Goal: Transaction & Acquisition: Register for event/course

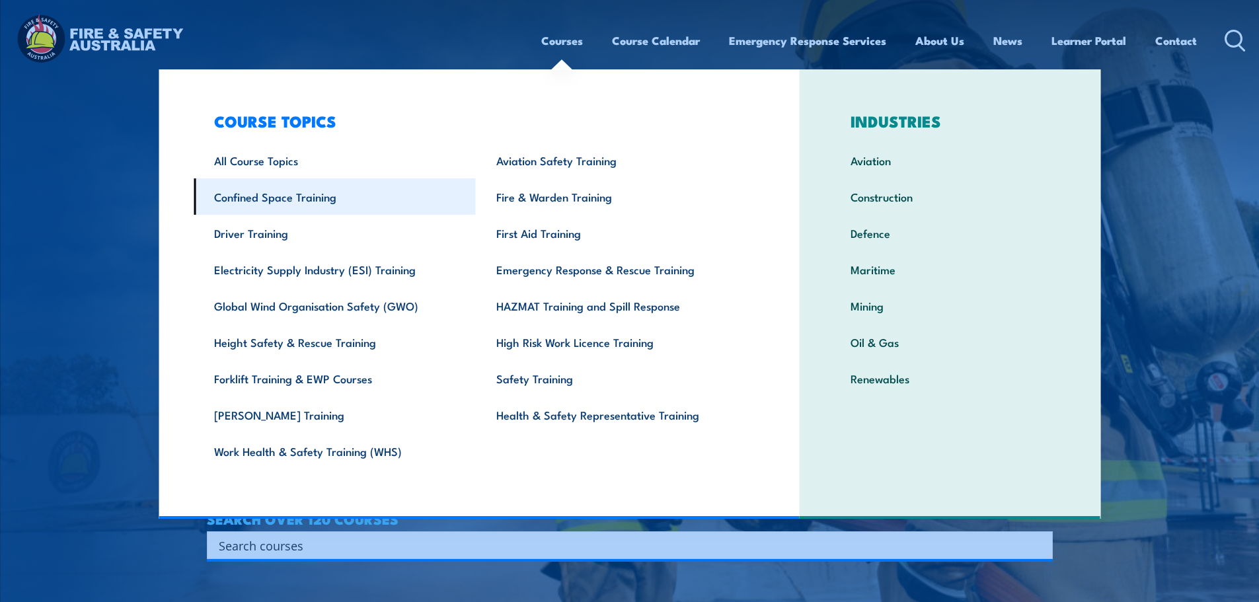
click at [269, 191] on link "Confined Space Training" at bounding box center [335, 196] width 282 height 36
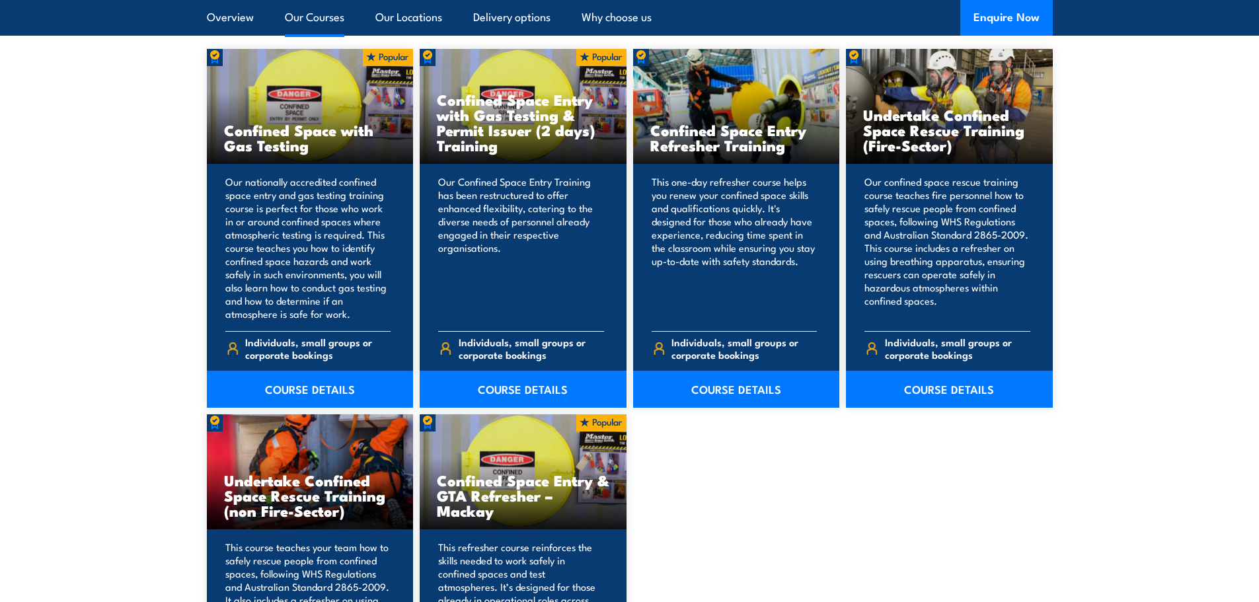
scroll to position [1057, 0]
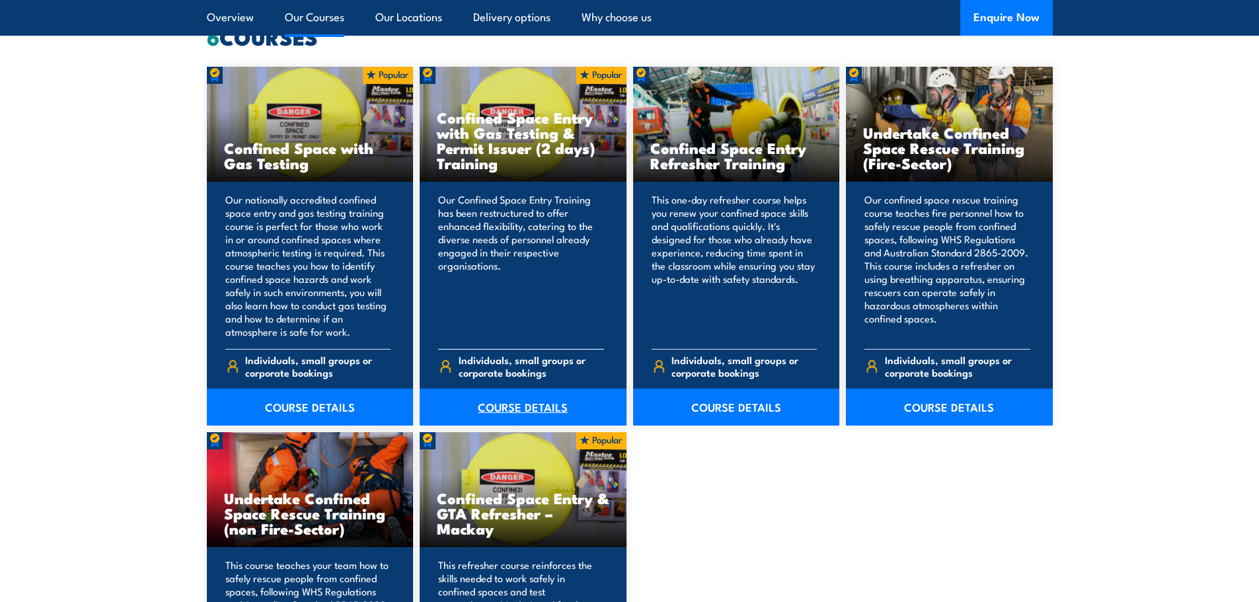
click at [522, 402] on link "COURSE DETAILS" at bounding box center [523, 407] width 207 height 37
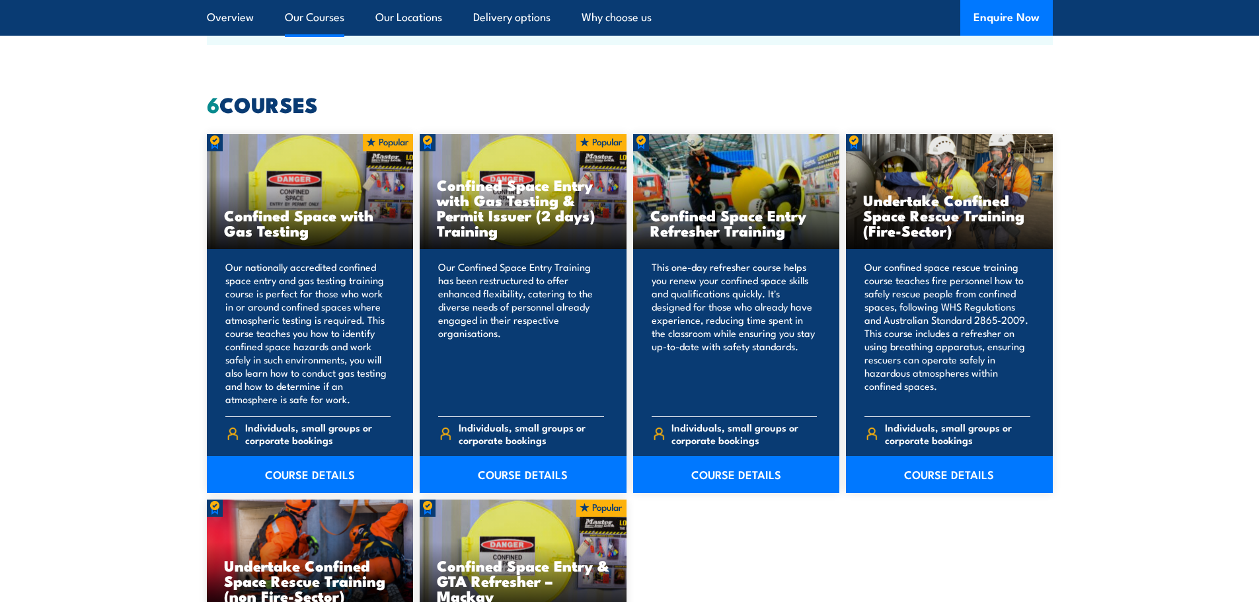
scroll to position [991, 0]
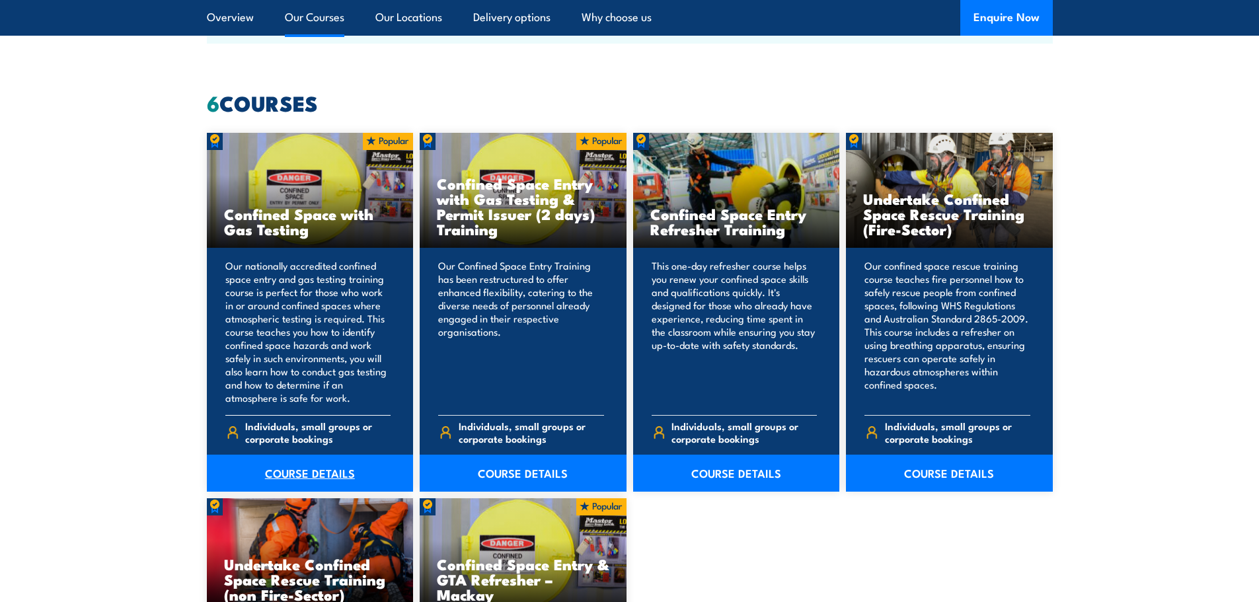
click at [297, 469] on link "COURSE DETAILS" at bounding box center [310, 473] width 207 height 37
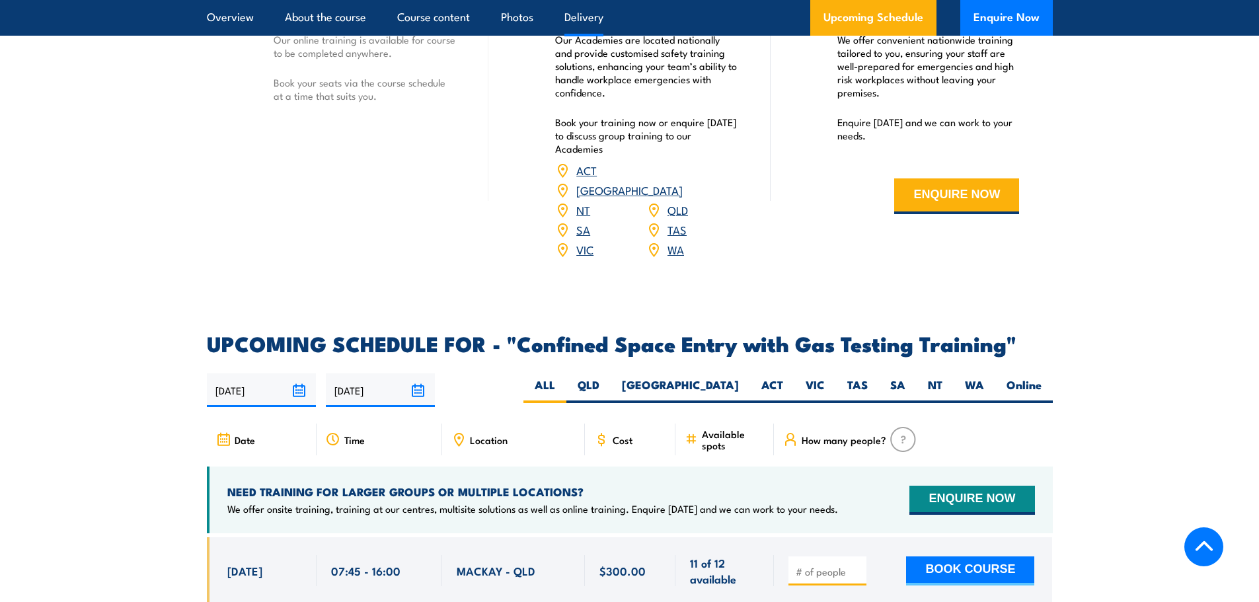
scroll to position [2115, 0]
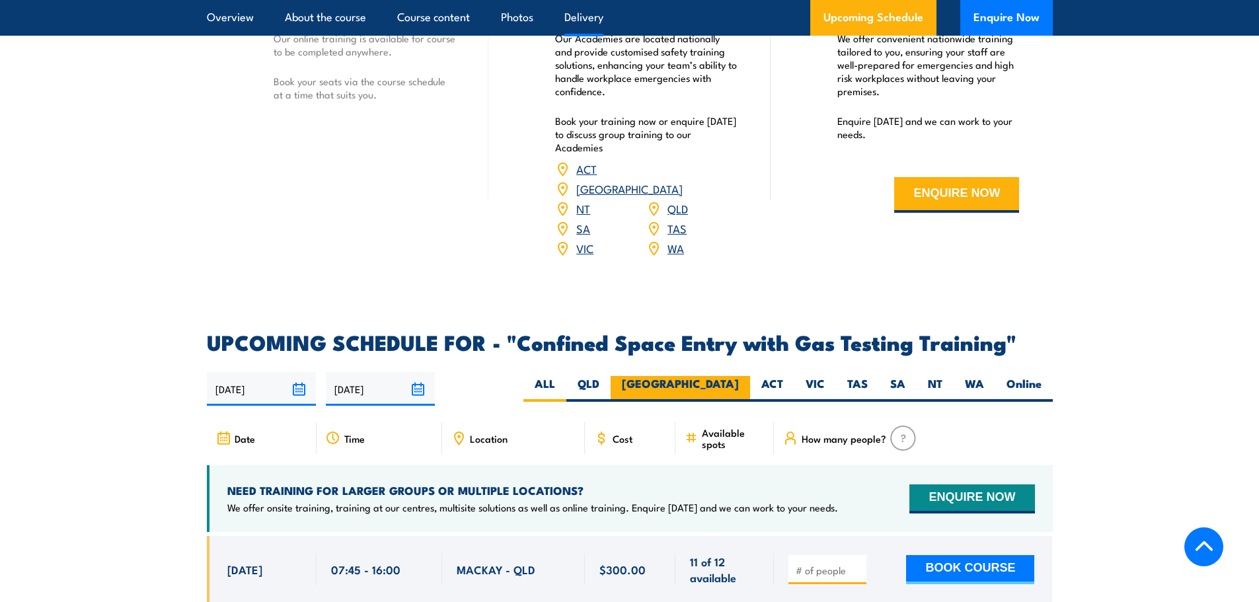
click at [722, 376] on label "[GEOGRAPHIC_DATA]" at bounding box center [680, 389] width 139 height 26
click at [739, 376] on input "[GEOGRAPHIC_DATA]" at bounding box center [743, 380] width 9 height 9
radio input "true"
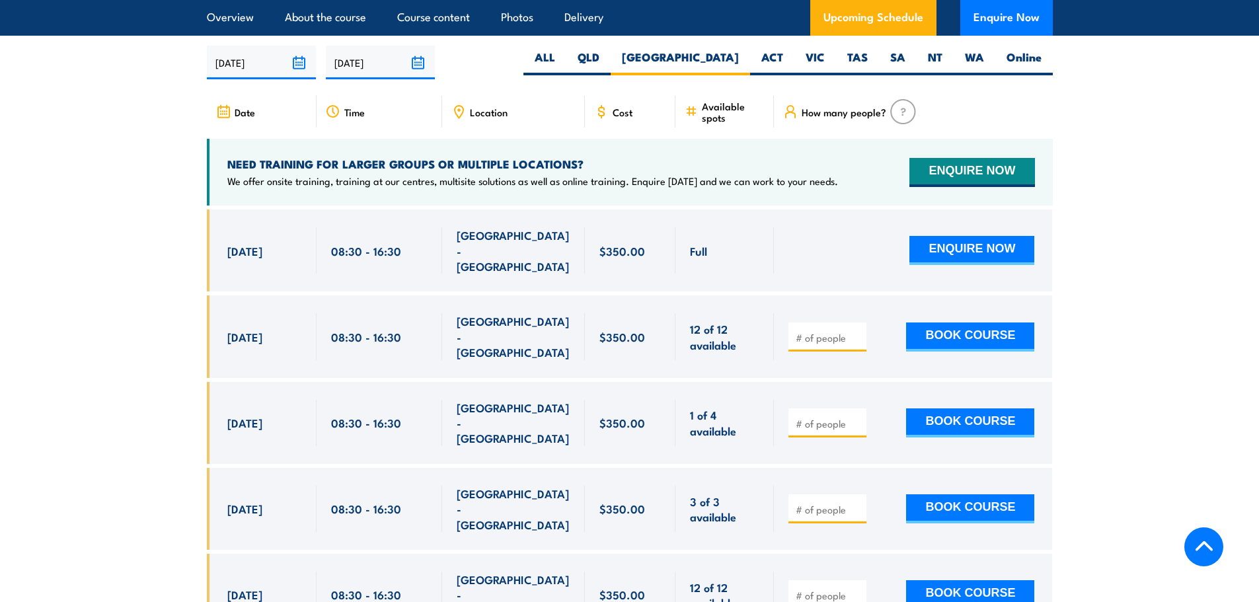
scroll to position [2443, 0]
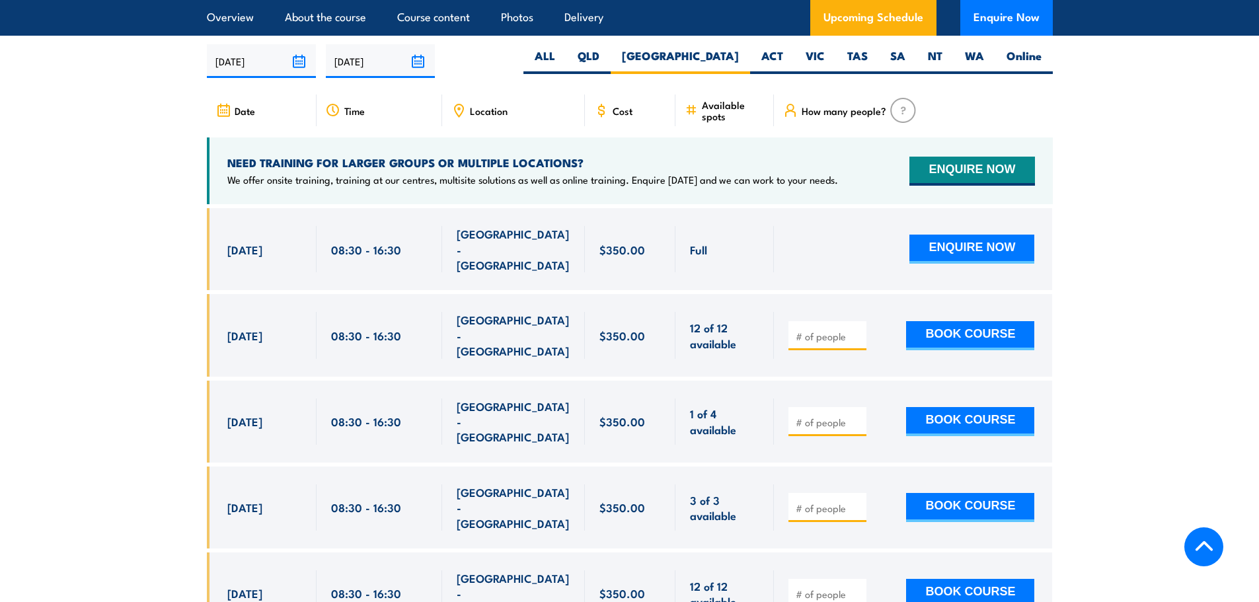
click at [811, 330] on input "number" at bounding box center [829, 336] width 66 height 13
type input "1"
click at [968, 321] on button "BOOK COURSE" at bounding box center [970, 335] width 128 height 29
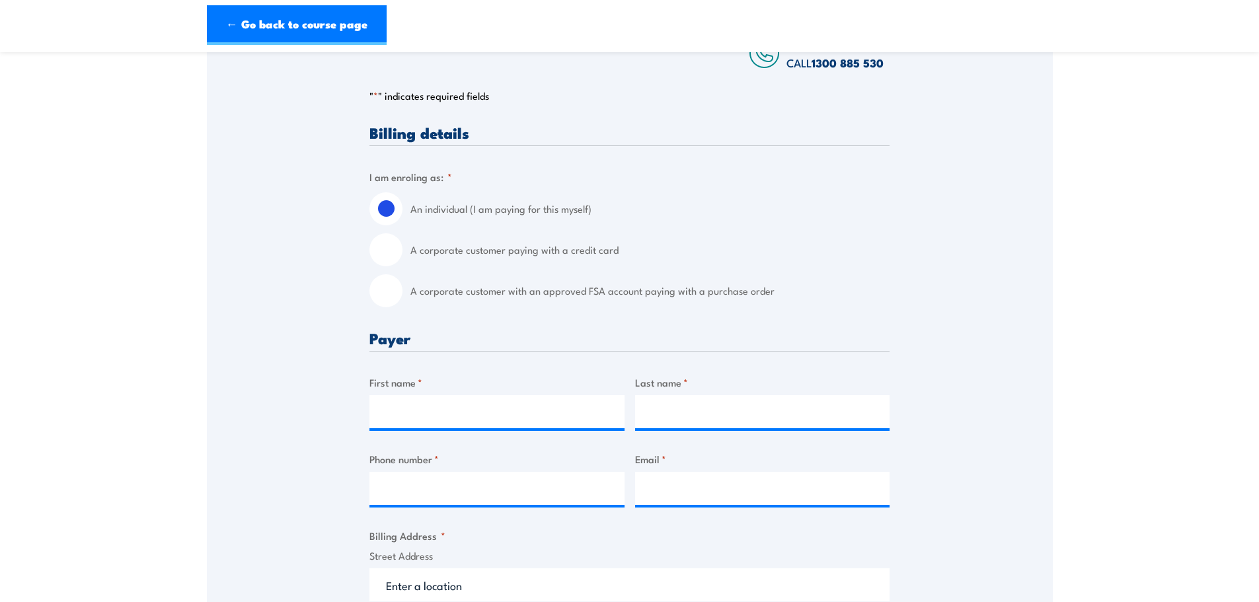
scroll to position [198, 0]
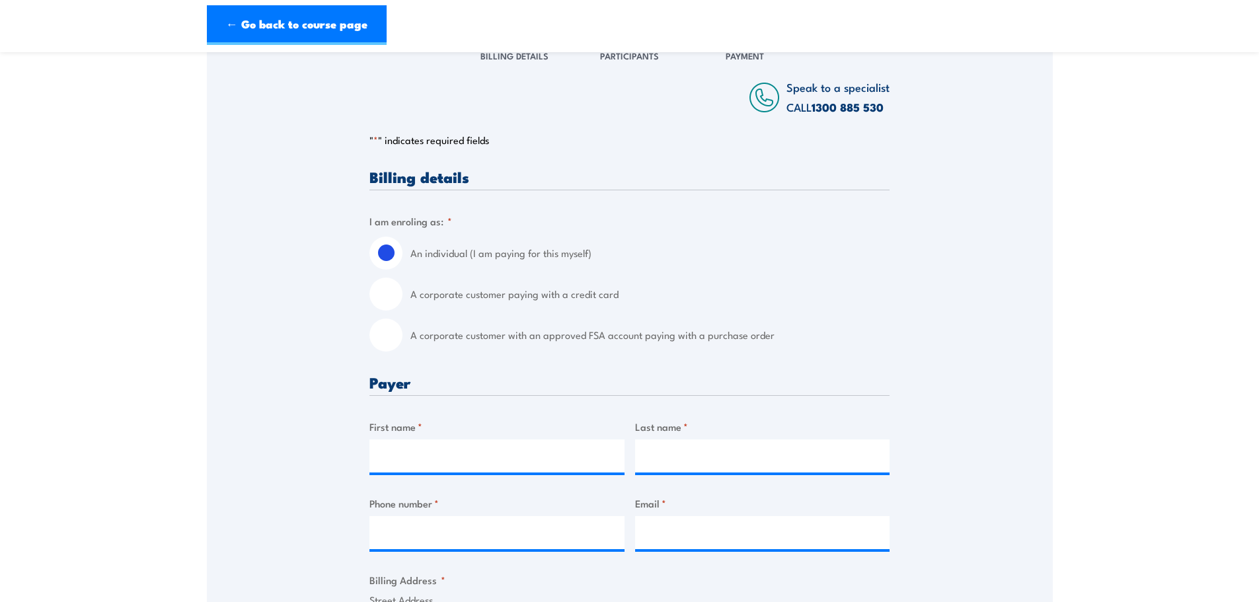
click at [391, 293] on input "A corporate customer paying with a credit card" at bounding box center [385, 294] width 33 height 33
radio input "true"
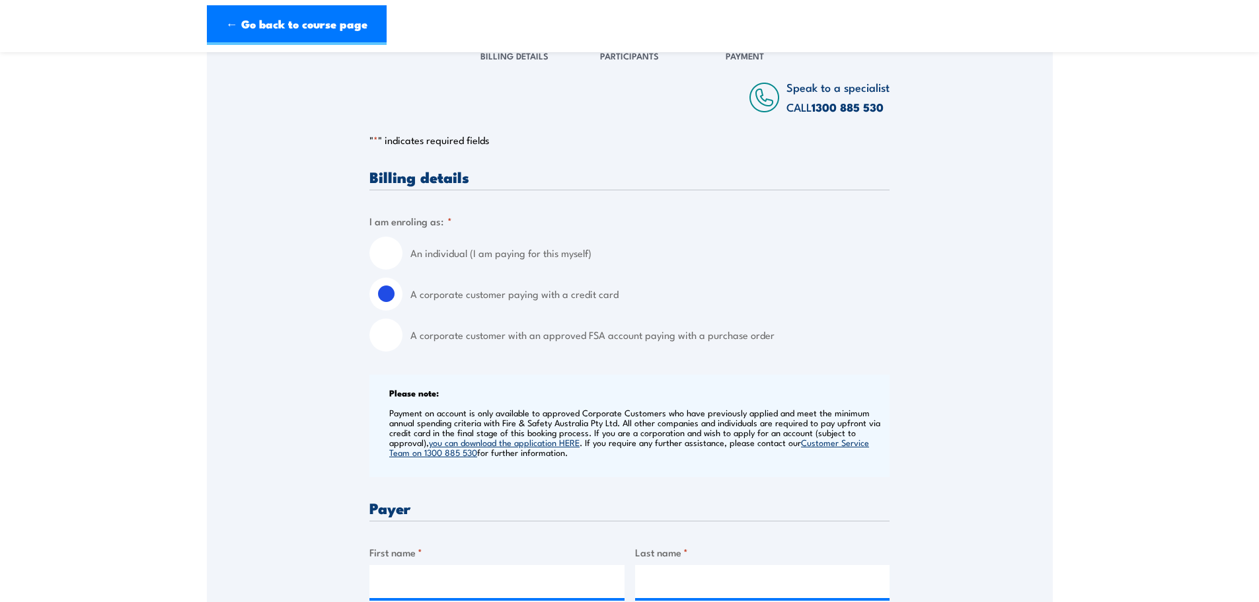
click at [390, 252] on input "An individual (I am paying for this myself)" at bounding box center [385, 253] width 33 height 33
radio input "true"
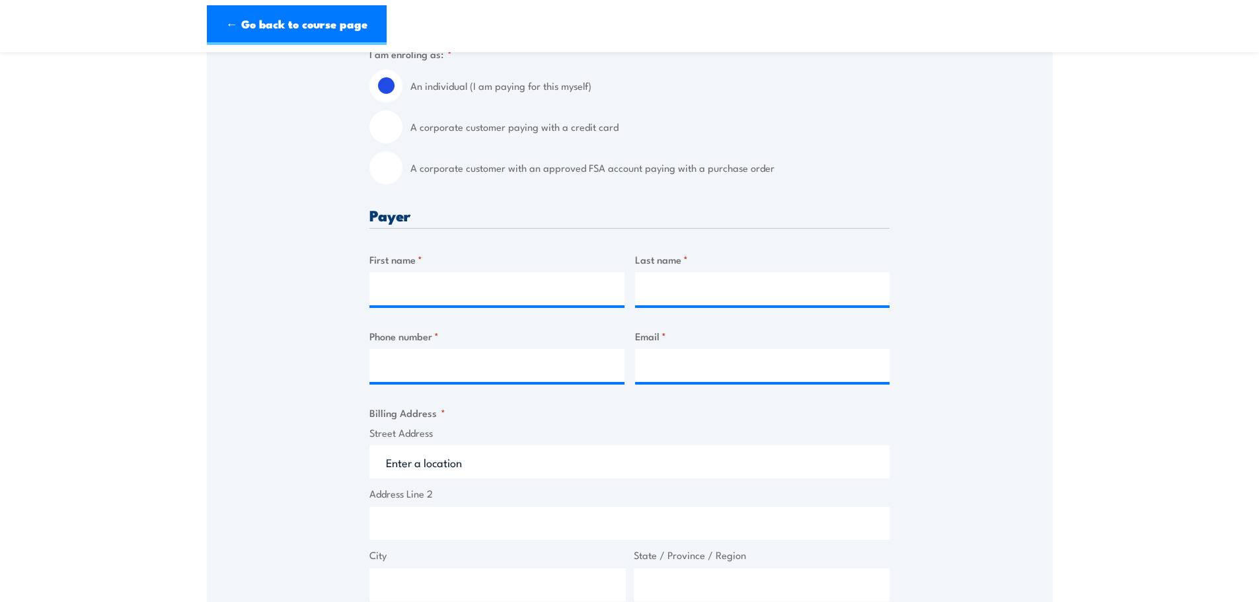
scroll to position [397, 0]
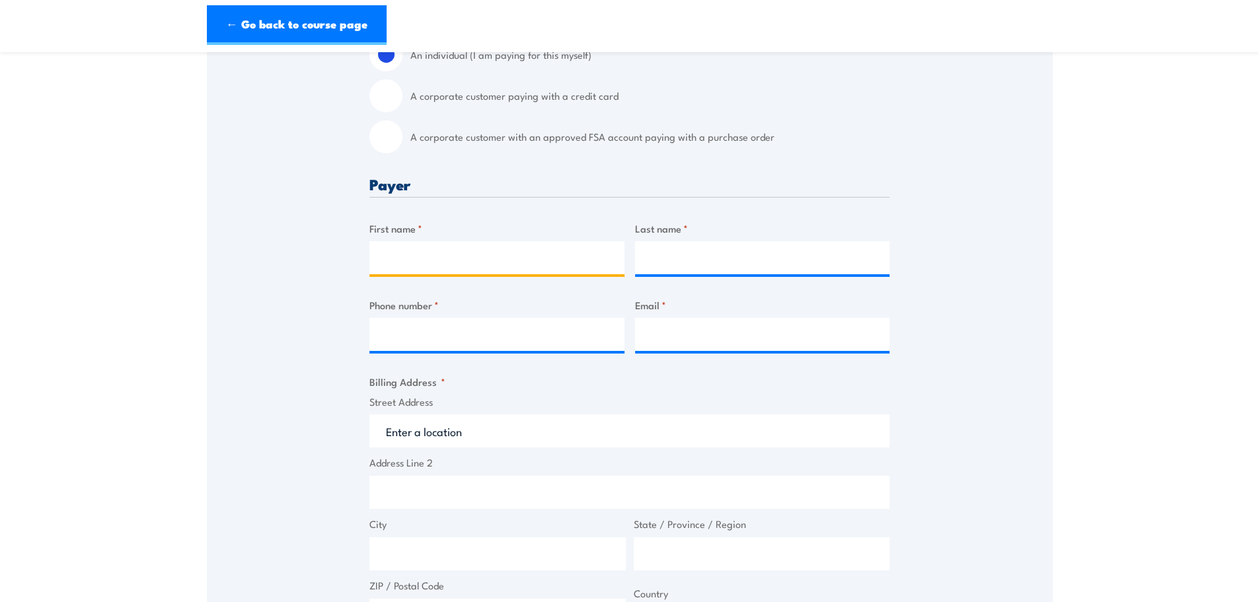
click at [471, 260] on input "First name *" at bounding box center [496, 257] width 255 height 33
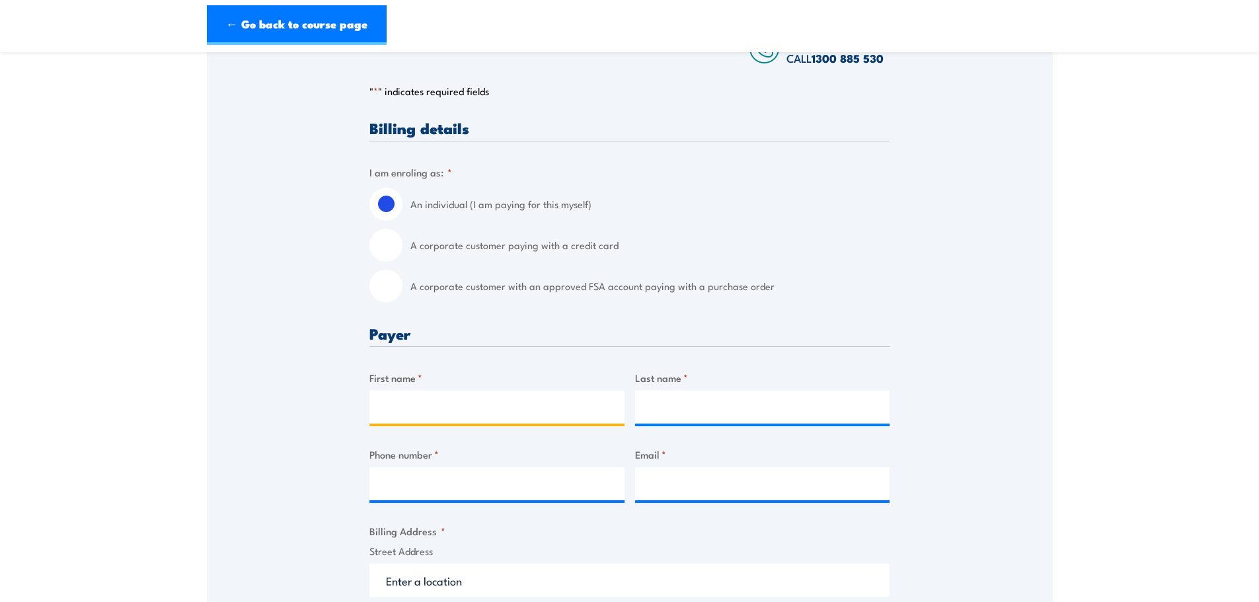
scroll to position [264, 0]
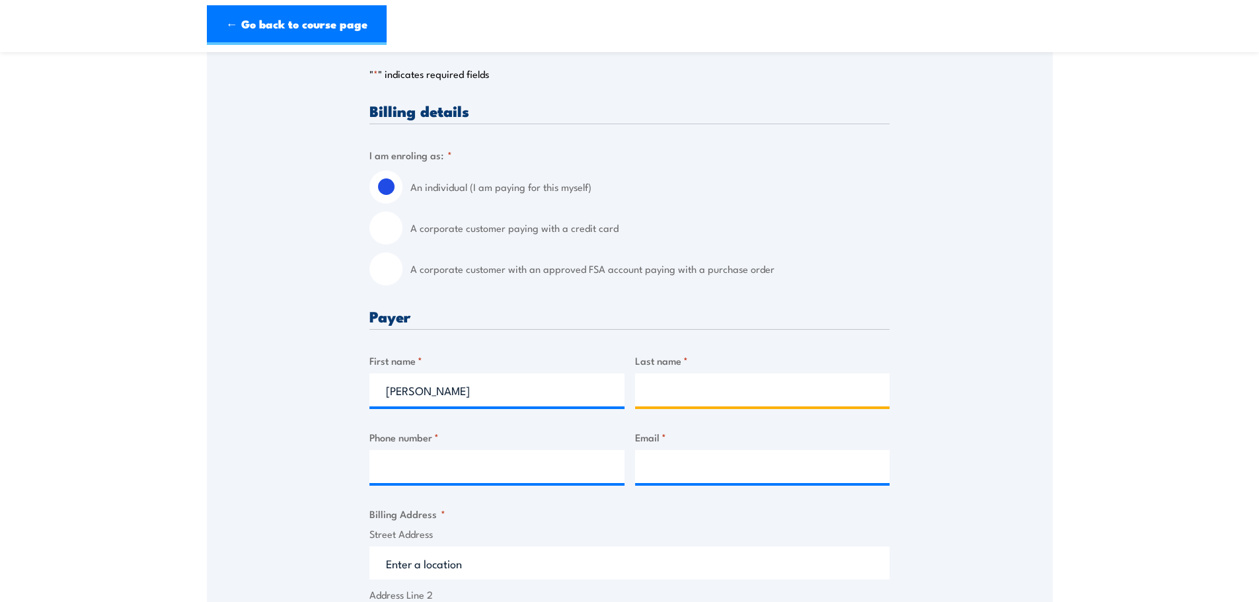
click at [694, 395] on input "Last name *" at bounding box center [762, 389] width 255 height 33
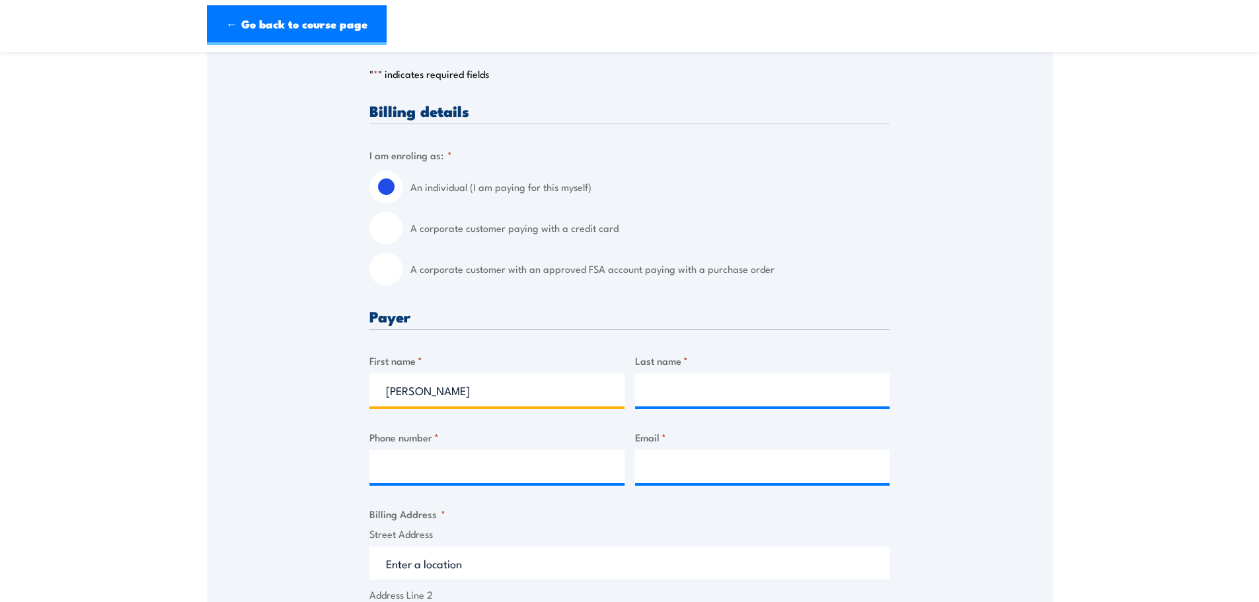
click at [459, 391] on input "Mitchell Raper" at bounding box center [496, 389] width 255 height 33
type input "Mitchell"
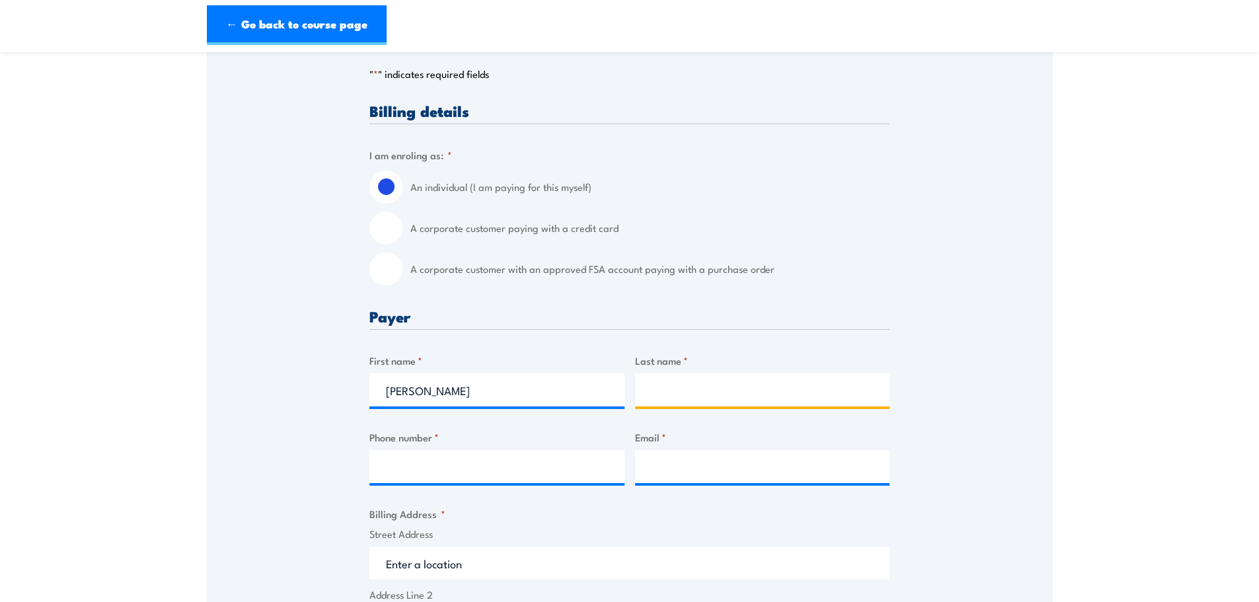
click at [661, 383] on input "Last name *" at bounding box center [762, 389] width 255 height 33
type input "Raper-Jones"
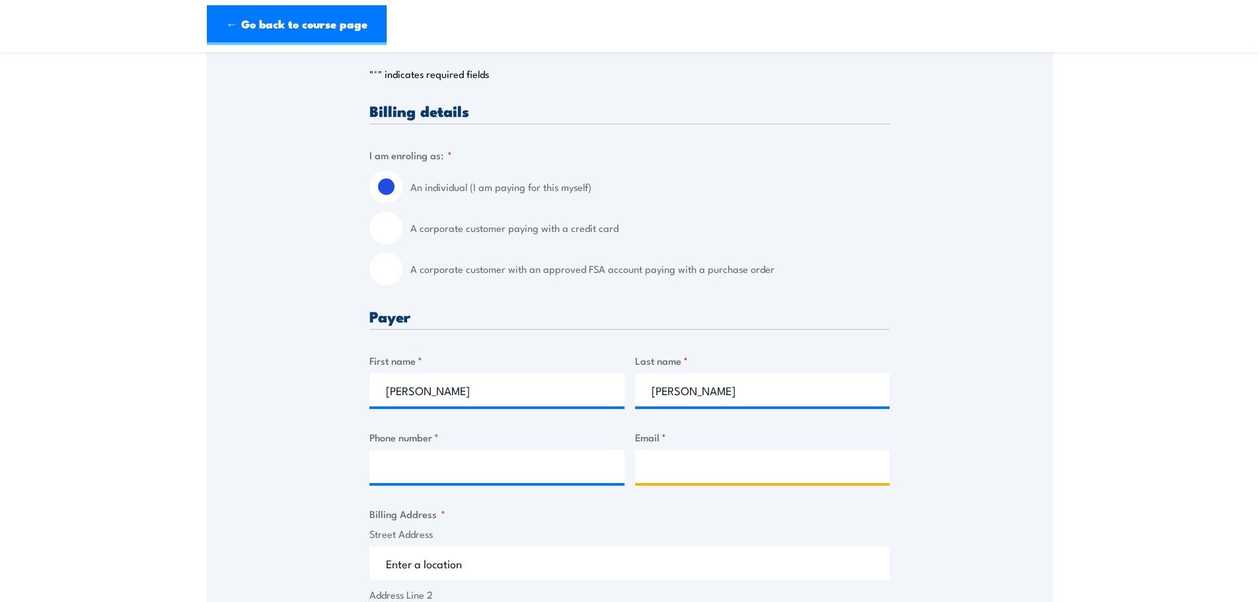
click at [693, 459] on input "Email *" at bounding box center [762, 466] width 255 height 33
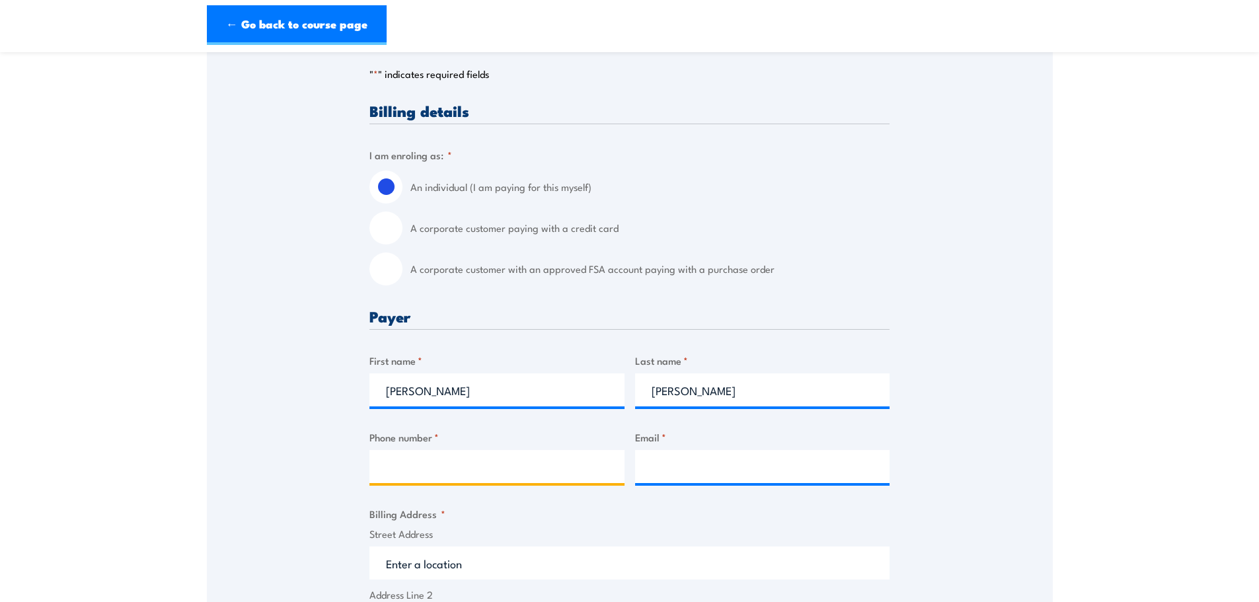
click at [517, 469] on input "Phone number *" at bounding box center [496, 466] width 255 height 33
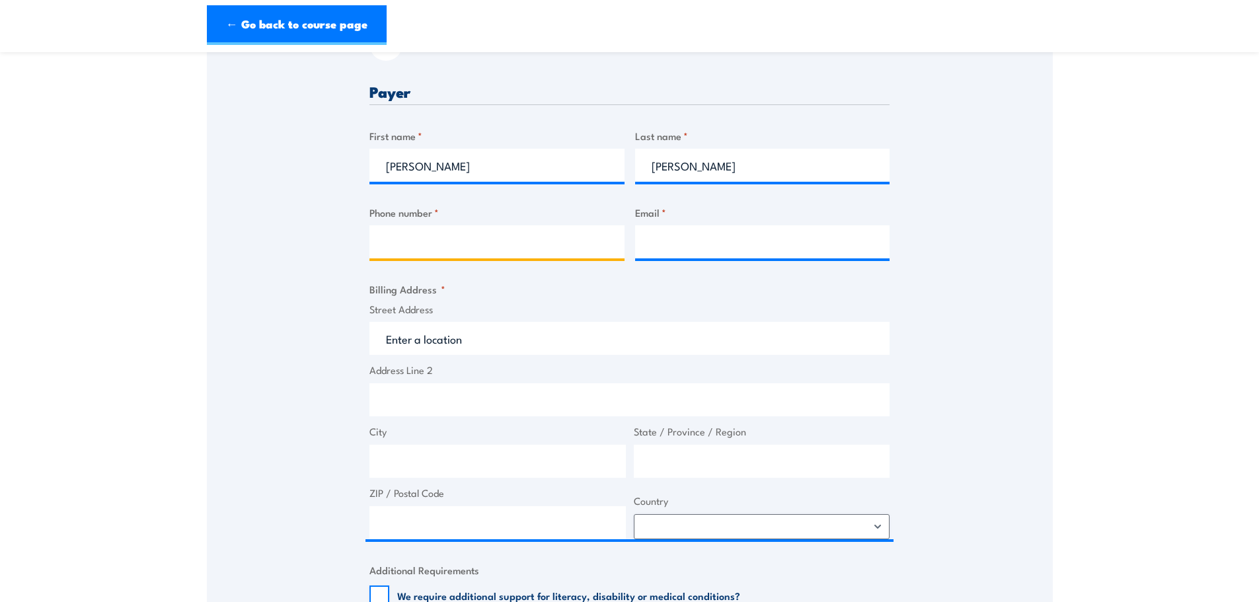
scroll to position [529, 0]
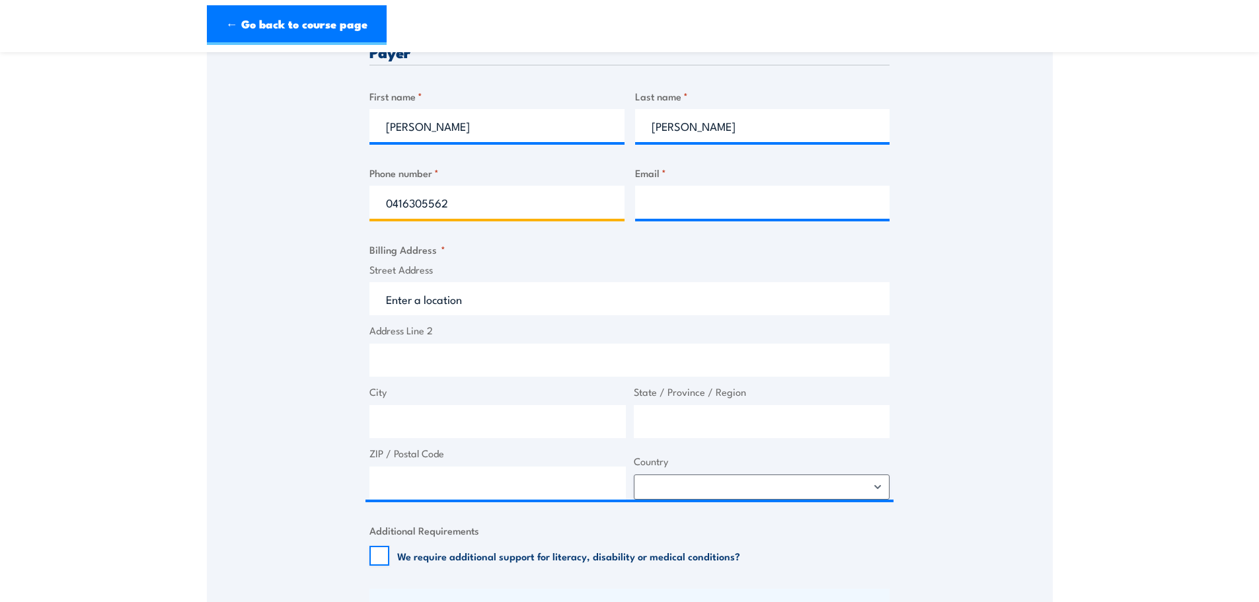
type input "0416305562"
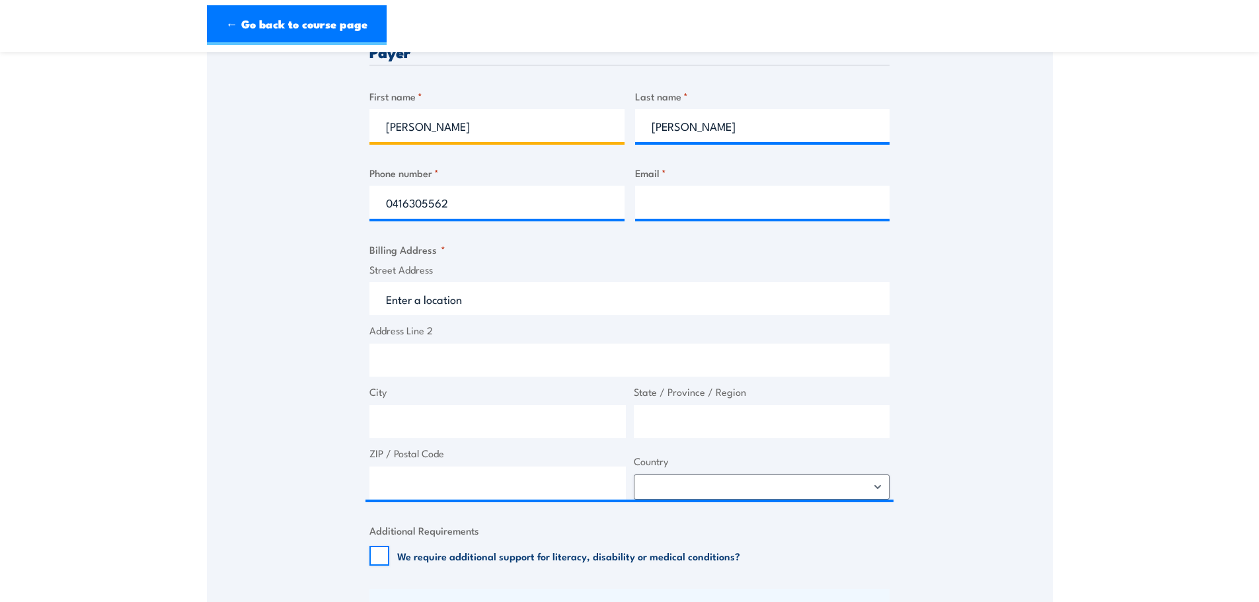
click at [439, 128] on input "Mitchell" at bounding box center [496, 125] width 255 height 33
type input "Mitchell"
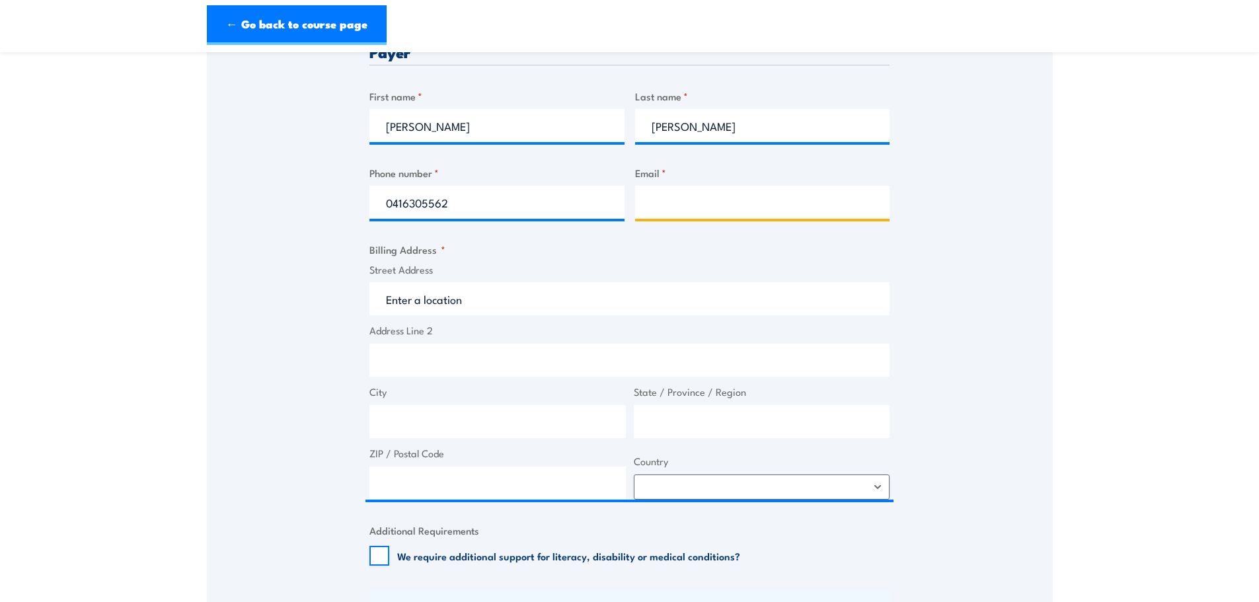
click at [699, 206] on input "Email *" at bounding box center [762, 202] width 255 height 33
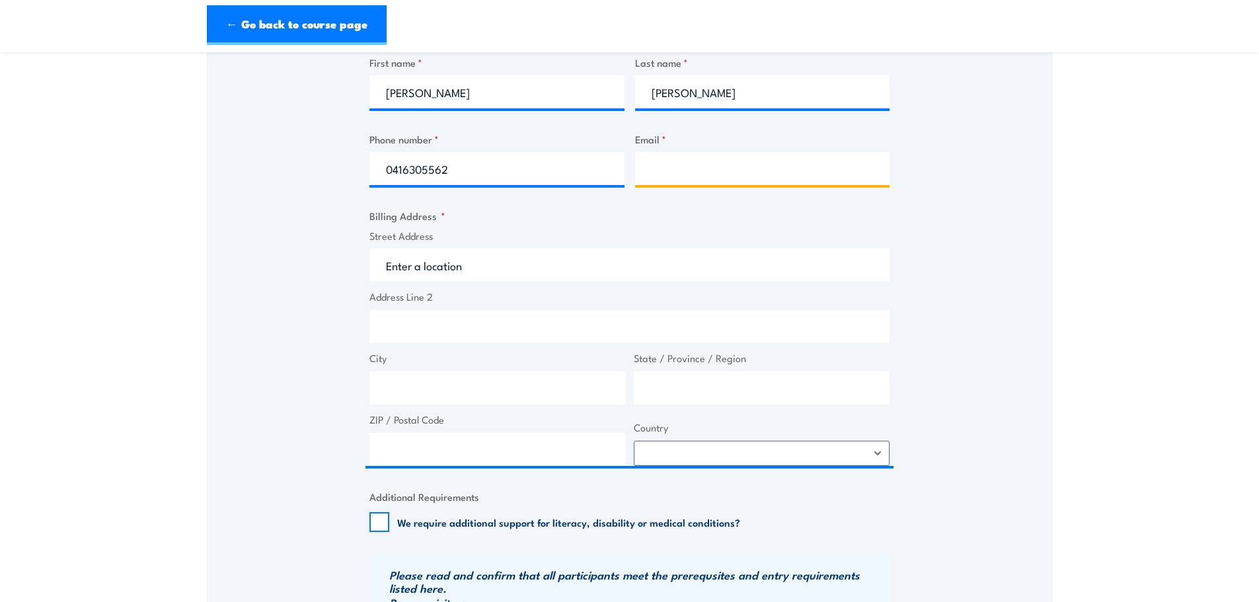
scroll to position [595, 0]
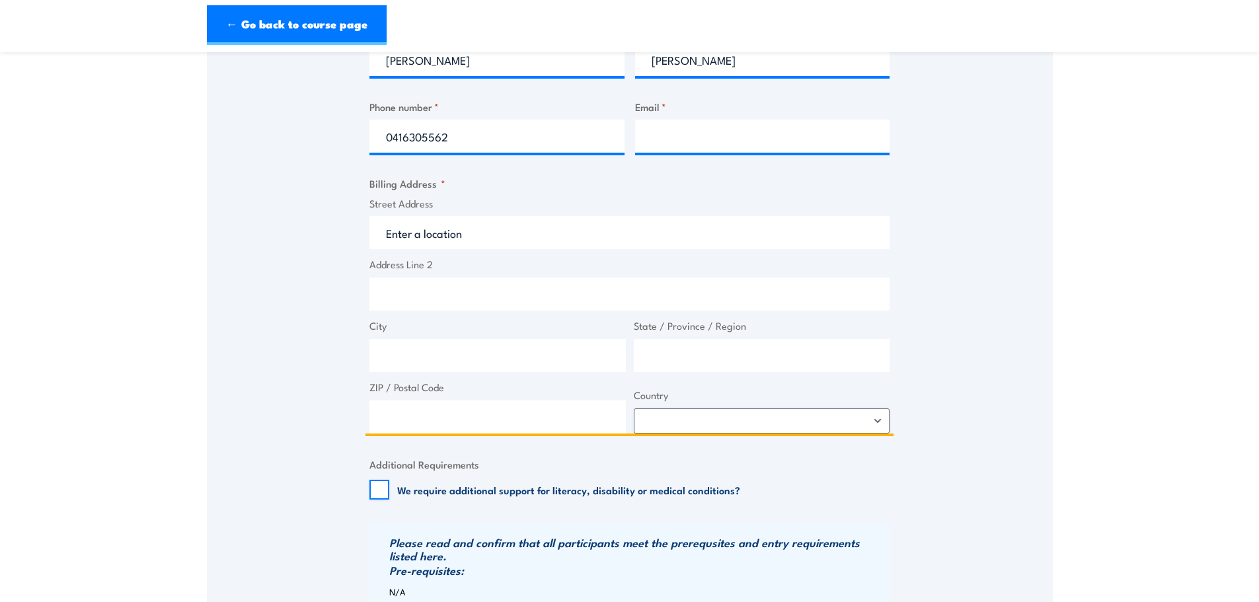
click at [512, 235] on input "Street Address" at bounding box center [629, 232] width 520 height 33
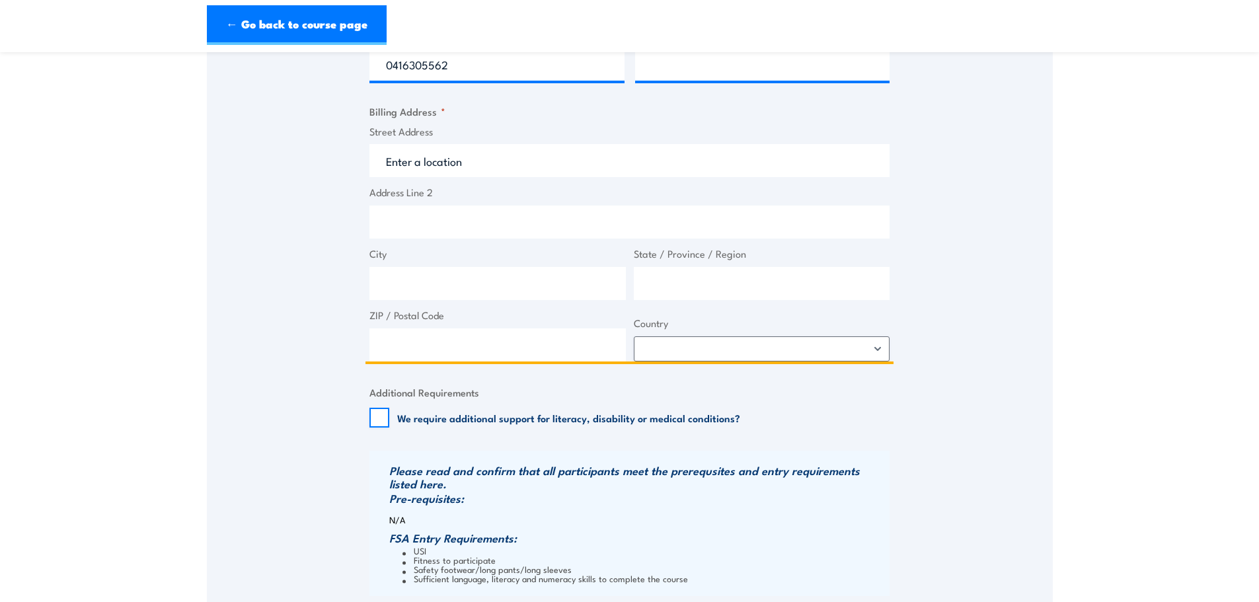
scroll to position [661, 0]
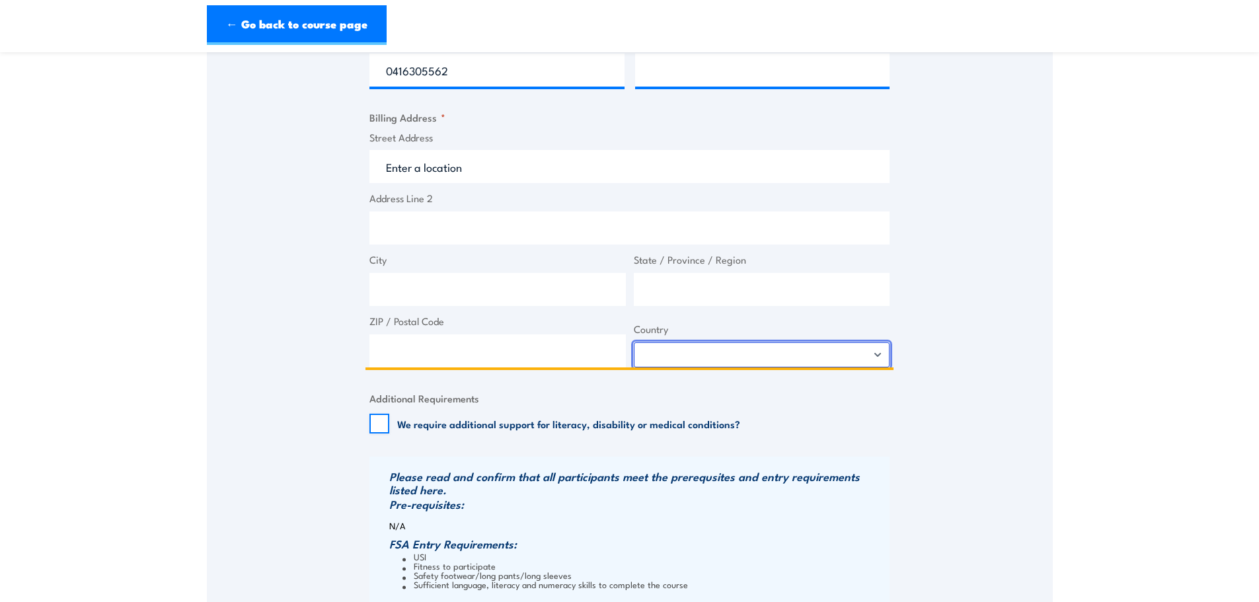
click at [884, 352] on select "Afghanistan Albania Algeria American Samoa Andorra Angola Anguilla Antarctica A…" at bounding box center [762, 354] width 256 height 25
select select "Australia"
click at [634, 342] on select "Afghanistan Albania Algeria American Samoa Andorra Angola Anguilla Antarctica A…" at bounding box center [762, 354] width 256 height 25
click at [417, 350] on input "ZIP / Postal Code" at bounding box center [497, 350] width 256 height 33
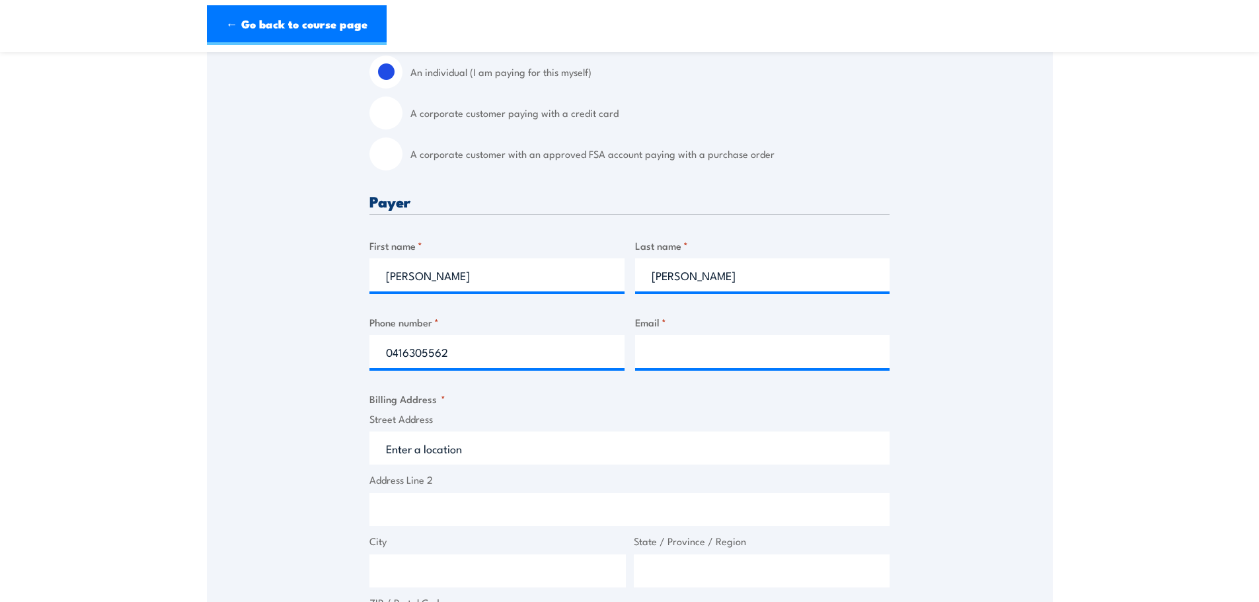
scroll to position [397, 0]
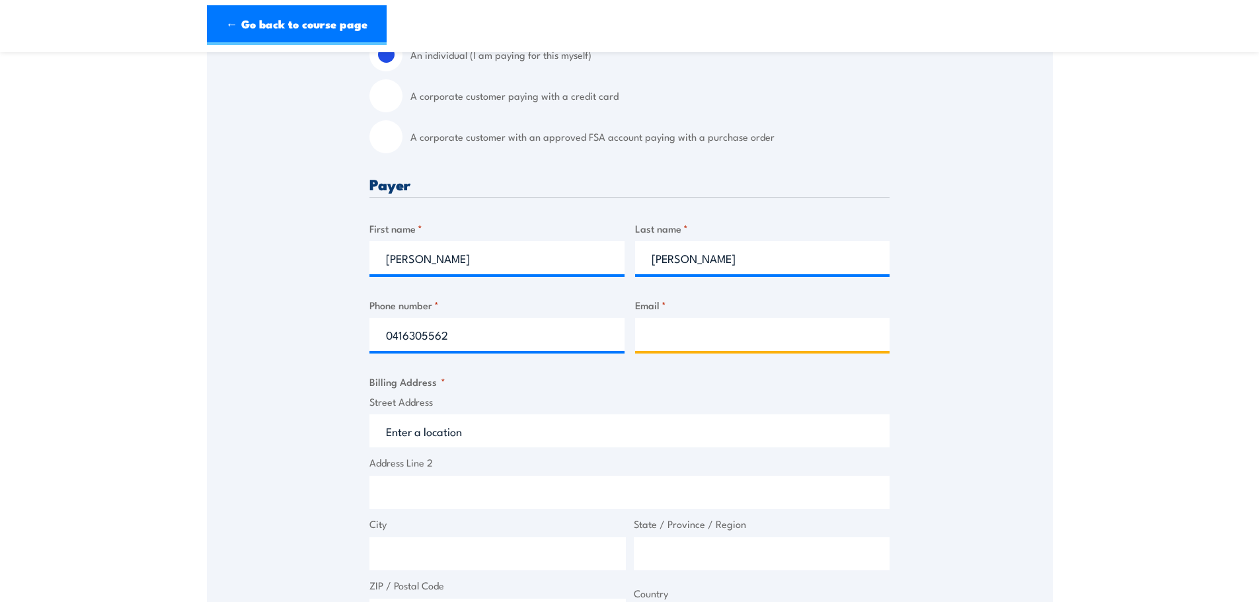
click at [733, 339] on input "Email *" at bounding box center [762, 334] width 255 height 33
click at [680, 337] on input "Email *" at bounding box center [762, 334] width 255 height 33
click at [701, 340] on input "Email *" at bounding box center [762, 334] width 255 height 33
click at [688, 325] on input "Email *" at bounding box center [762, 334] width 255 height 33
type input "mraperj@ampol.com.au"
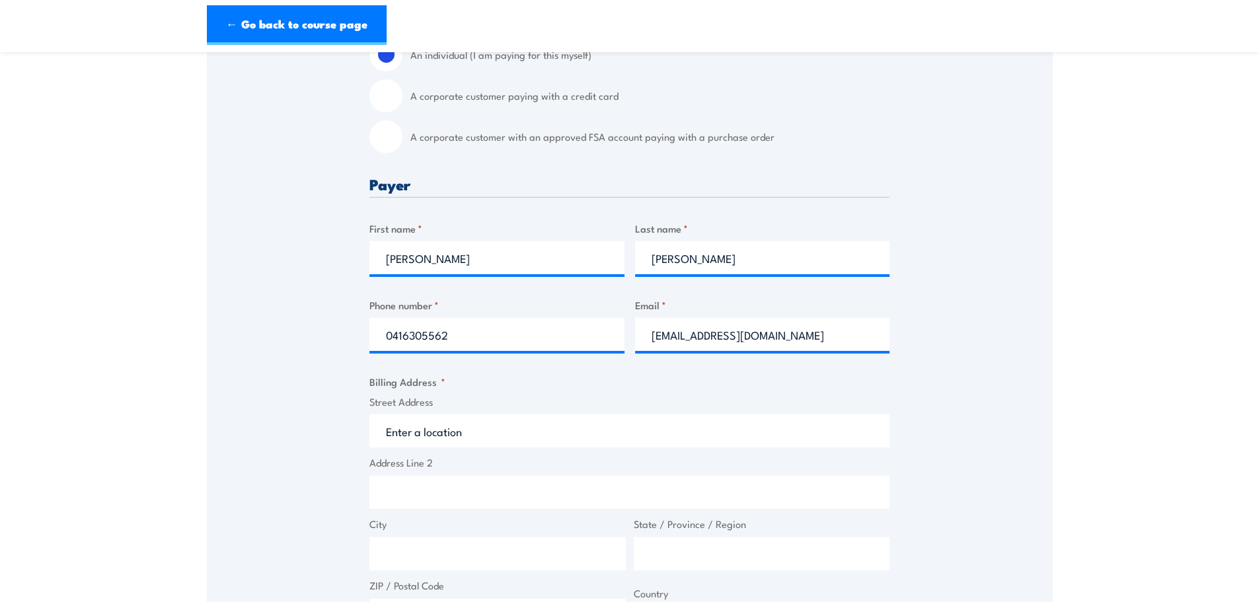
click at [515, 434] on input "Street Address" at bounding box center [629, 430] width 520 height 33
click at [391, 98] on input "A corporate customer paying with a credit card" at bounding box center [385, 95] width 33 height 33
radio input "true"
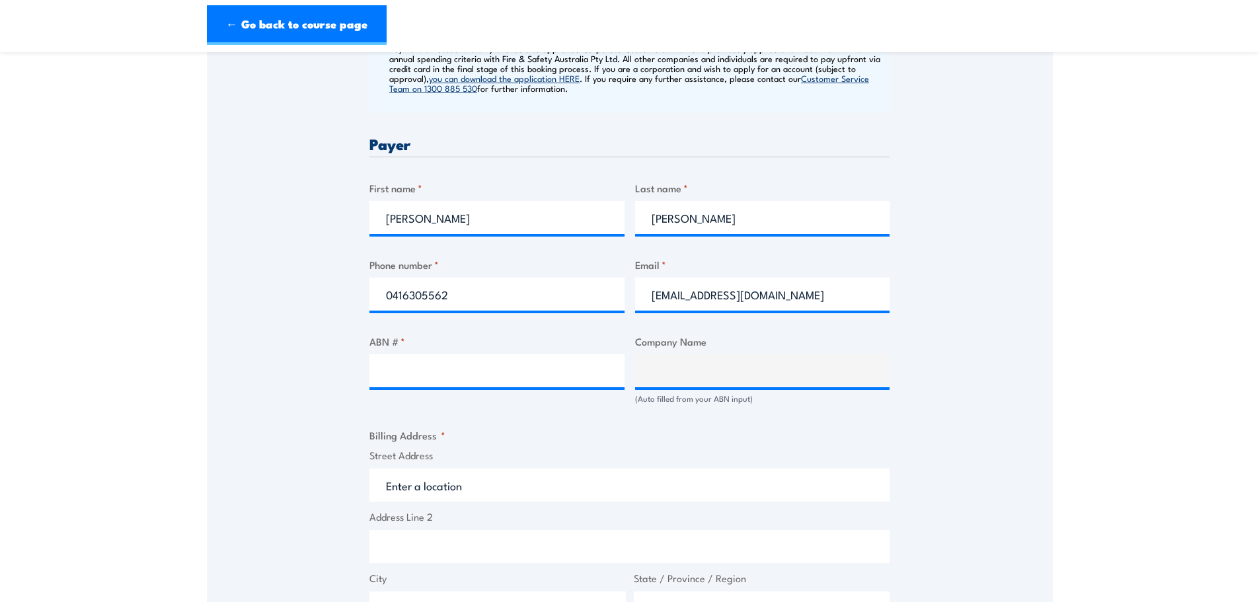
scroll to position [595, 0]
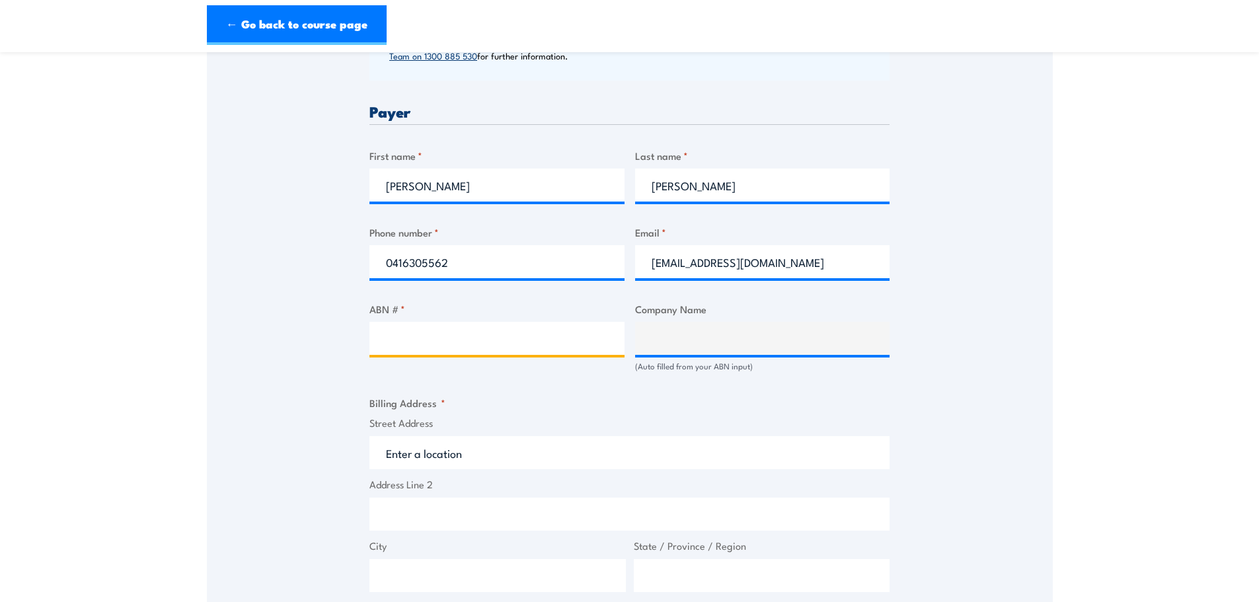
click at [512, 340] on input "ABN # *" at bounding box center [496, 338] width 255 height 33
click at [502, 341] on input "ABN # *" at bounding box center [496, 338] width 255 height 33
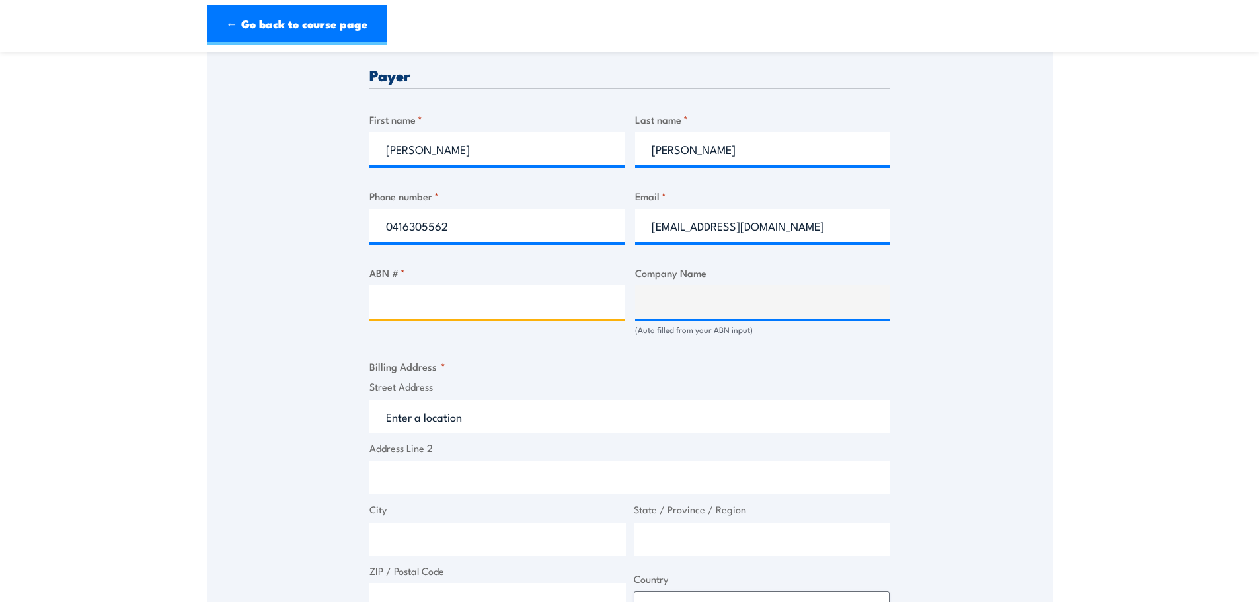
scroll to position [661, 0]
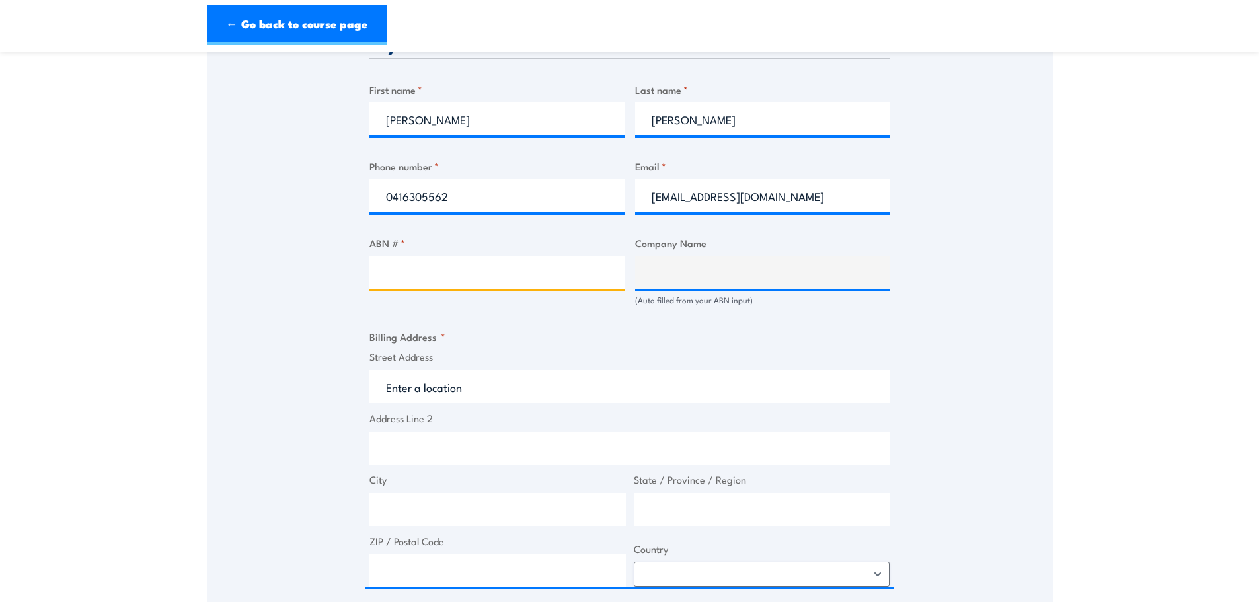
click at [430, 265] on input "ABN # *" at bounding box center [496, 272] width 255 height 33
type input "98002624562"
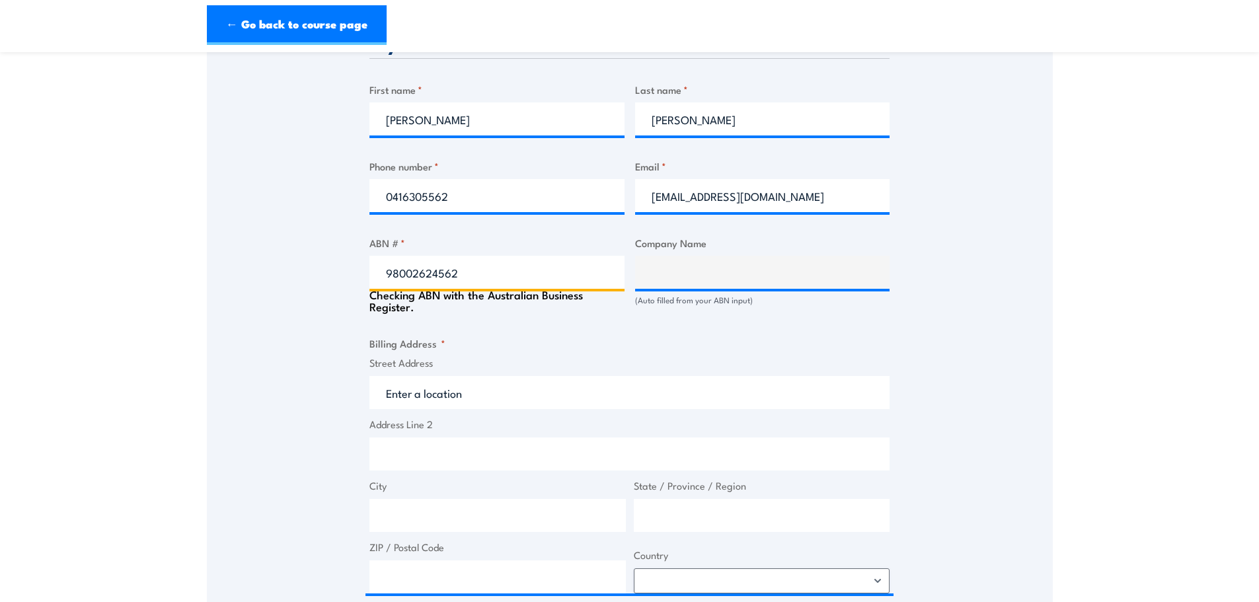
type input "MANDIGNAS PTY LTD"
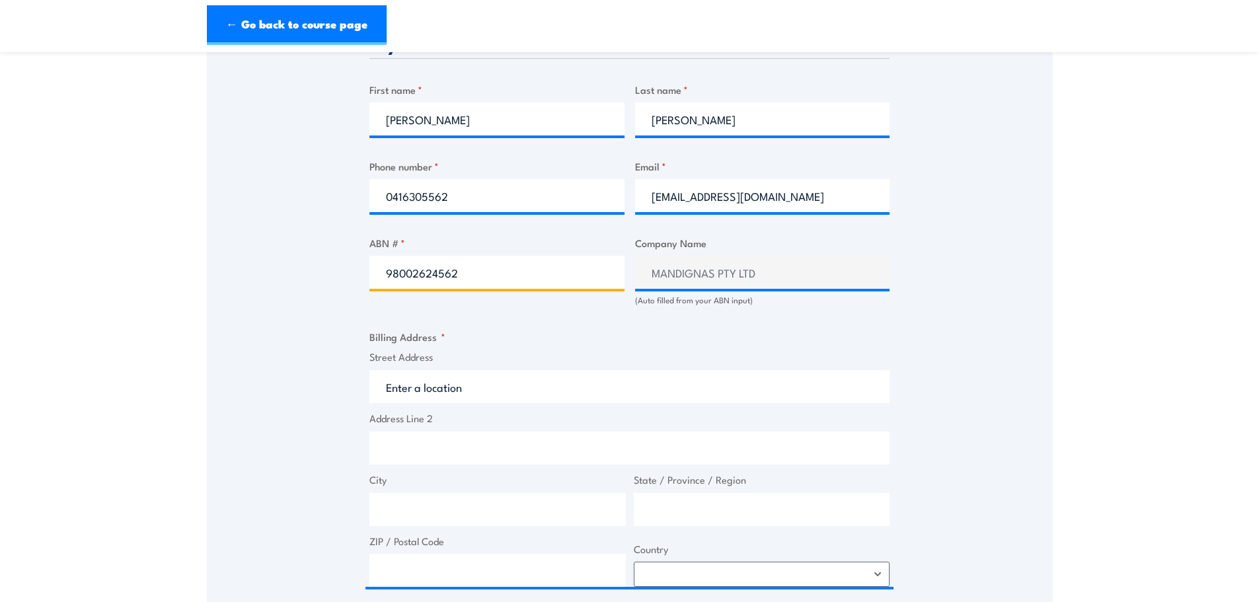
type input "98002624562"
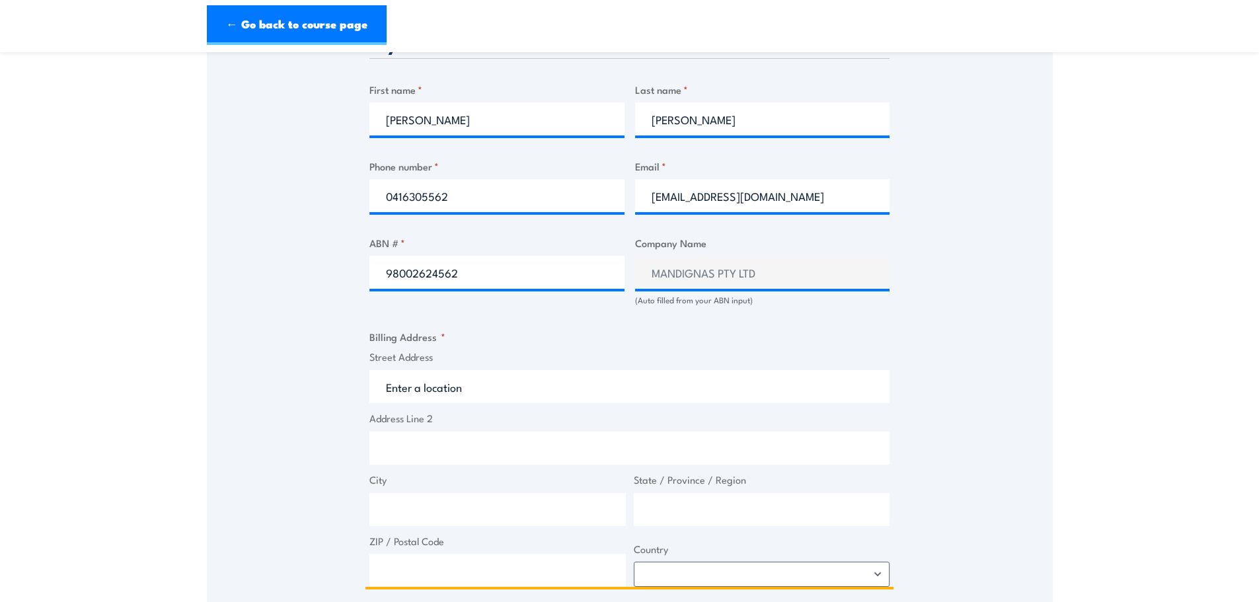
click at [533, 387] on input "Street Address" at bounding box center [629, 386] width 520 height 33
click at [527, 396] on input "Street Address" at bounding box center [629, 386] width 520 height 33
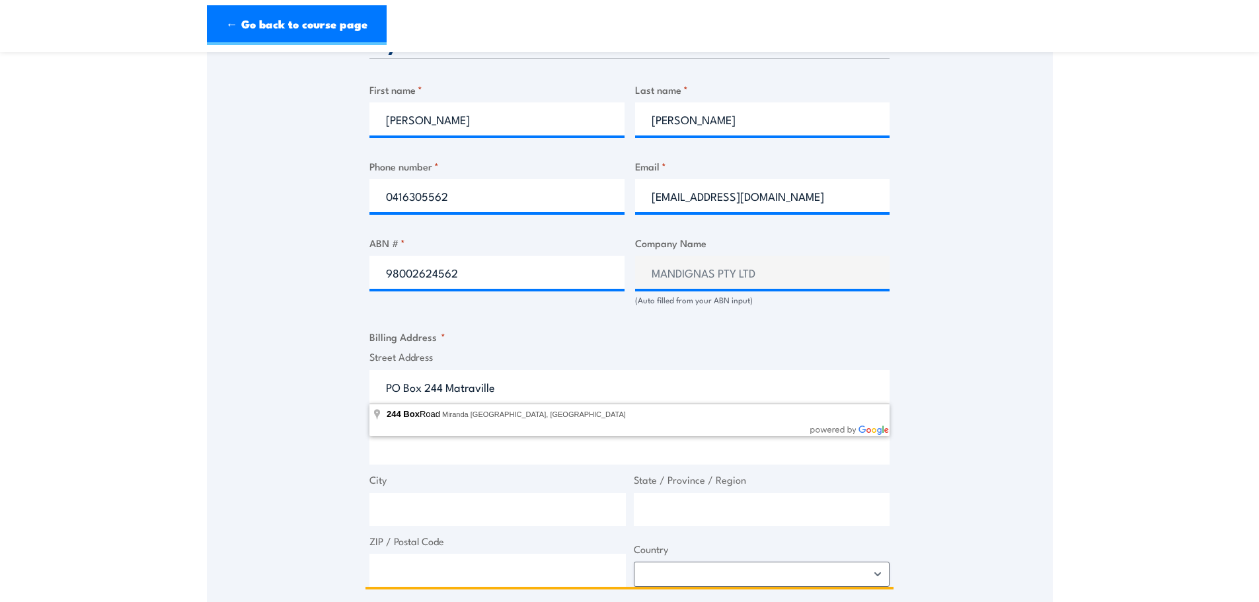
type input "PO Box 244 Matraville"
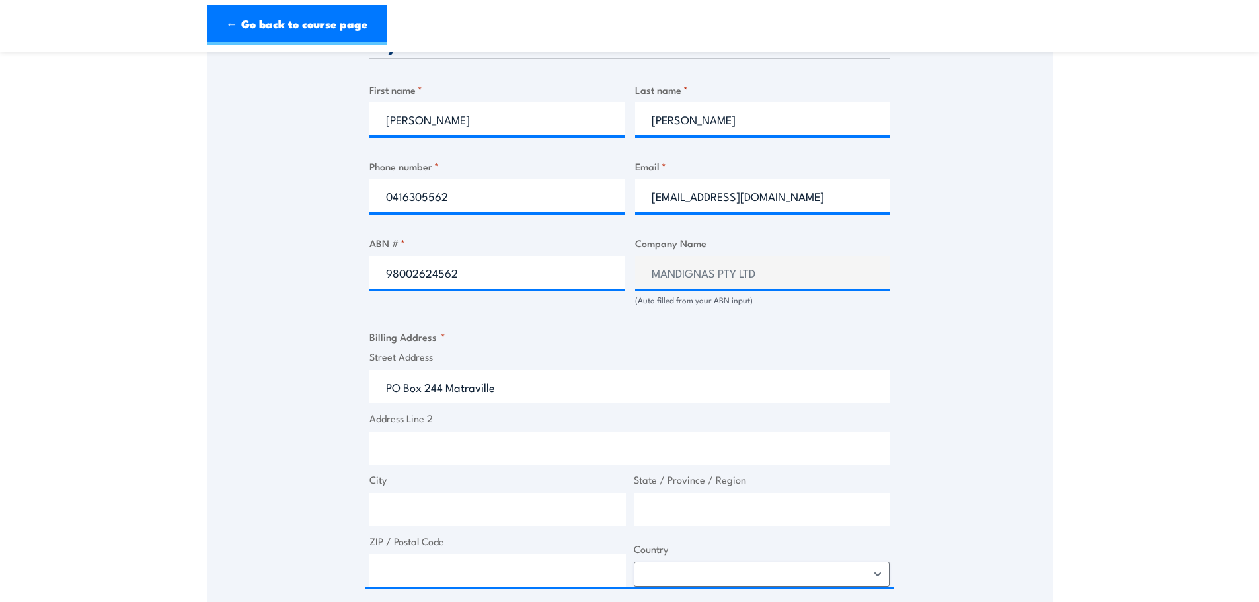
click at [989, 418] on div "Speak to a specialist CALL 1300 885 530 CALL 1300 885 530 " * " indicates requi…" at bounding box center [630, 275] width 846 height 1414
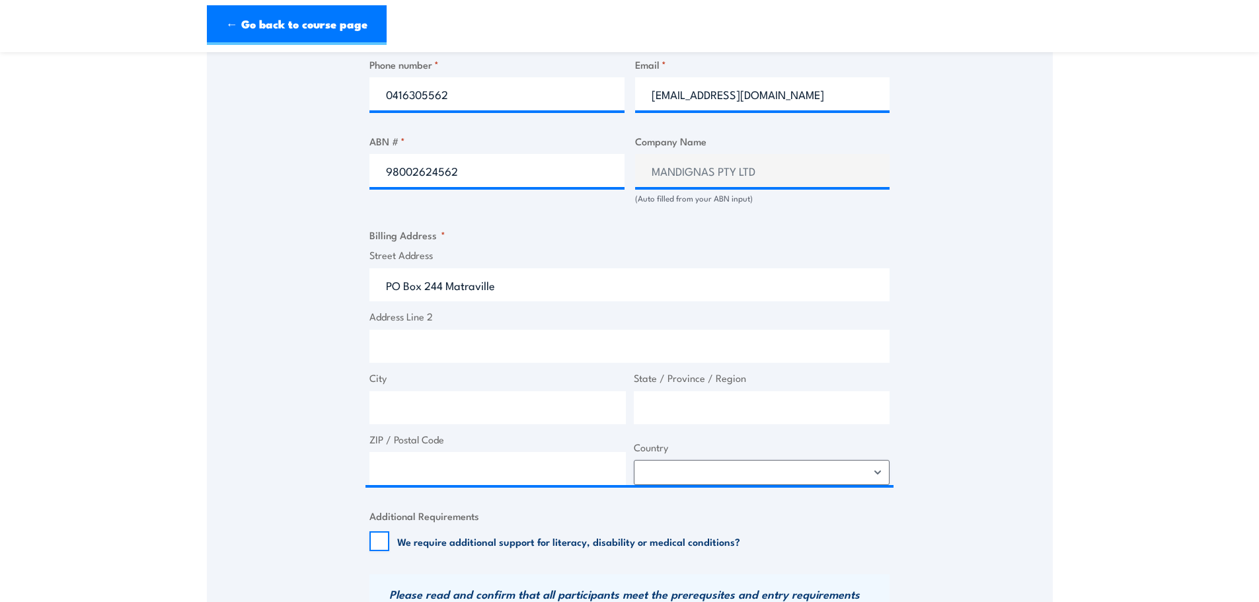
scroll to position [793, 0]
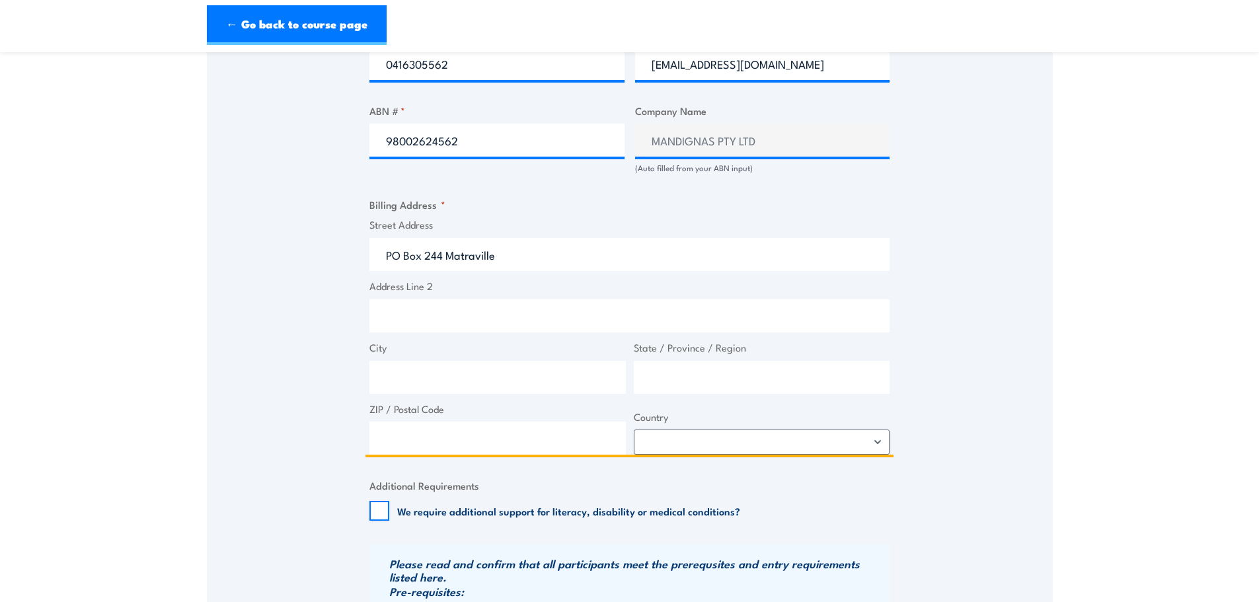
click at [428, 373] on input "City" at bounding box center [497, 377] width 256 height 33
click at [664, 374] on input "State / Province / Region" at bounding box center [762, 377] width 256 height 33
type input "NSW"
click at [496, 435] on input "ZIP / Postal Code" at bounding box center [497, 438] width 256 height 33
type input "2036"
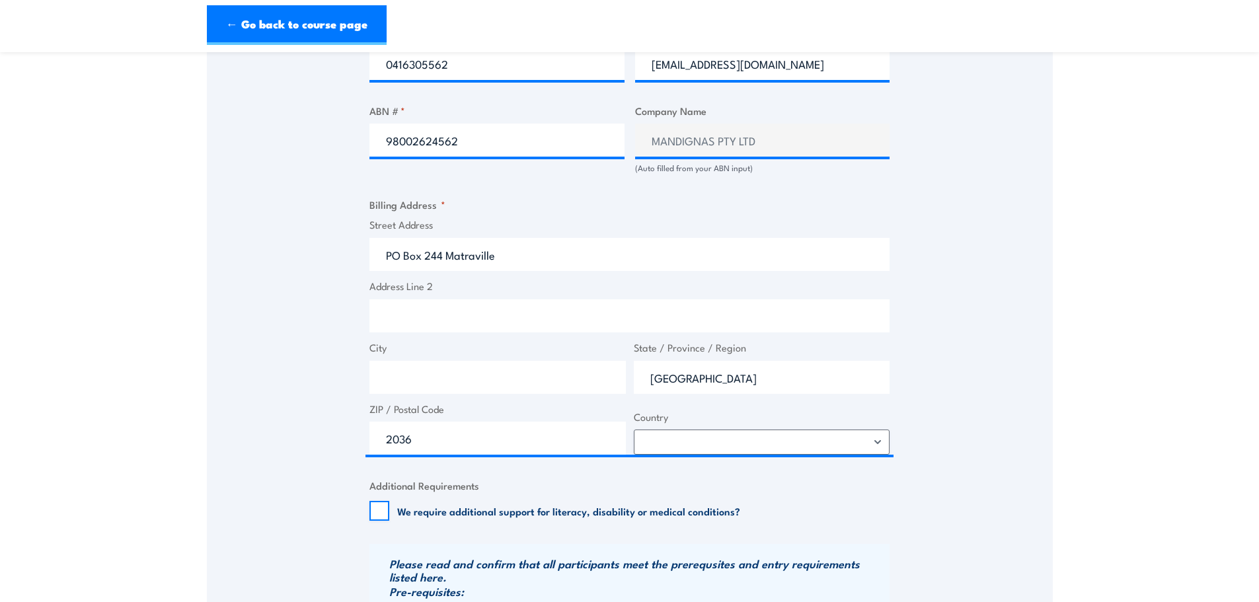
click at [838, 498] on fieldset "Additional Requirements We require additional support for literacy, disability …" at bounding box center [629, 499] width 520 height 43
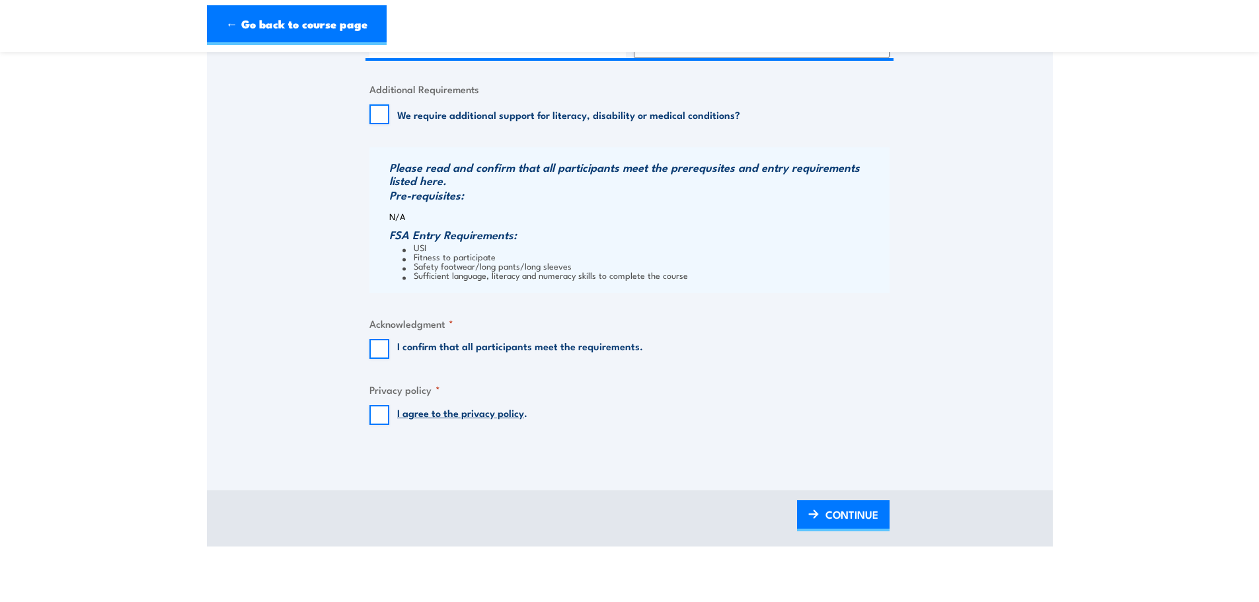
scroll to position [1256, 0]
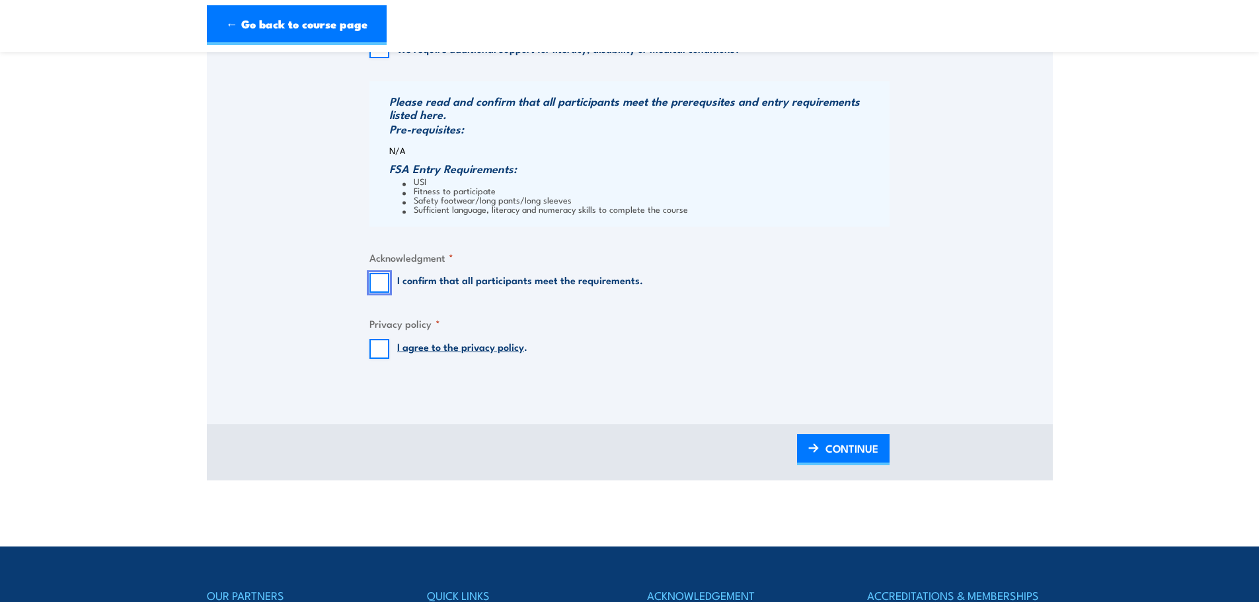
click at [381, 278] on input "I confirm that all participants meet the requirements." at bounding box center [379, 283] width 20 height 20
checkbox input "true"
click at [378, 348] on input "I agree to the privacy policy ." at bounding box center [379, 349] width 20 height 20
checkbox input "true"
click at [837, 449] on span "CONTINUE" at bounding box center [851, 448] width 53 height 35
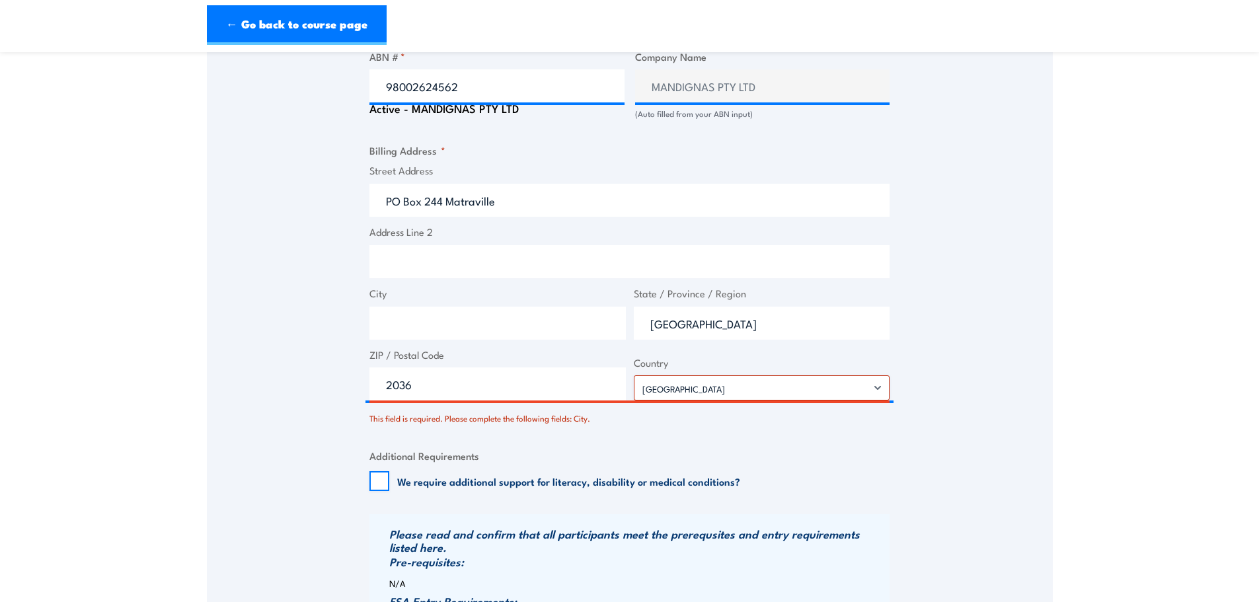
scroll to position [905, 0]
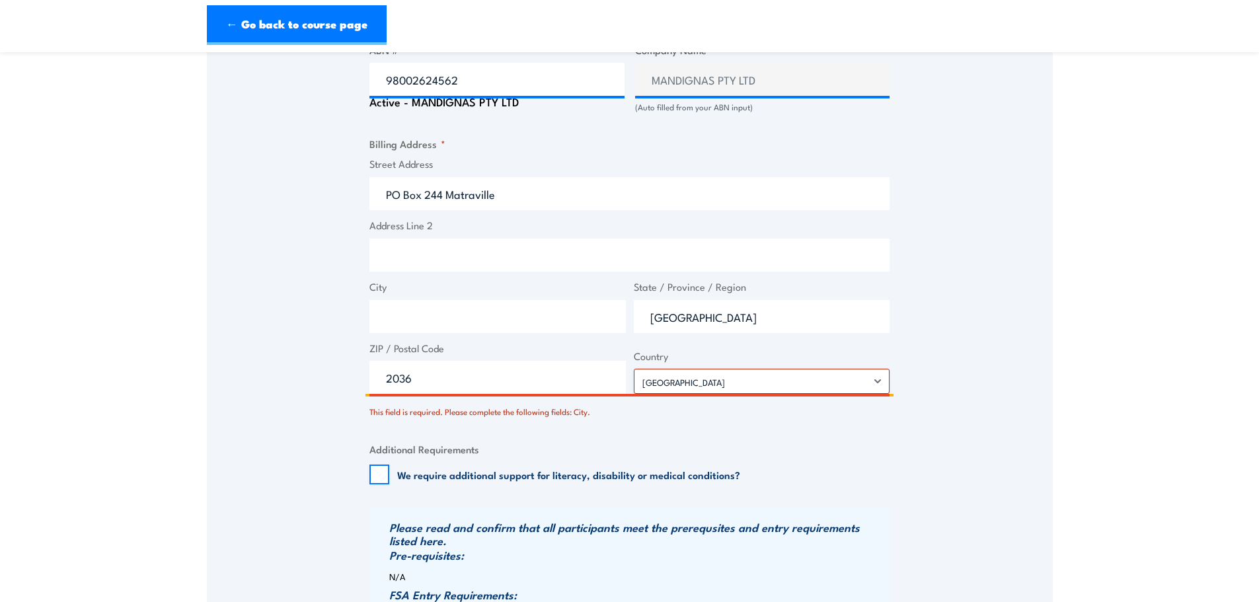
click at [455, 318] on input "City" at bounding box center [497, 316] width 256 height 33
click at [497, 196] on input "PO Box 244 Matraville" at bounding box center [629, 193] width 520 height 33
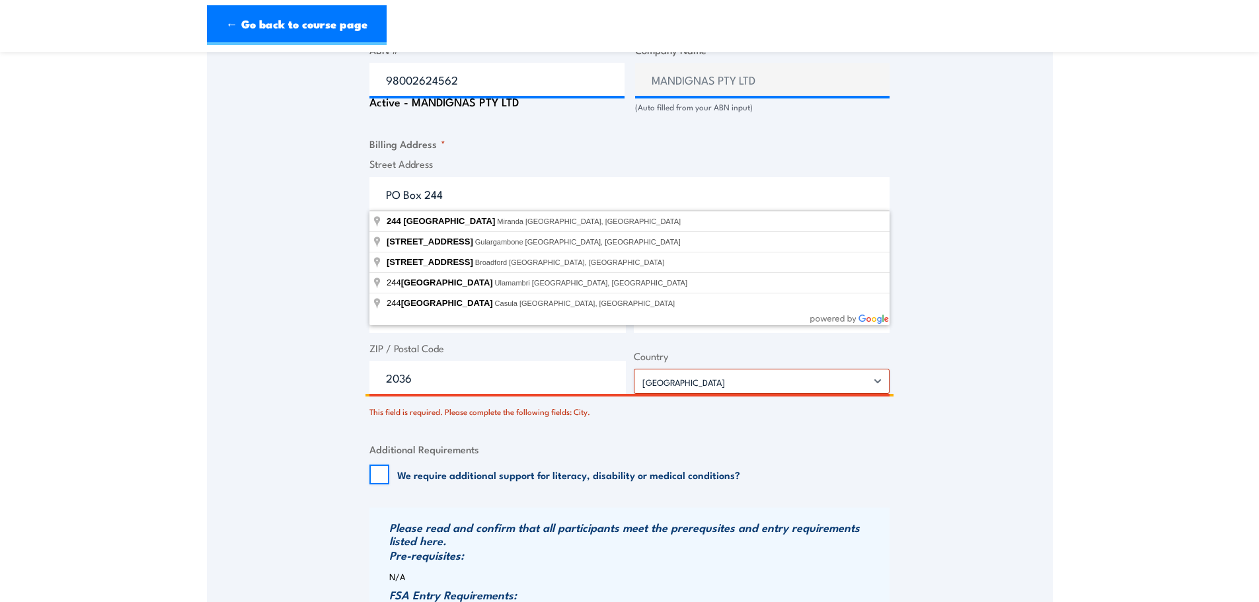
type input "PO Box 244"
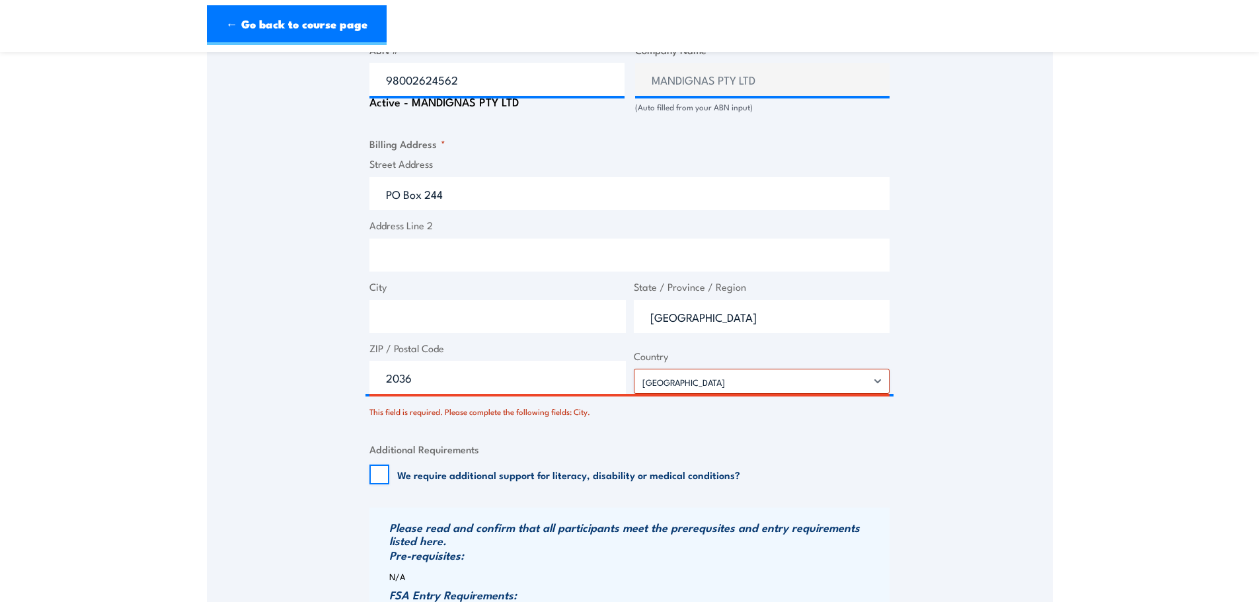
click at [266, 342] on div "Speak to a specialist CALL 1300 885 530 CALL 1300 885 530 There was a problem w…" at bounding box center [630, 69] width 846 height 1490
click at [401, 319] on input "City" at bounding box center [497, 316] width 256 height 33
type input "Matraville"
click at [336, 340] on div "Speak to a specialist CALL 1300 885 530 CALL 1300 885 530 There was a problem w…" at bounding box center [630, 69] width 846 height 1490
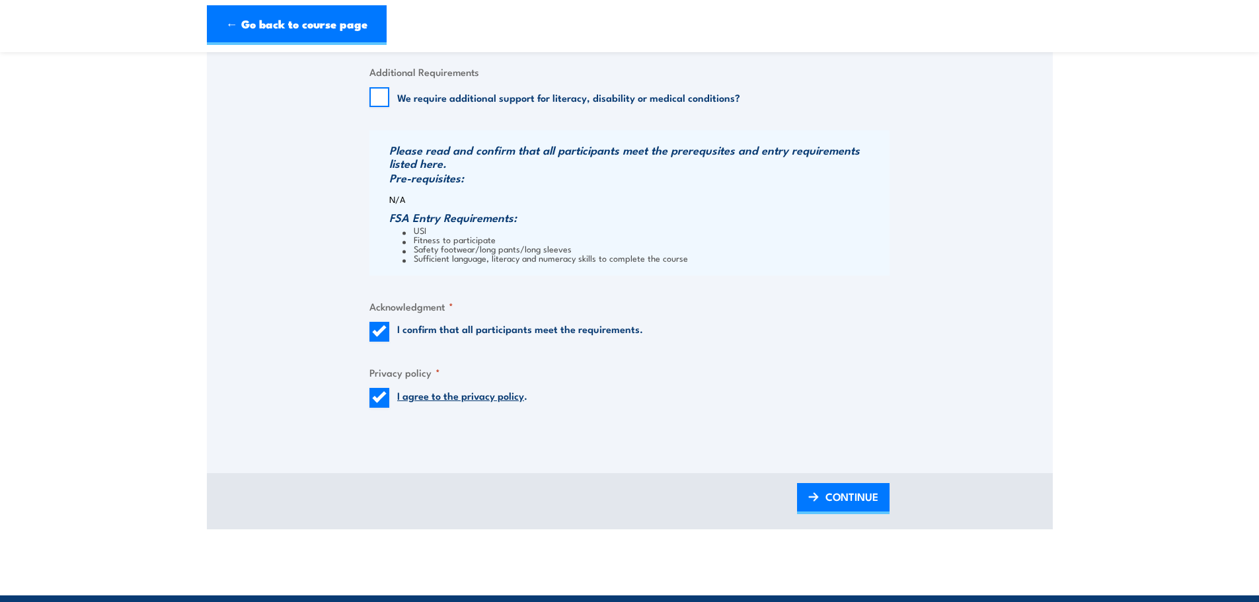
scroll to position [1302, 0]
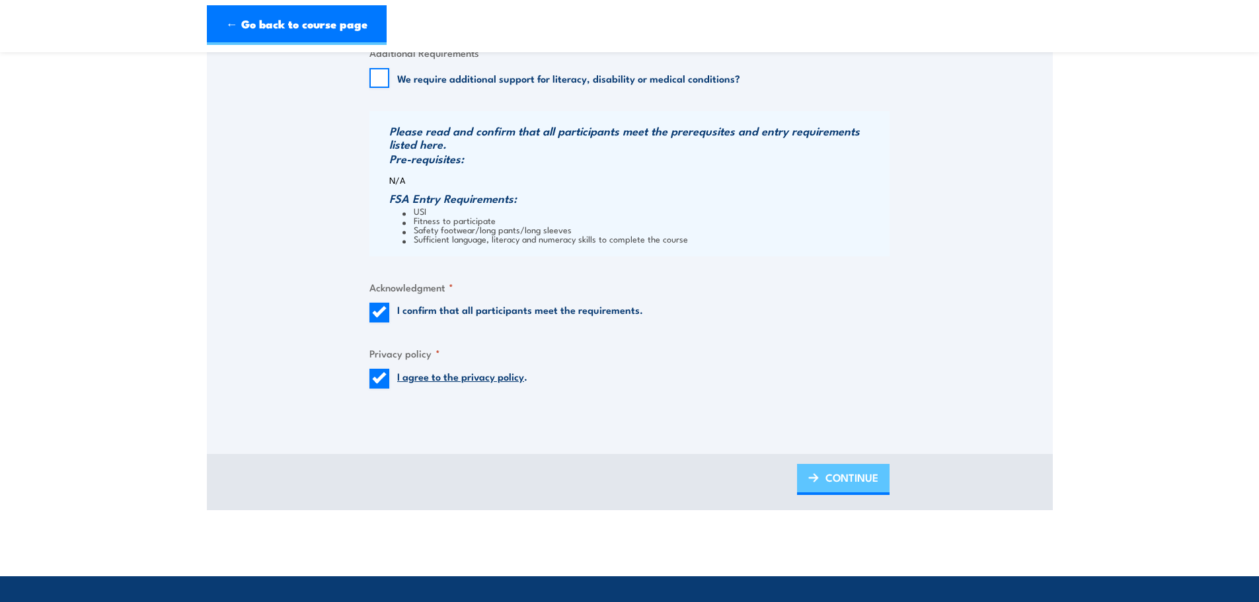
click at [868, 480] on span "CONTINUE" at bounding box center [851, 477] width 53 height 35
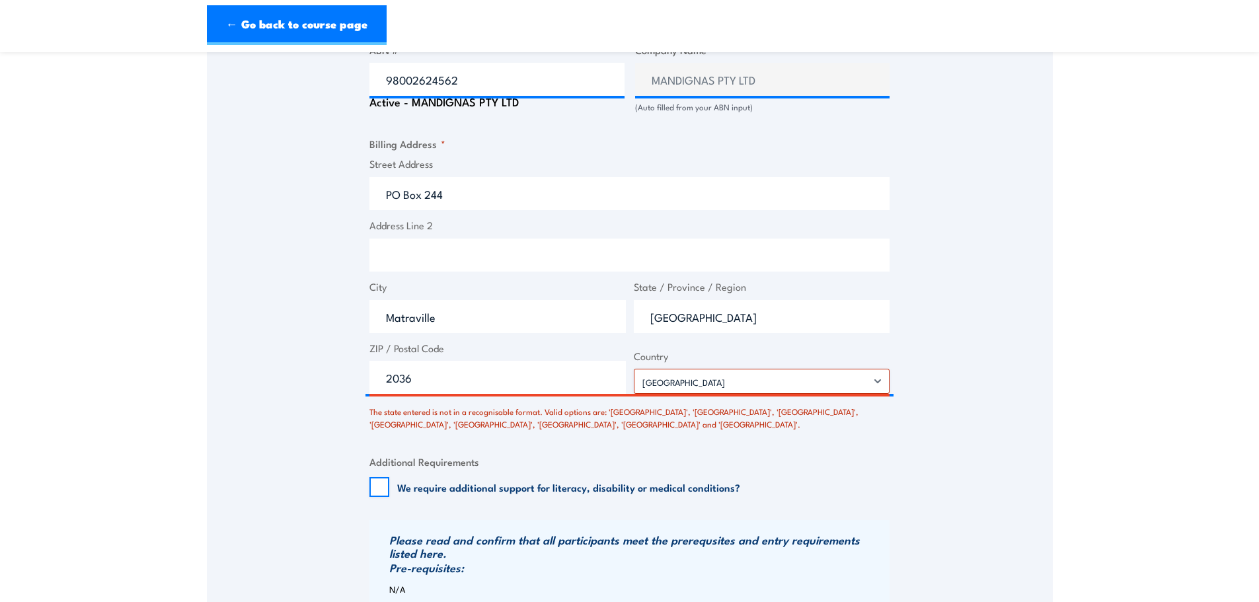
scroll to position [972, 0]
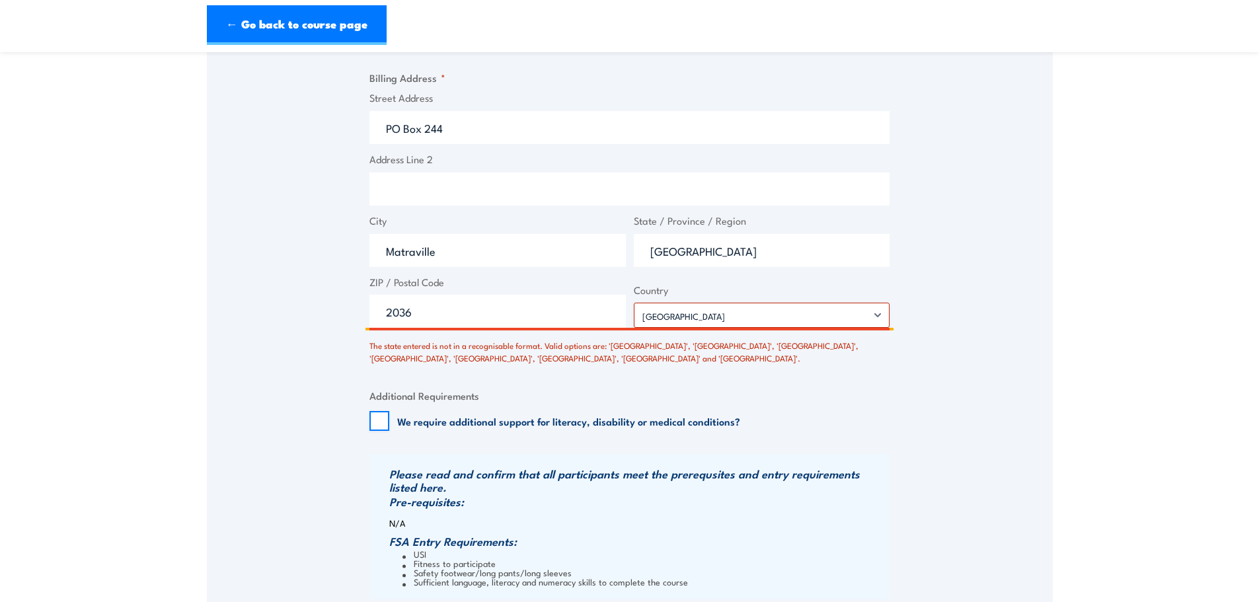
click at [687, 258] on input "NSW" at bounding box center [762, 250] width 256 height 33
click at [687, 223] on label "State / Province / Region" at bounding box center [762, 220] width 256 height 15
click at [687, 234] on input "NSW" at bounding box center [762, 250] width 256 height 33
click at [649, 225] on label "State / Province / Region" at bounding box center [762, 220] width 256 height 15
click at [649, 234] on input "NSW" at bounding box center [762, 250] width 256 height 33
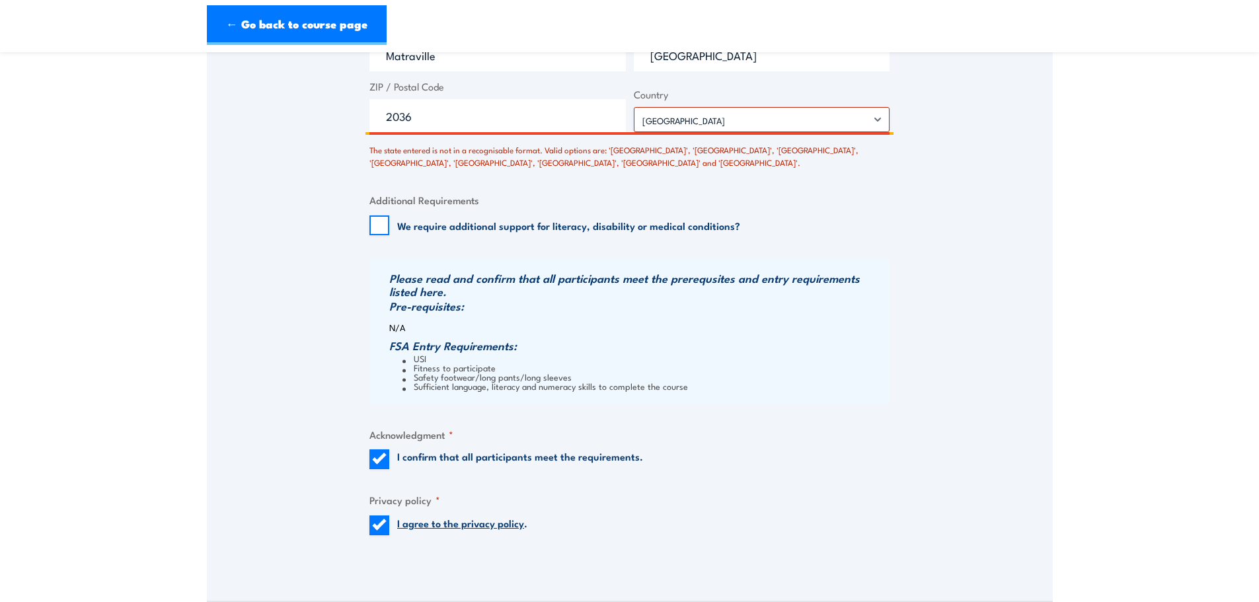
scroll to position [1236, 0]
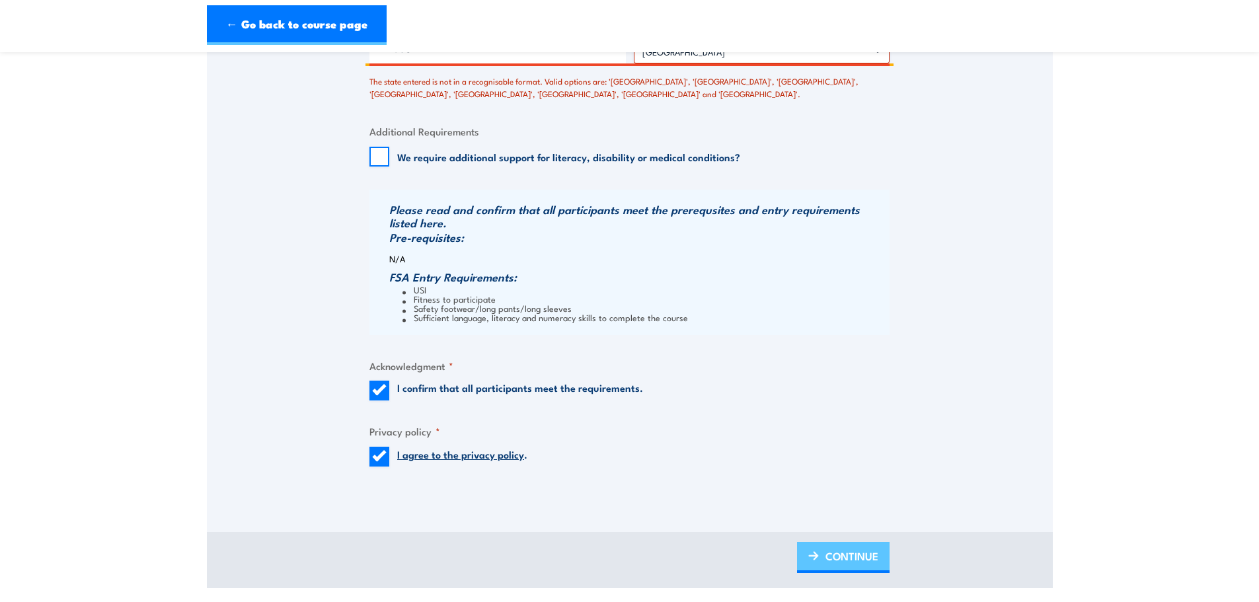
type input "New South wales"
click at [850, 563] on span "CONTINUE" at bounding box center [851, 556] width 53 height 35
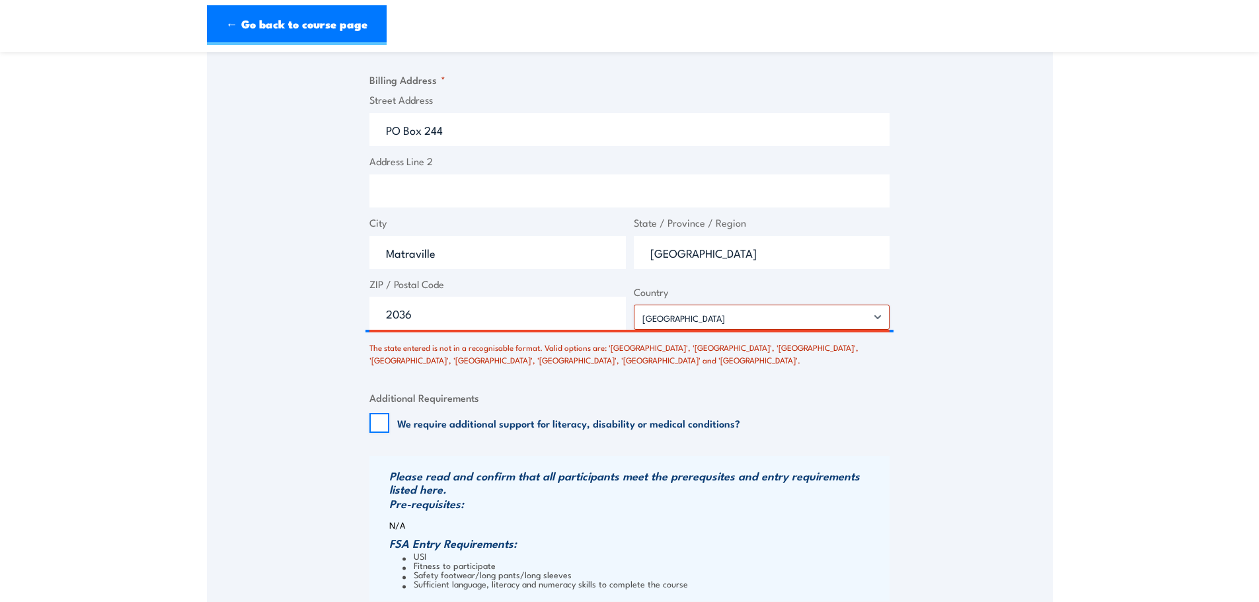
scroll to position [972, 0]
click at [711, 256] on input "New South wales" at bounding box center [762, 250] width 256 height 33
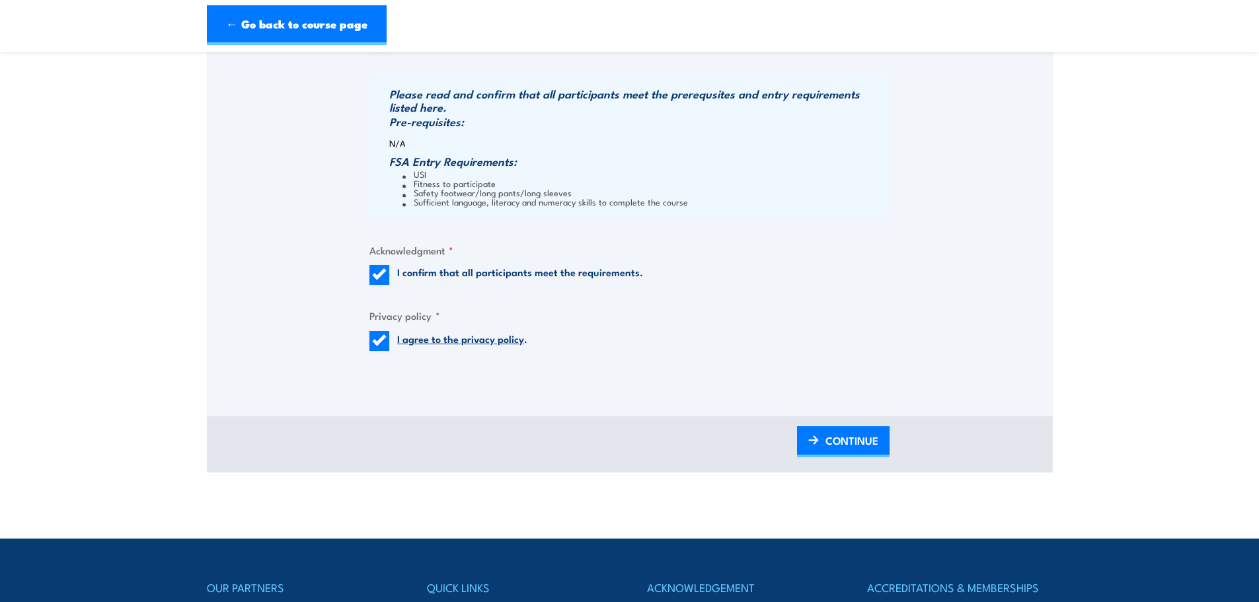
scroll to position [1434, 0]
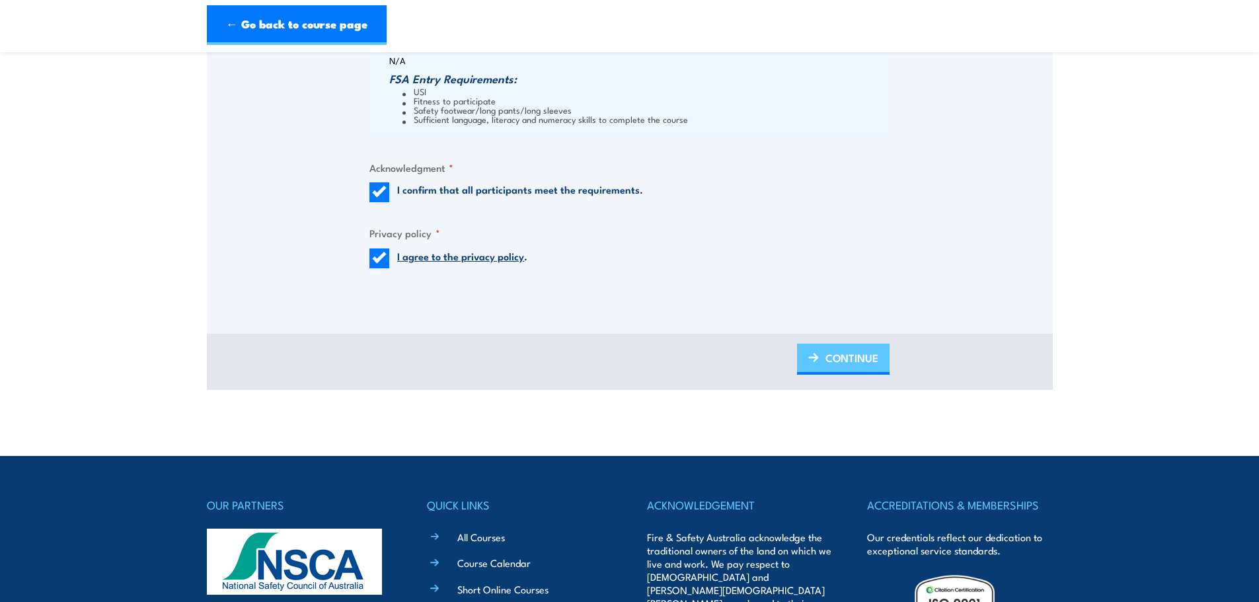
type input "New South Wales"
click at [860, 360] on span "CONTINUE" at bounding box center [851, 357] width 53 height 35
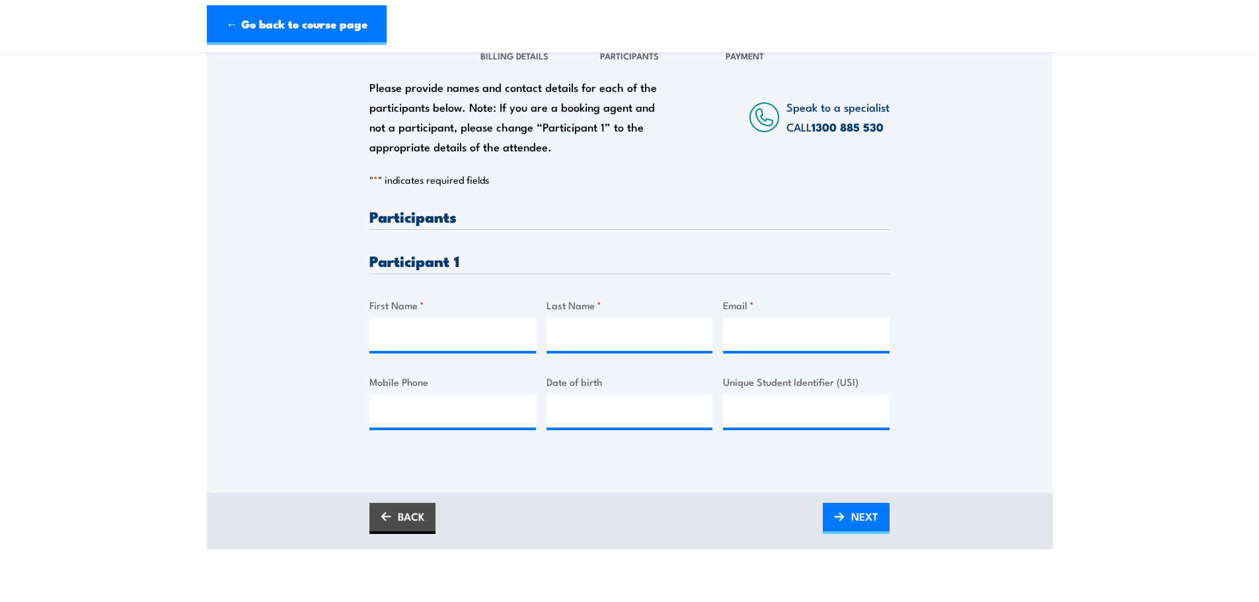
scroll to position [264, 0]
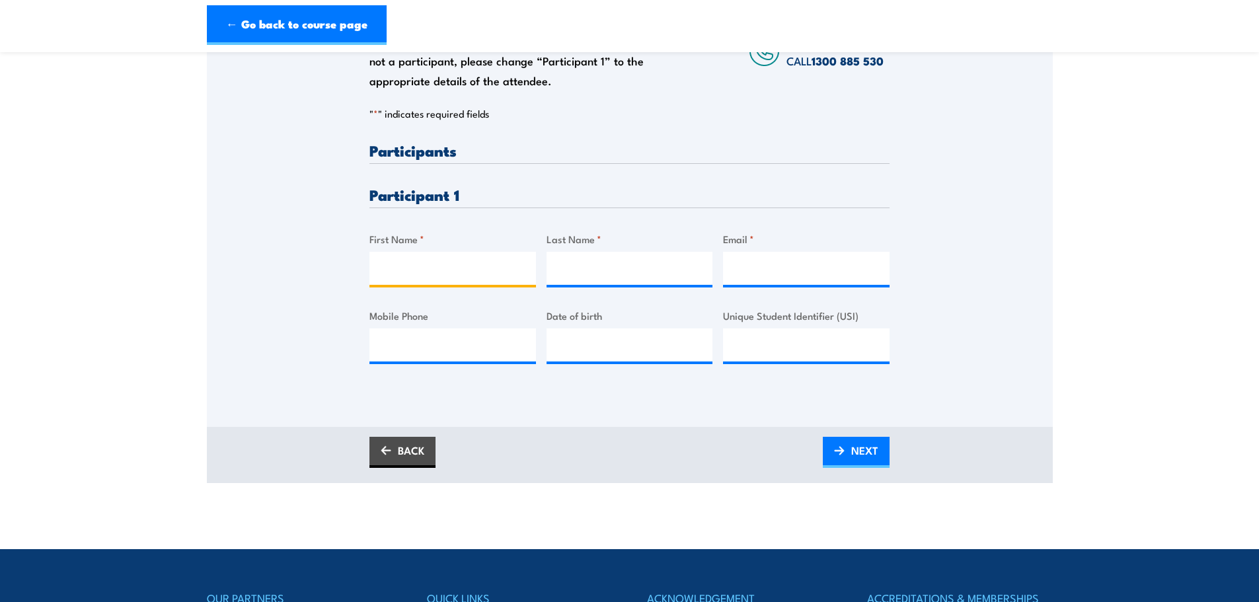
click at [438, 268] on input "First Name *" at bounding box center [452, 268] width 167 height 33
type input "Mitchell"
click at [595, 261] on input "Last Name *" at bounding box center [630, 268] width 167 height 33
type input "r"
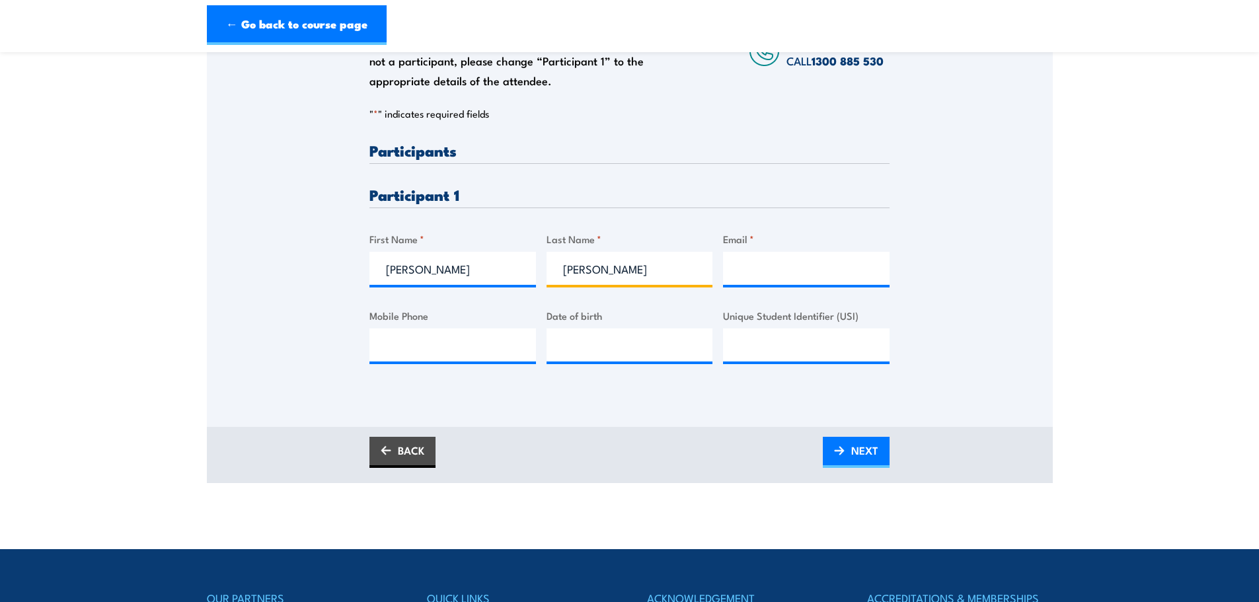
type input "Raper-Lones"
click at [754, 266] on input "Email *" at bounding box center [806, 268] width 167 height 33
click at [457, 344] on input "Mobile Phone" at bounding box center [452, 344] width 167 height 33
type input "0416305562"
type input "__/__/____"
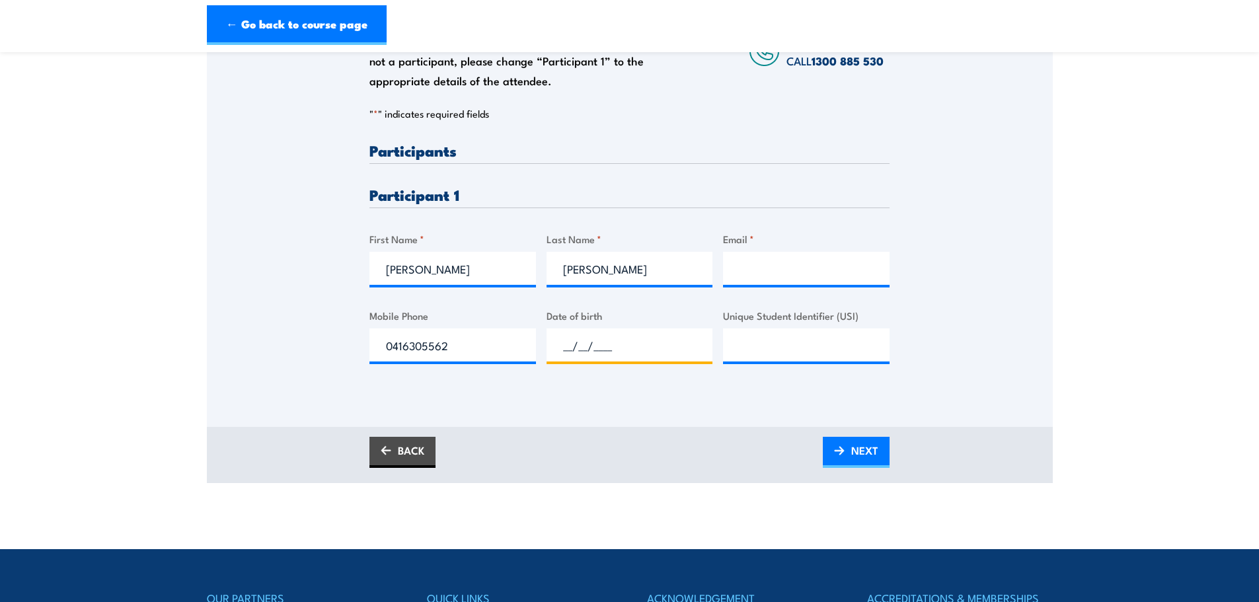
click at [582, 348] on input "__/__/____" at bounding box center [630, 344] width 167 height 33
click at [756, 341] on input "Unique Student Identifier (USI)" at bounding box center [806, 344] width 167 height 33
click at [633, 342] on input "__/__/____" at bounding box center [630, 344] width 167 height 33
type input "25/04/1994"
click at [753, 343] on input "Unique Student Identifier (USI)" at bounding box center [806, 344] width 167 height 33
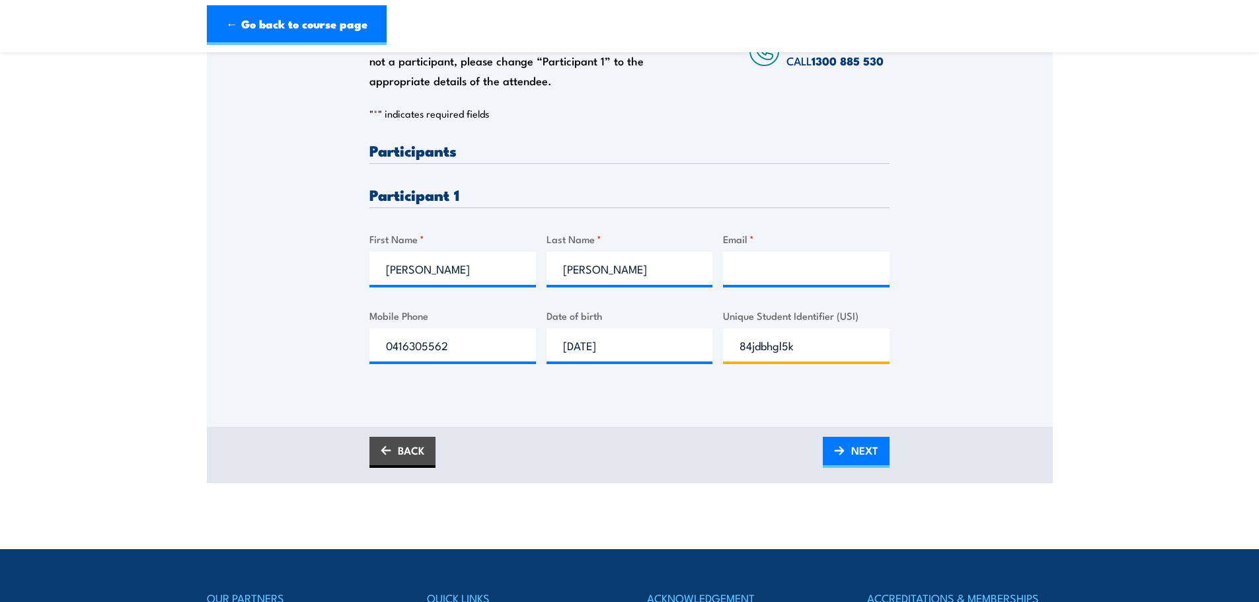
type input "84jdbhgl5k"
click at [782, 269] on input "Email *" at bounding box center [806, 268] width 167 height 33
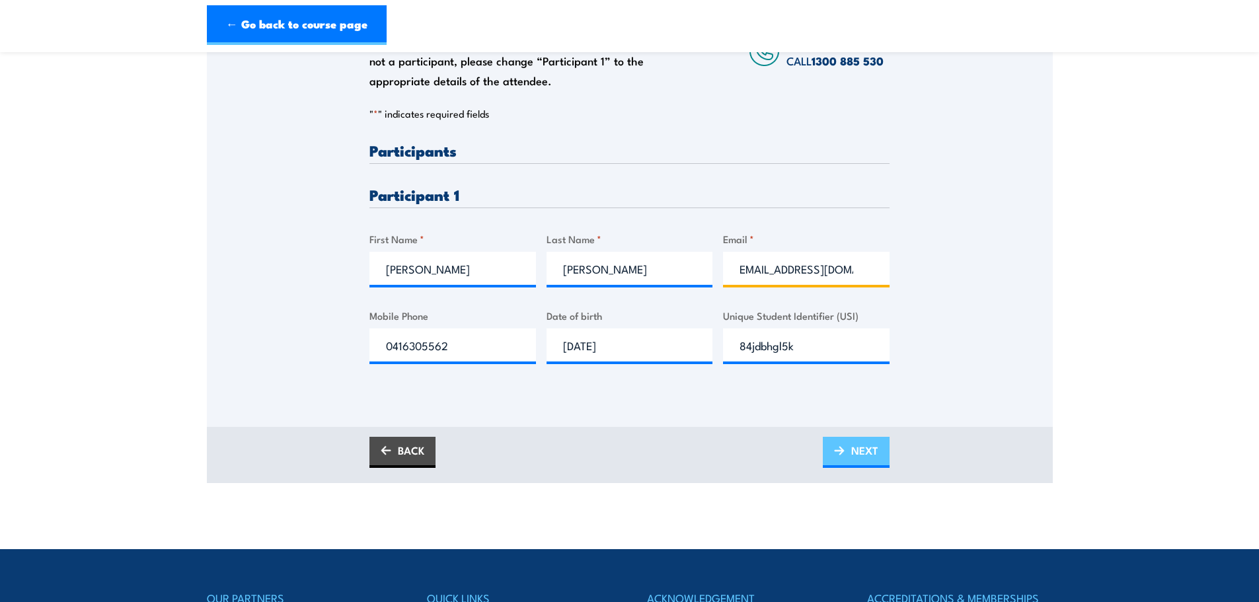
type input "mraperj@ampol.com.au"
click at [855, 451] on span "NEXT" at bounding box center [864, 450] width 27 height 35
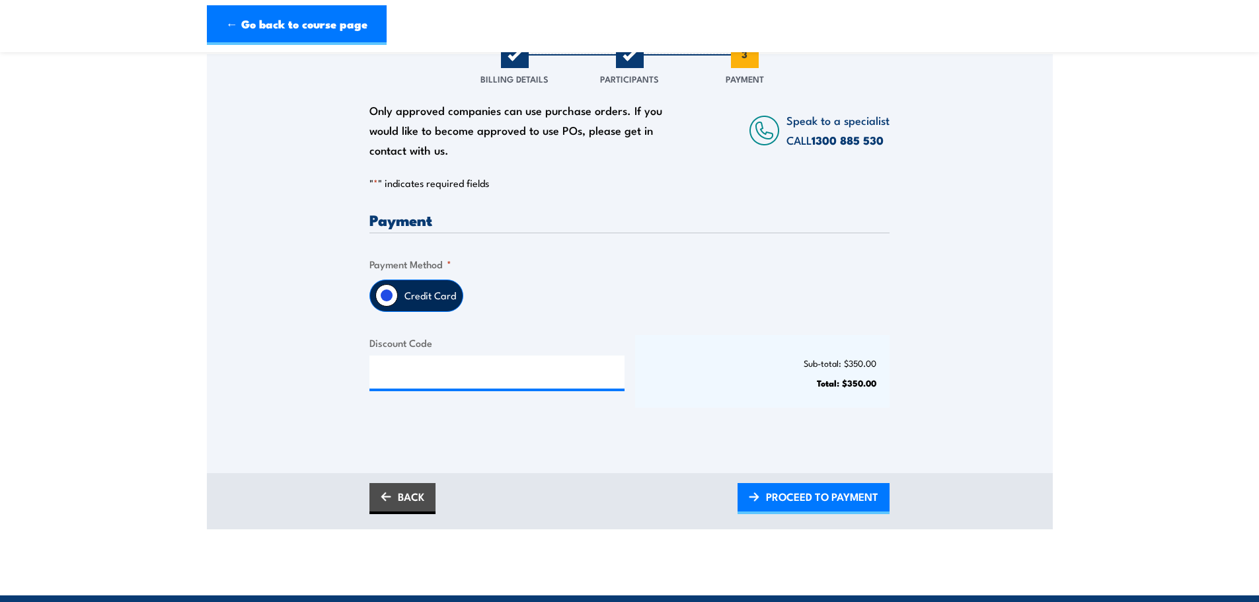
scroll to position [198, 0]
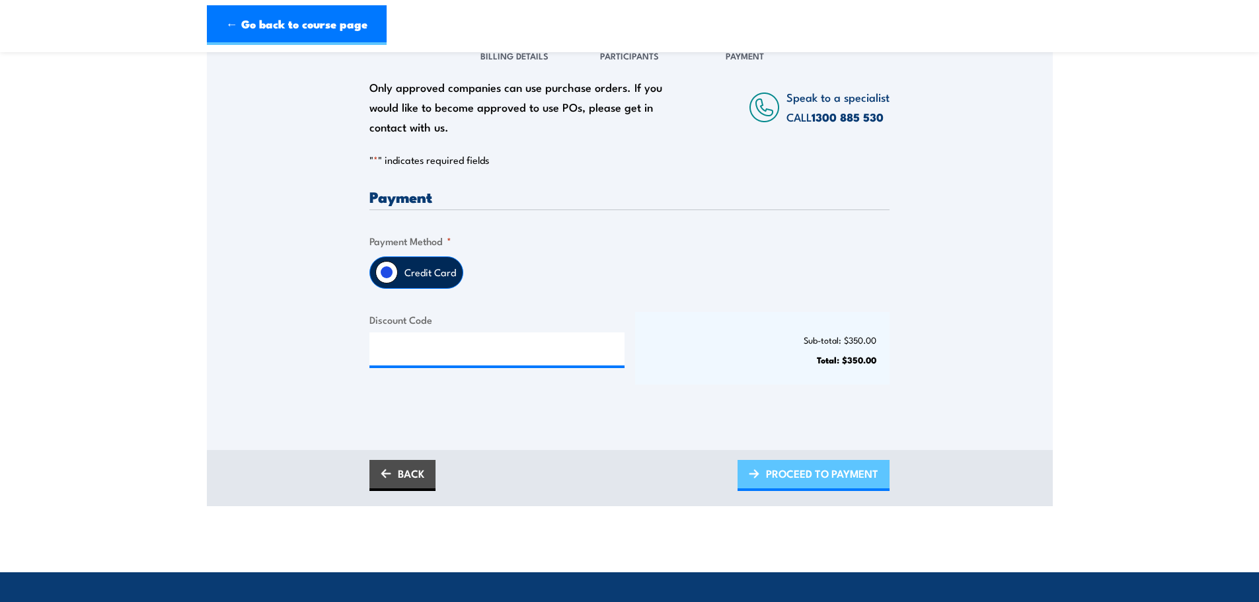
click at [821, 466] on span "PROCEED TO PAYMENT" at bounding box center [822, 473] width 112 height 35
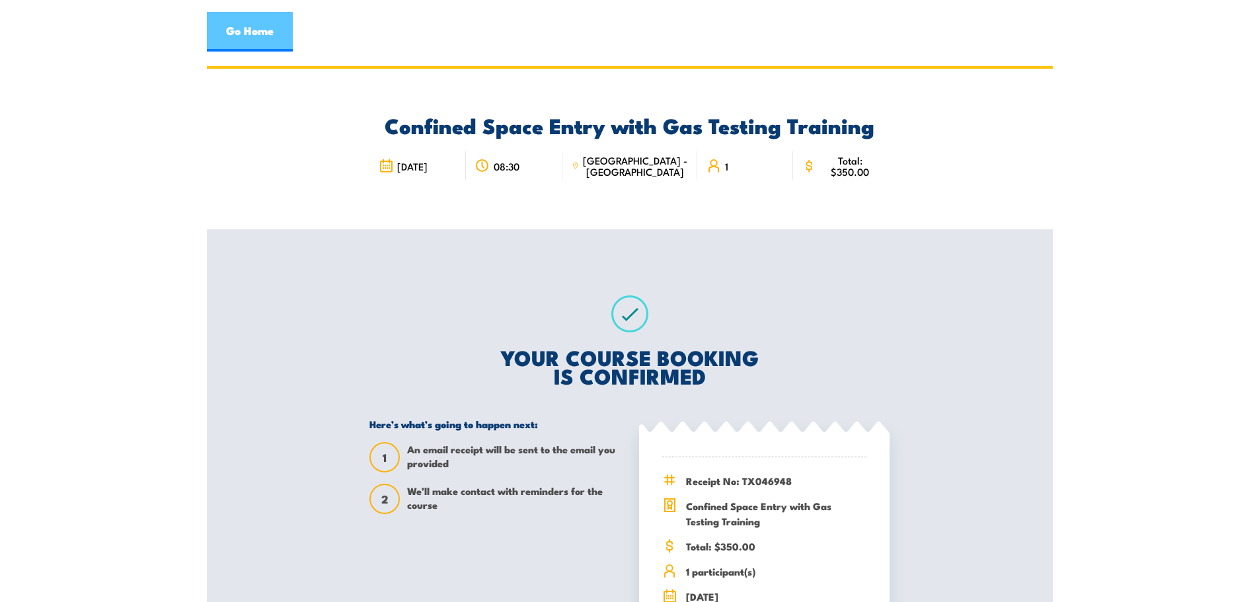
click at [252, 35] on link "Go Home" at bounding box center [250, 32] width 86 height 40
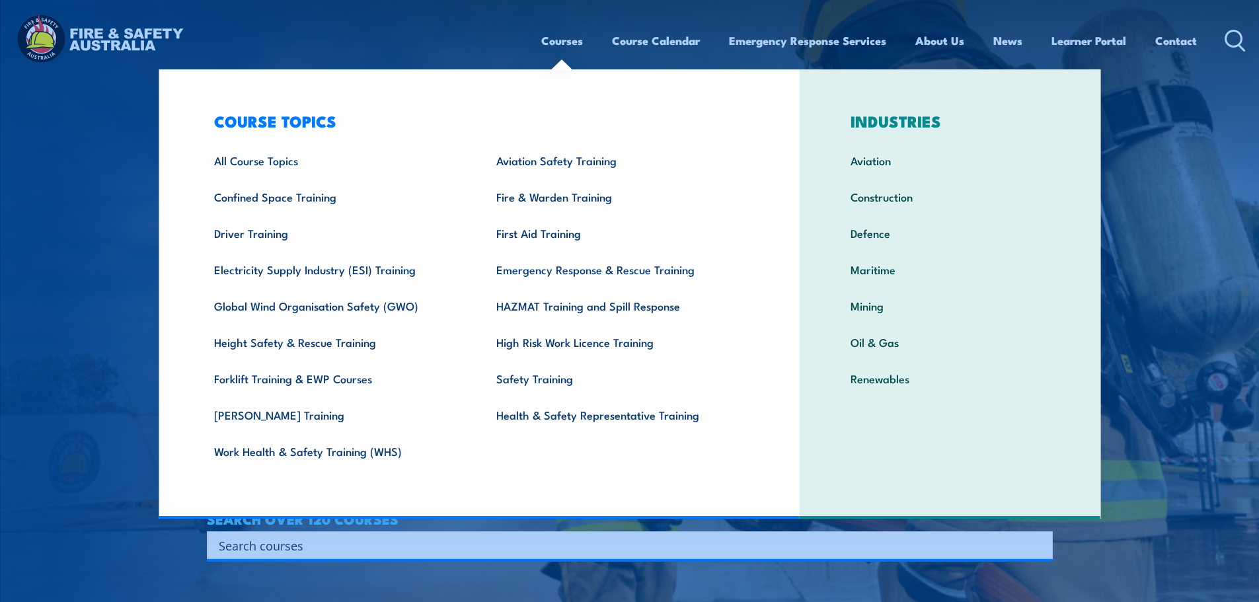
click at [563, 39] on link "Courses" at bounding box center [562, 40] width 42 height 35
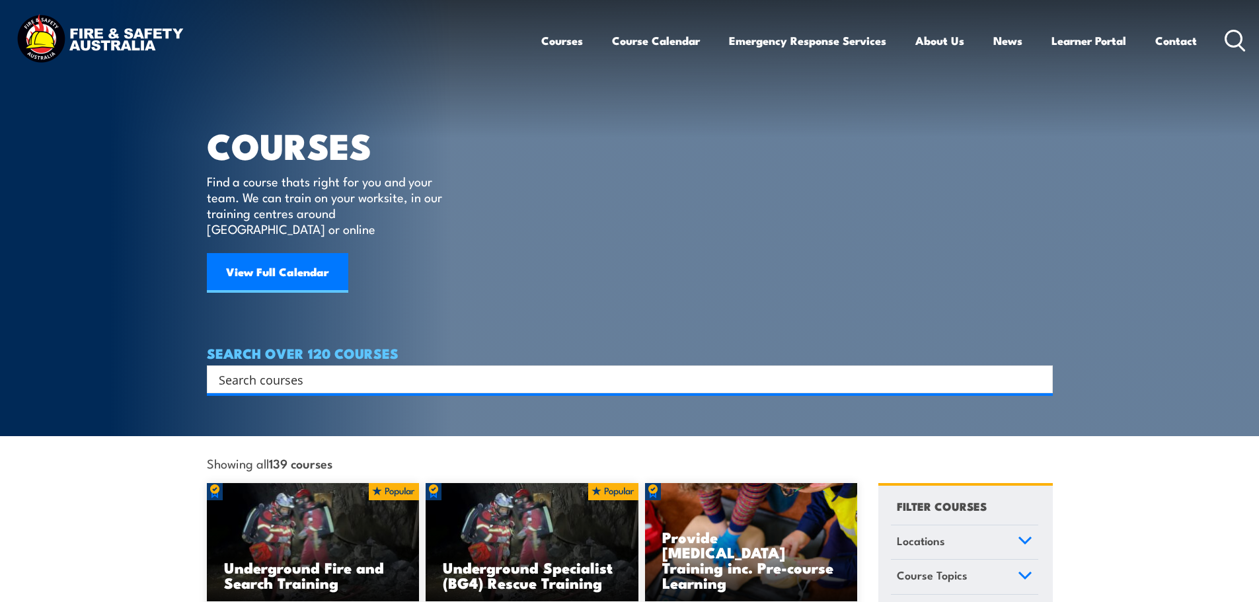
click at [422, 369] on input "Search input" at bounding box center [621, 379] width 805 height 20
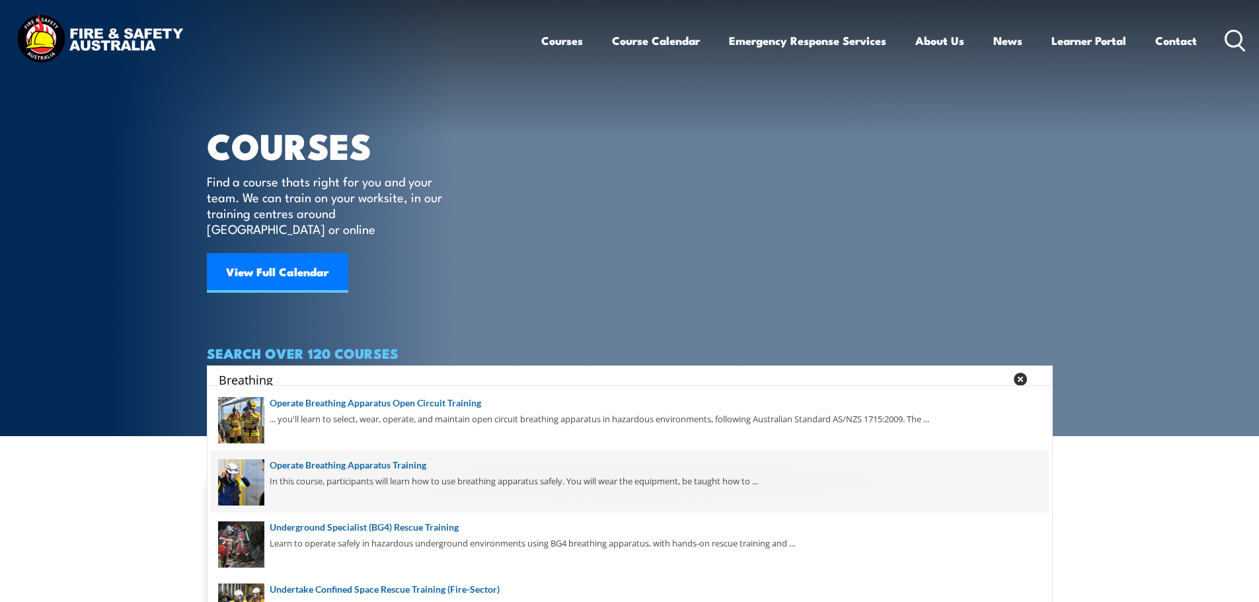
type input "Breathing"
click at [361, 465] on span at bounding box center [630, 482] width 838 height 62
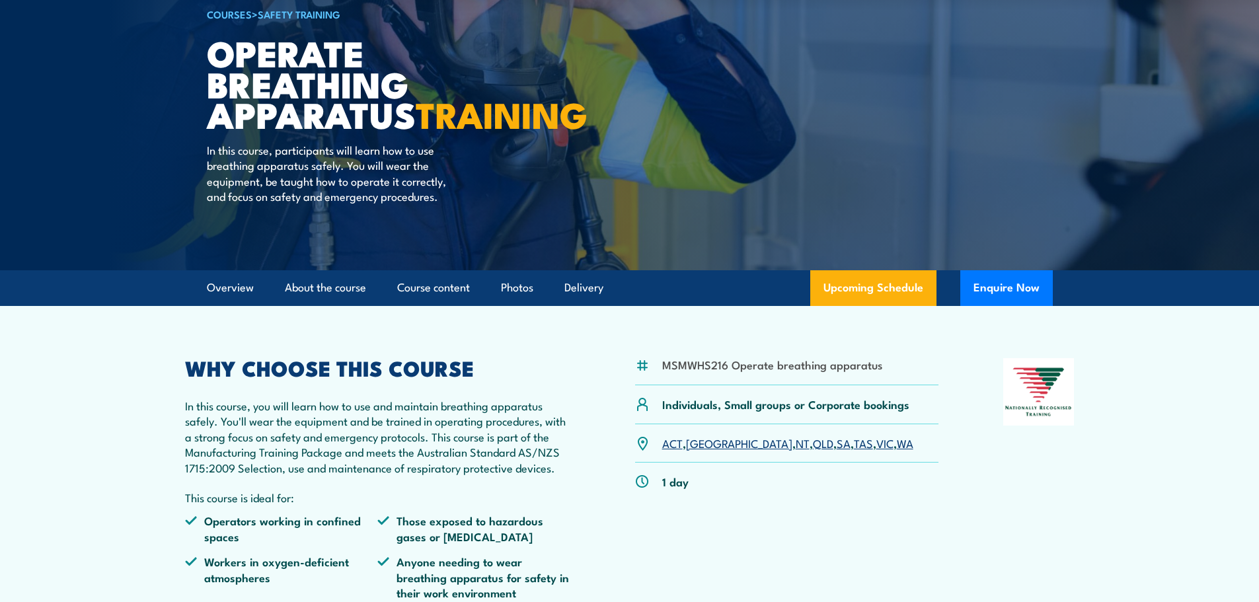
scroll to position [132, 0]
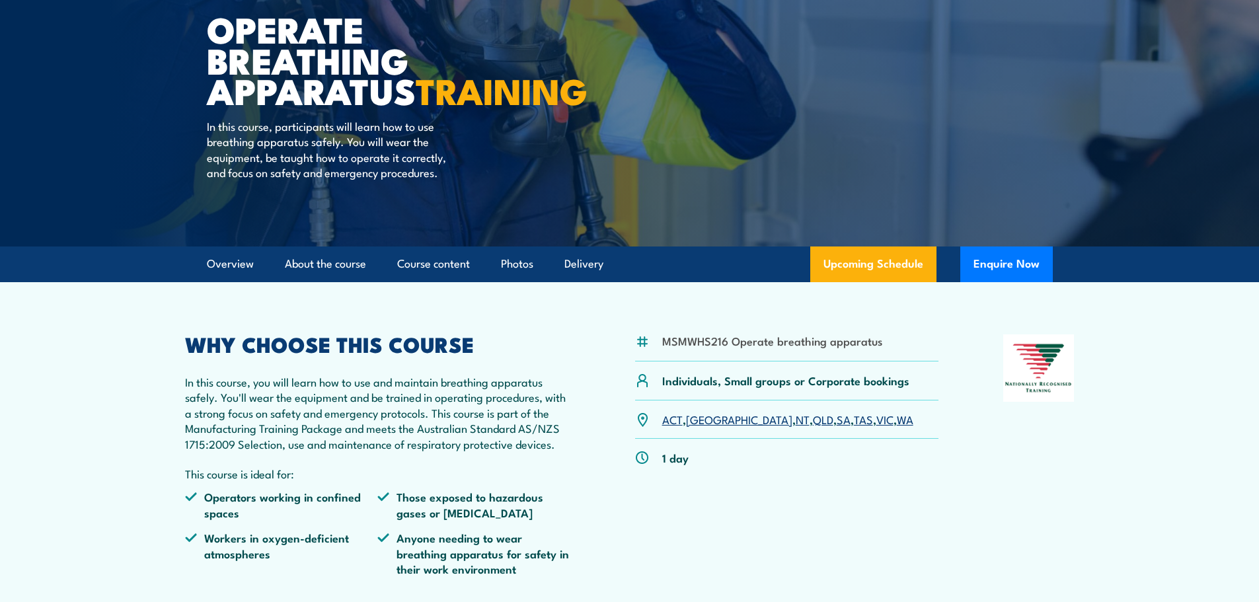
click at [700, 427] on link "NSW" at bounding box center [739, 419] width 106 height 16
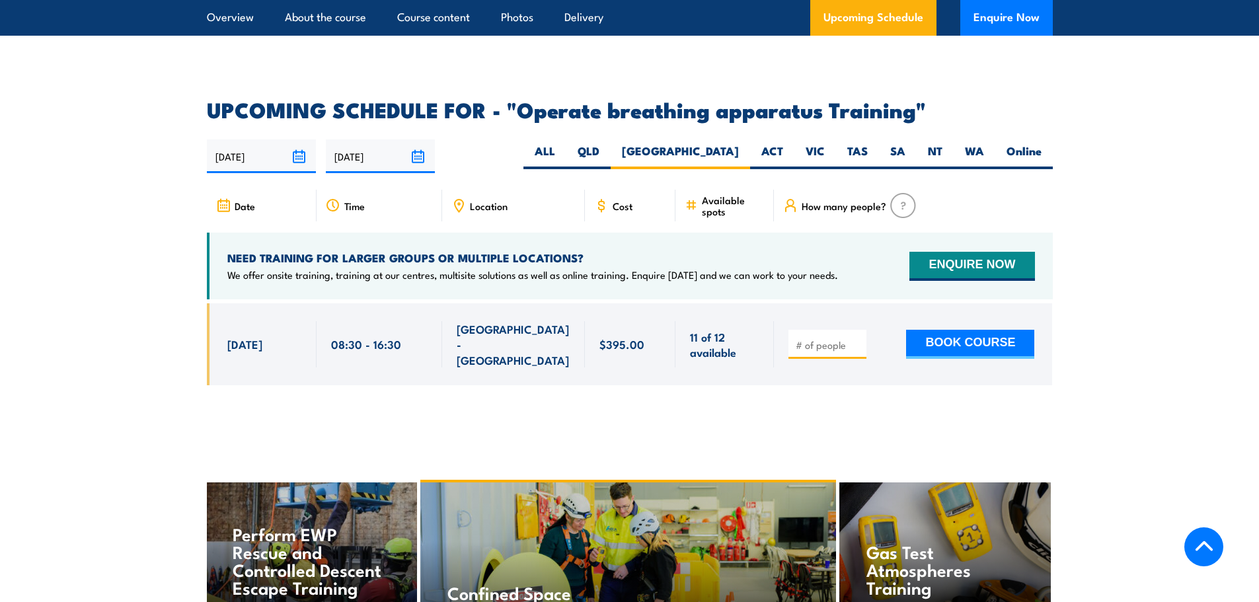
scroll to position [1978, 0]
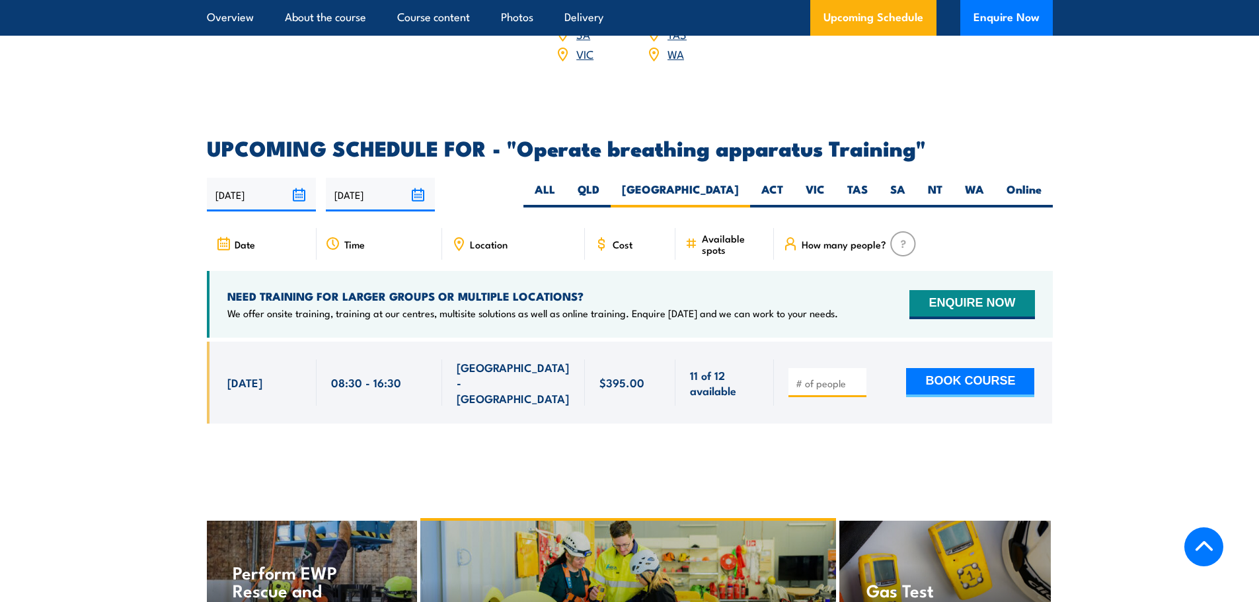
click at [808, 377] on input "number" at bounding box center [829, 383] width 66 height 13
type input "2"
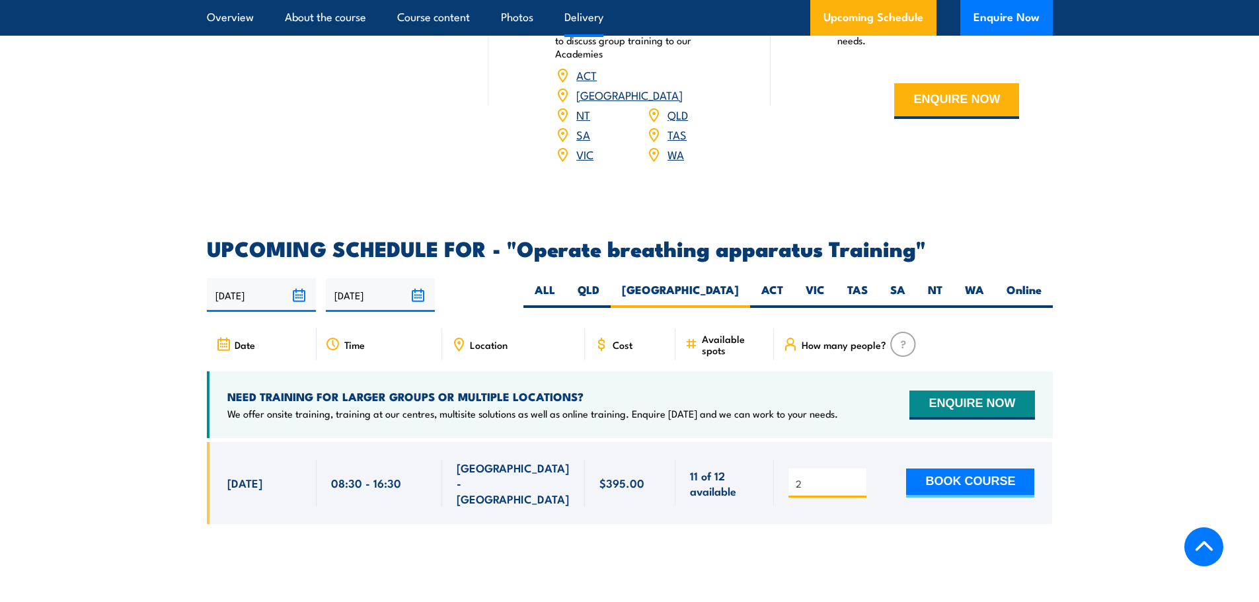
scroll to position [1912, 0]
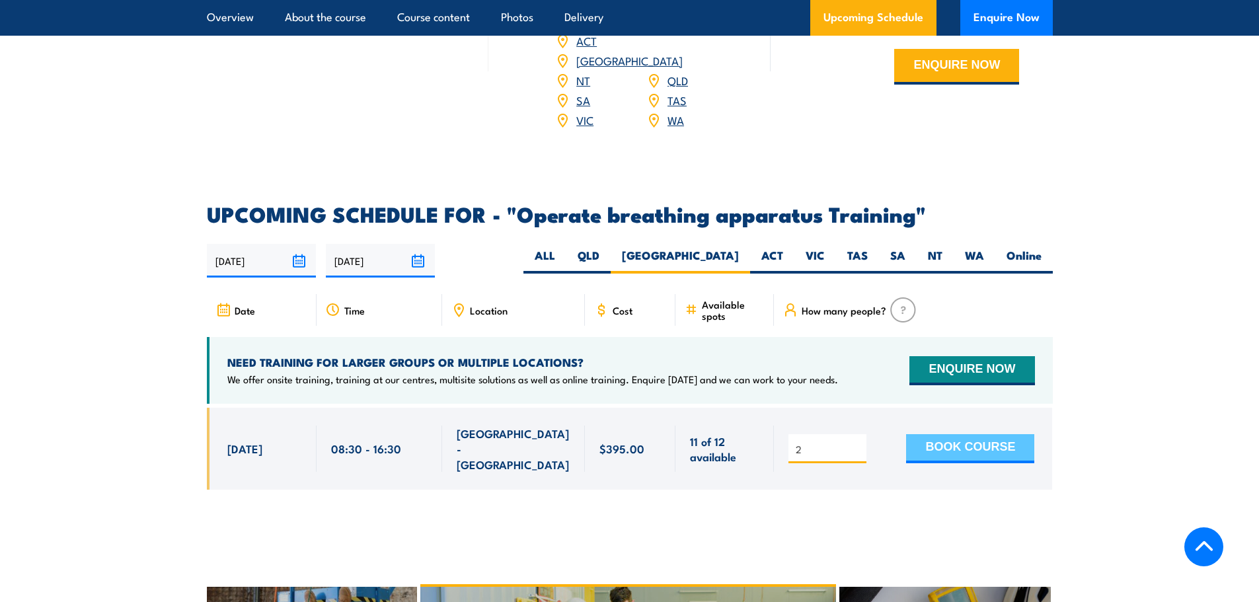
click at [973, 434] on button "BOOK COURSE" at bounding box center [970, 448] width 128 height 29
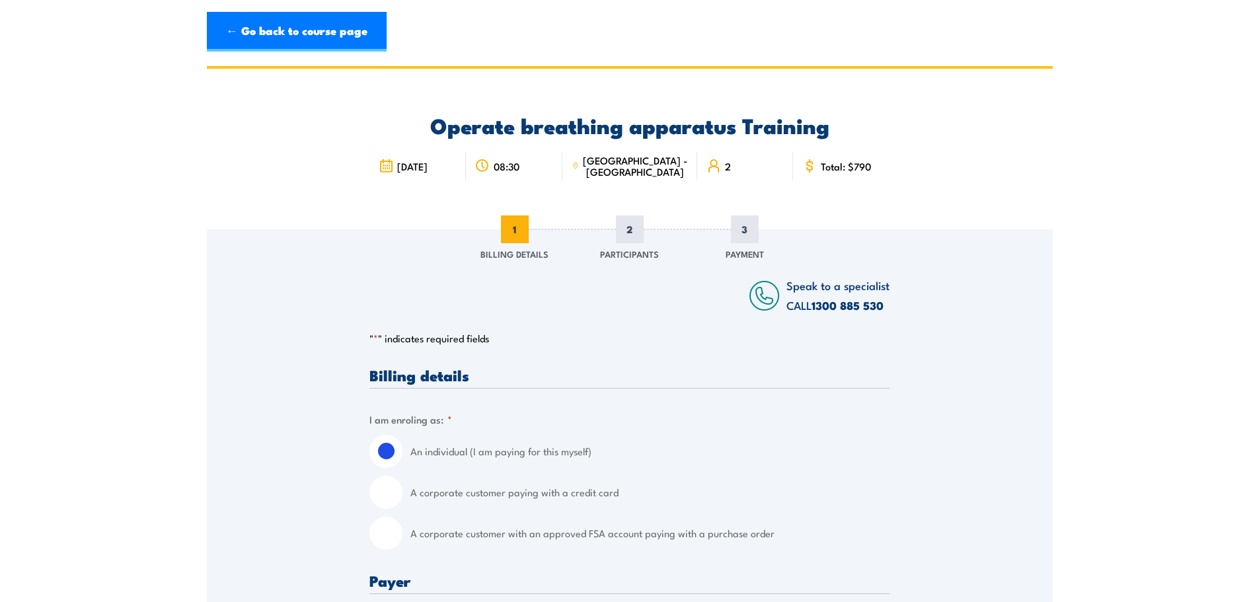
click at [395, 492] on input "A corporate customer paying with a credit card" at bounding box center [385, 492] width 33 height 33
radio input "true"
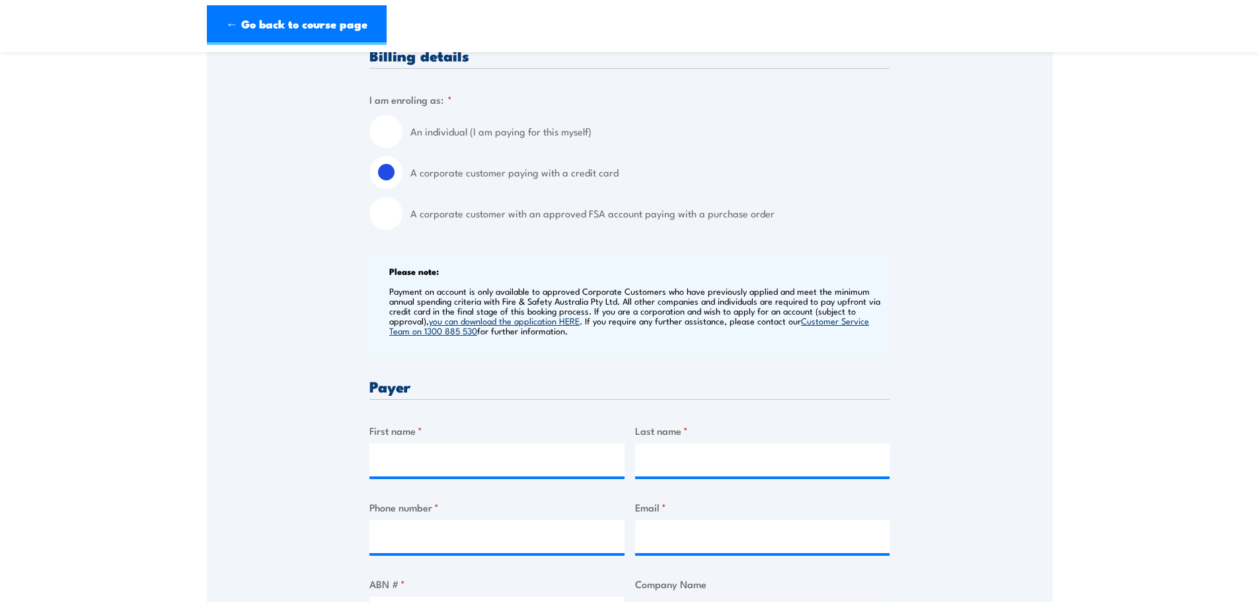
scroll to position [330, 0]
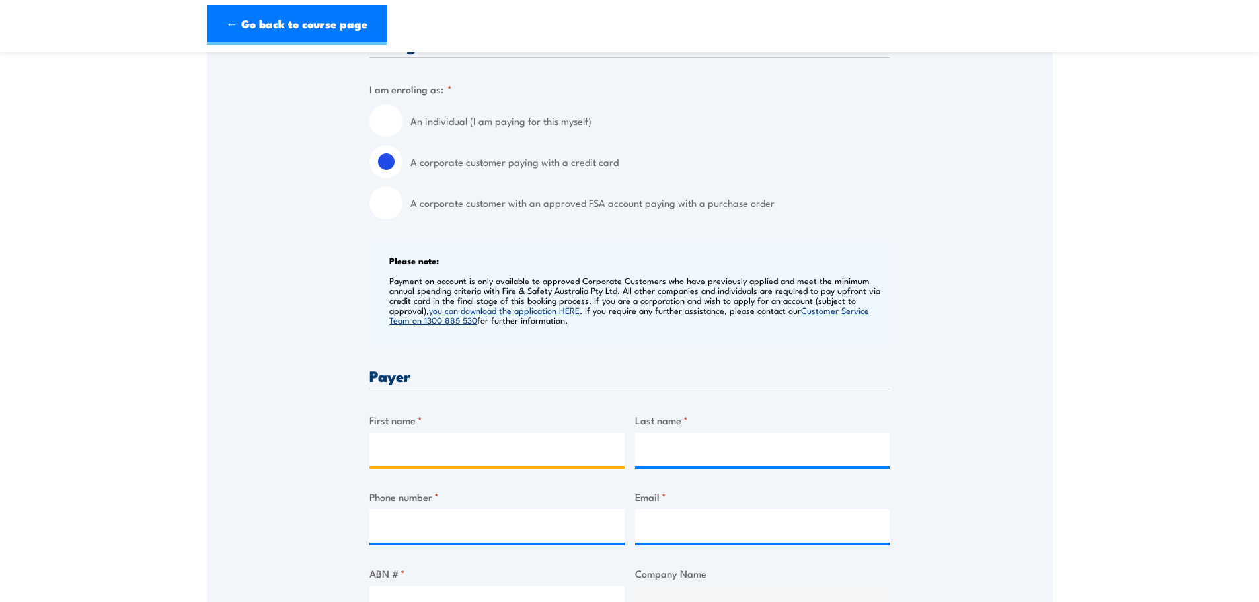
click at [562, 451] on input "First name *" at bounding box center [496, 449] width 255 height 33
type input "[PERSON_NAME]"
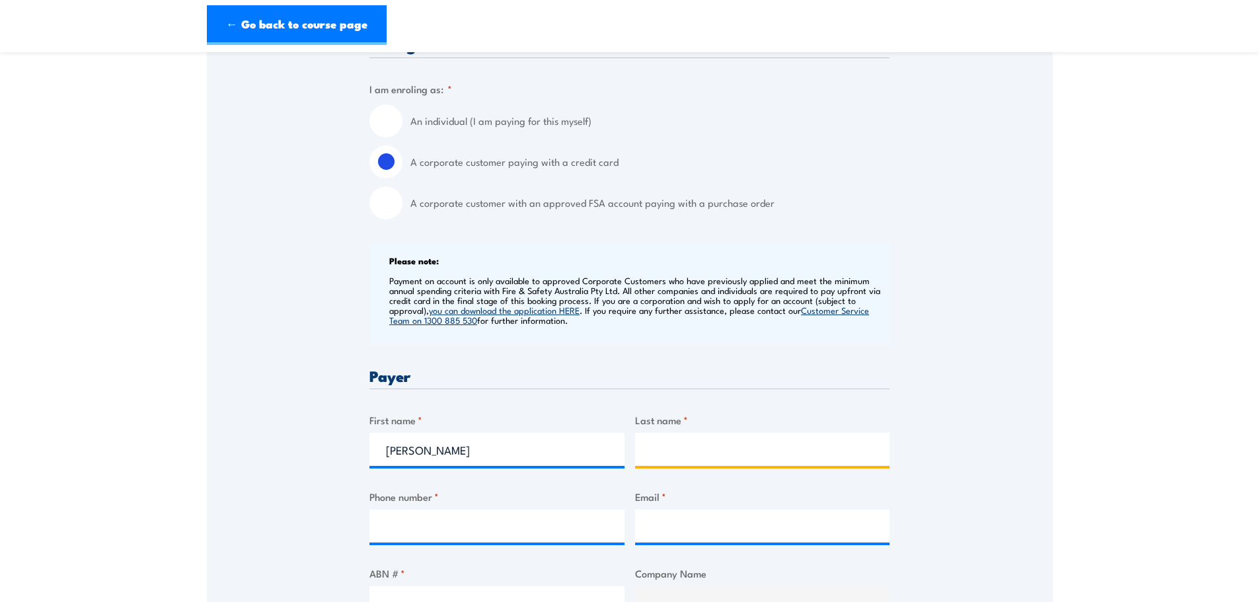
click at [755, 453] on input "Last name *" at bounding box center [762, 449] width 255 height 33
type input "Robertson"
click at [455, 520] on input "Phone number *" at bounding box center [496, 526] width 255 height 33
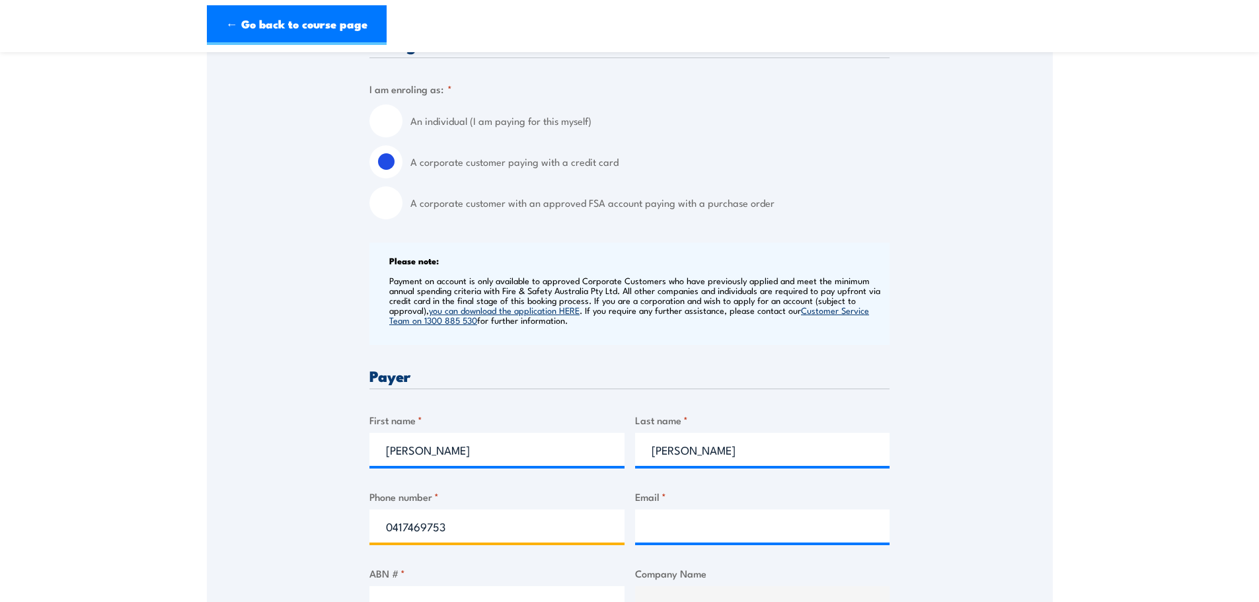
type input "0417469753"
click at [680, 524] on input "Email *" at bounding box center [762, 526] width 255 height 33
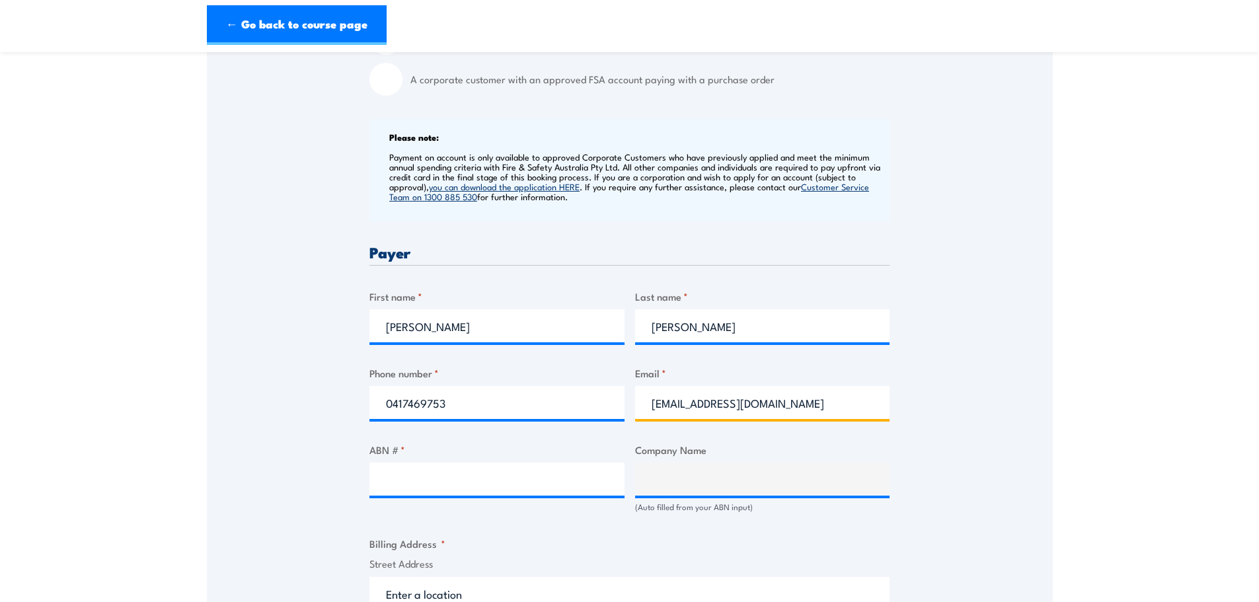
scroll to position [463, 0]
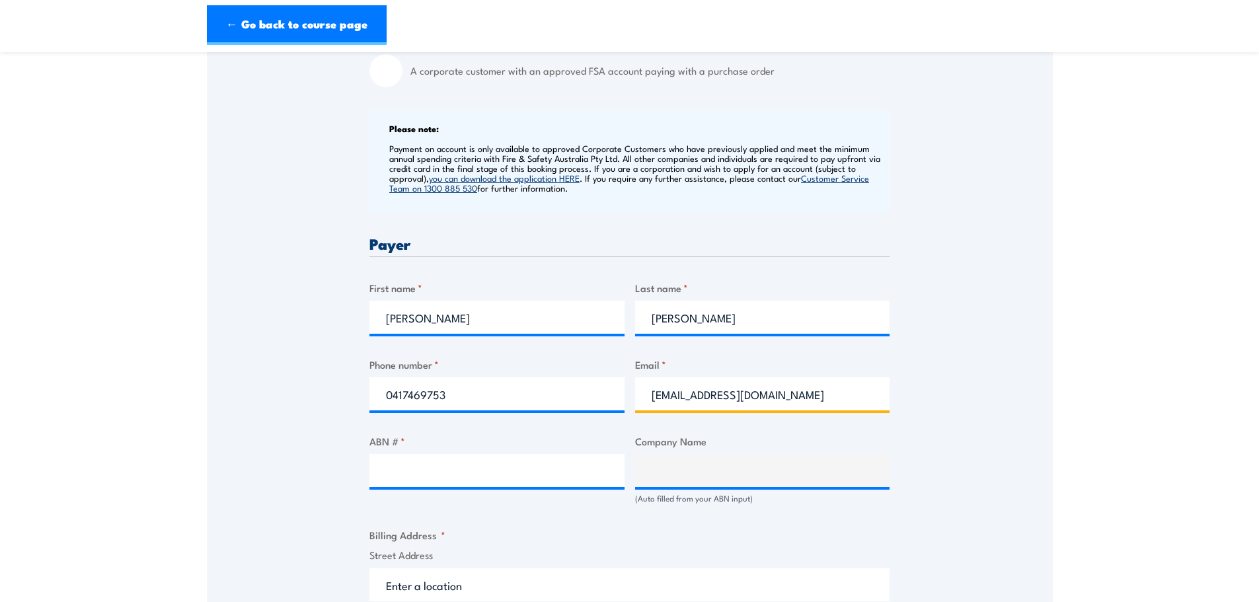
type input "axrober@ampol.com.au"
click at [480, 469] on input "ABN # *" at bounding box center [496, 470] width 255 height 33
click at [473, 476] on input "ABN # *" at bounding box center [496, 470] width 255 height 33
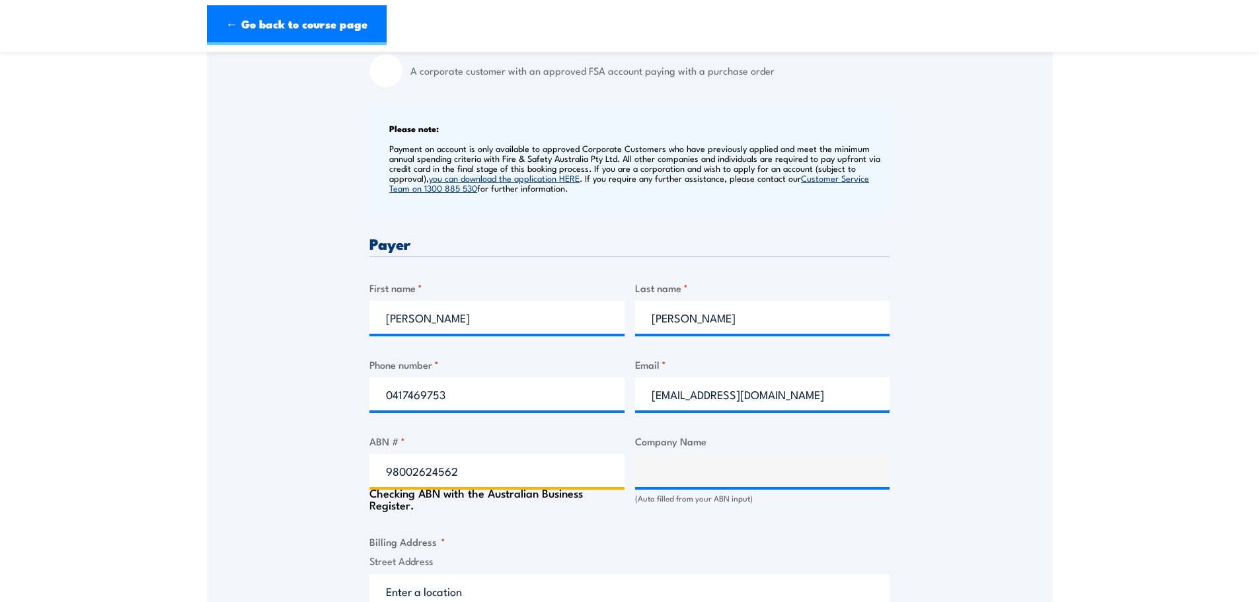
type input "98002624562"
click at [625, 522] on div "Billing details I am enroling as: * An individual (I am paying for this myself)…" at bounding box center [629, 533] width 520 height 1257
type input "MANDIGNAS PTY LTD"
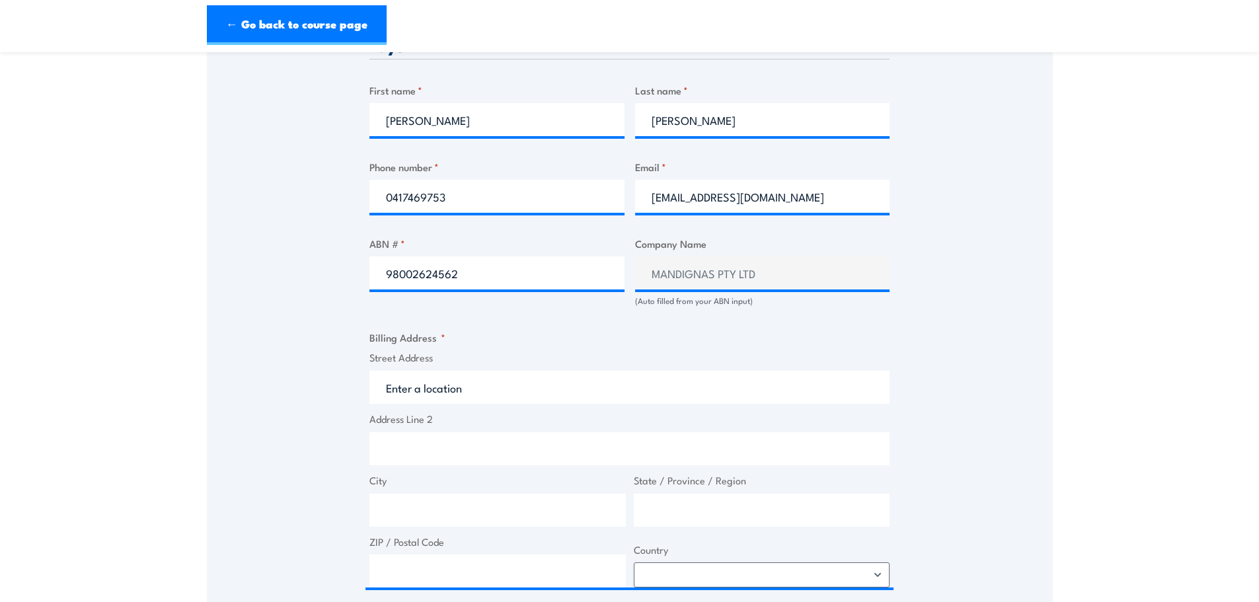
scroll to position [661, 0]
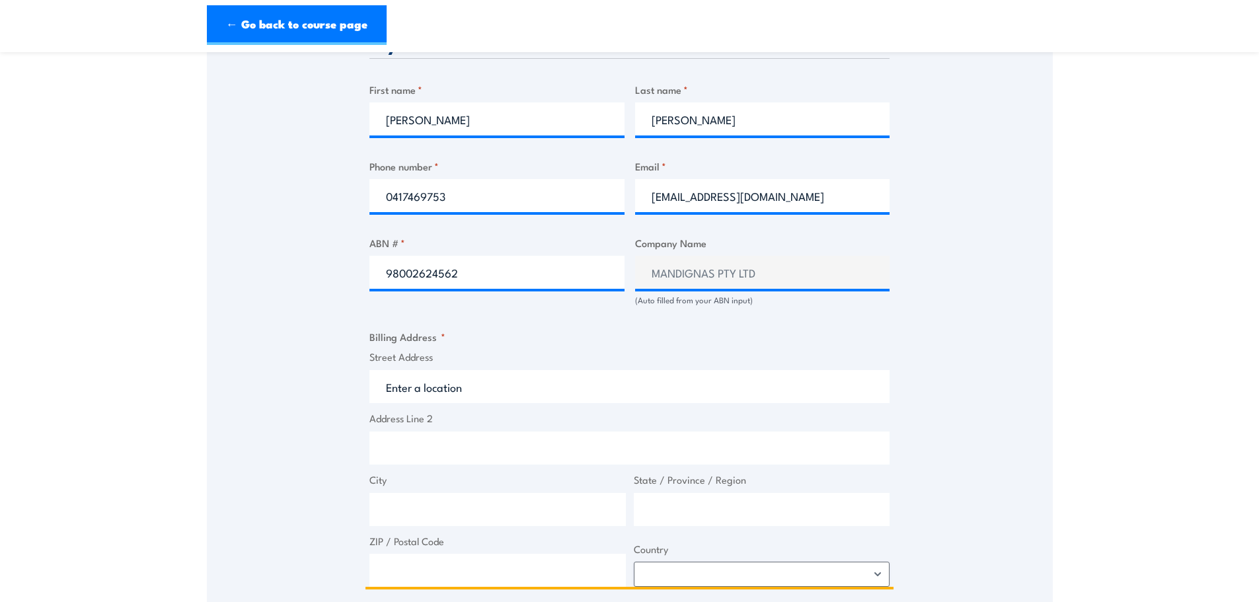
click at [497, 381] on input "Street Address" at bounding box center [629, 386] width 520 height 33
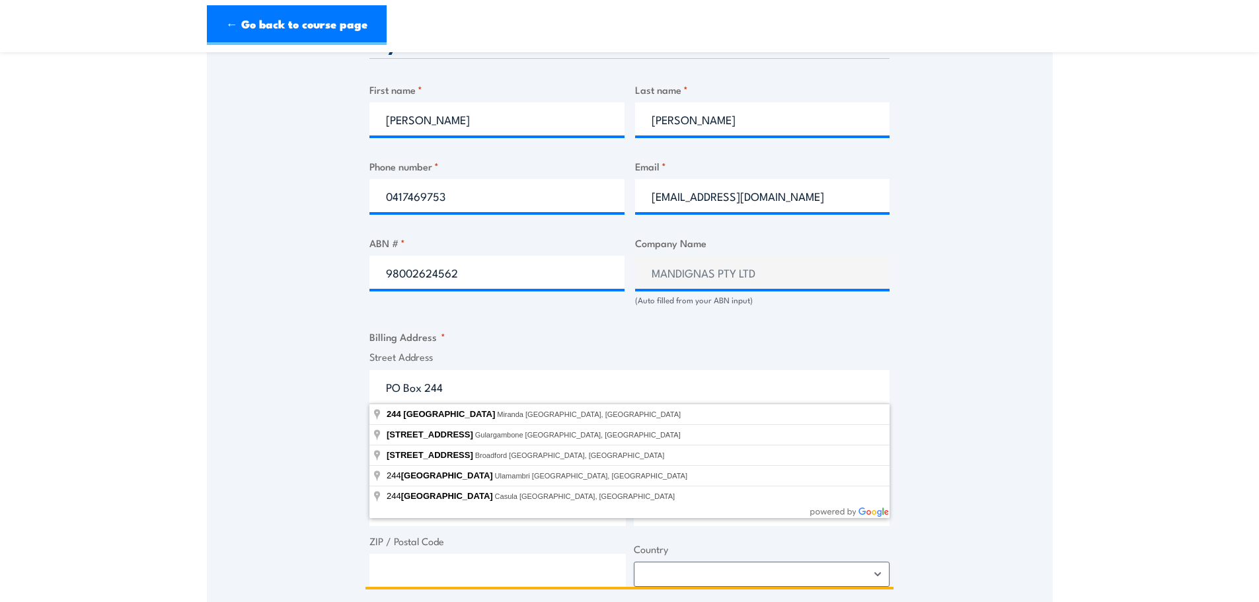
type input "PO Box 244"
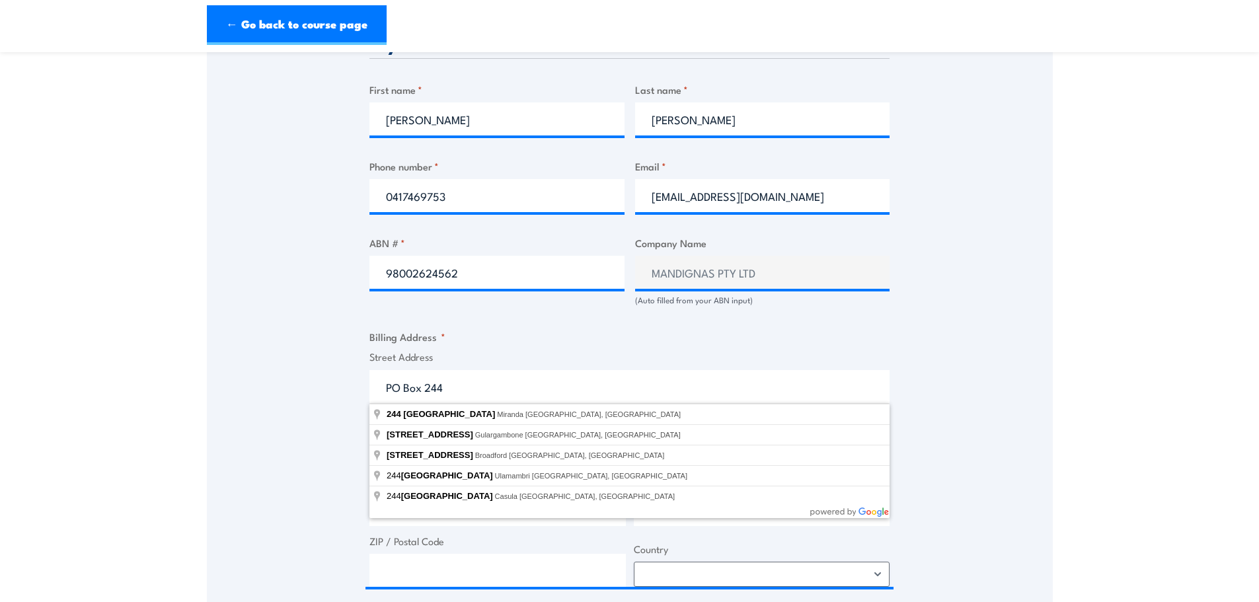
click at [319, 380] on div "Speak to a specialist CALL 1300 885 530 CALL 1300 885 530 " * " indicates requi…" at bounding box center [630, 265] width 846 height 1394
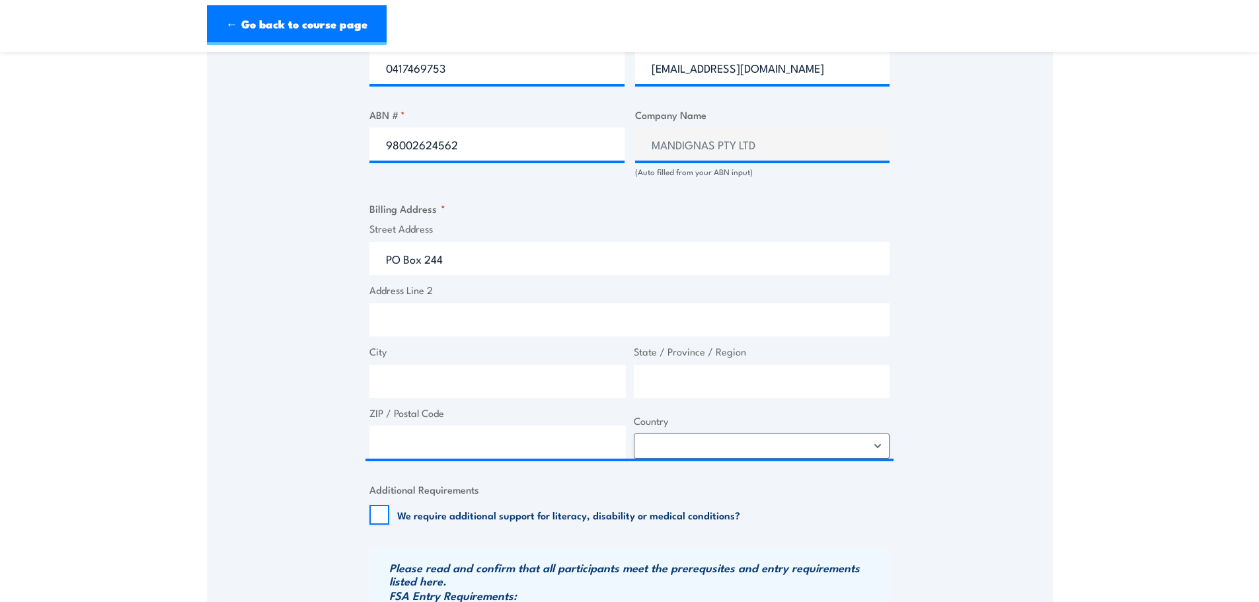
scroll to position [793, 0]
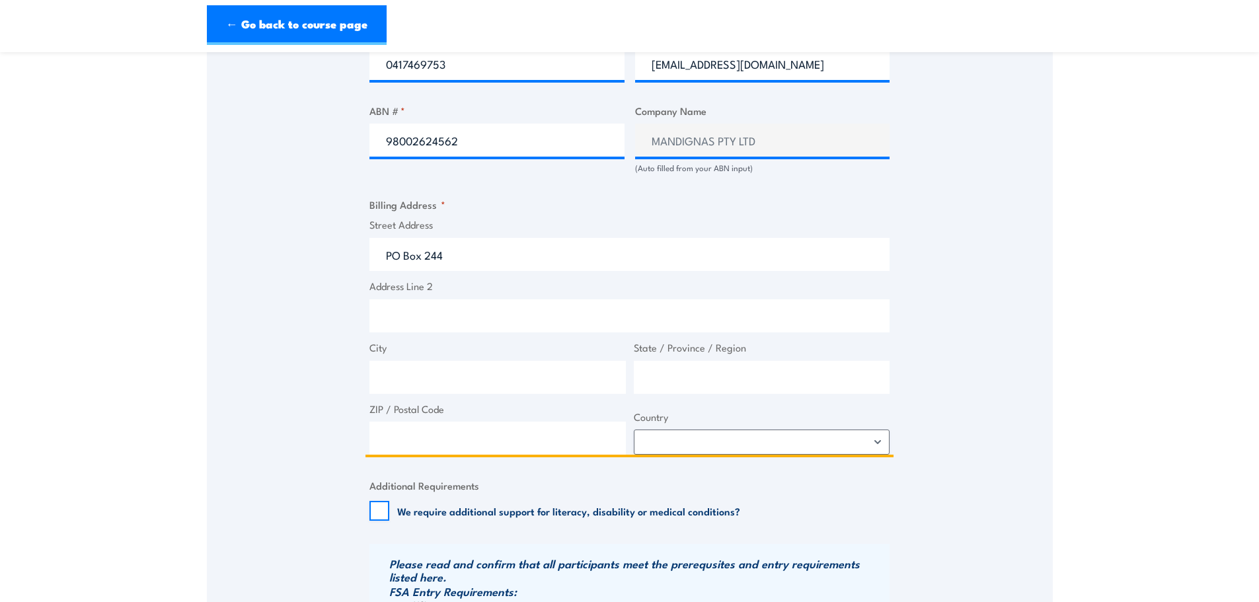
click at [419, 377] on input "City" at bounding box center [497, 377] width 256 height 33
click at [397, 379] on input "matraville" at bounding box center [497, 377] width 256 height 33
type input "Matraville"
click at [675, 375] on input "State / Province / Region" at bounding box center [762, 377] width 256 height 33
click at [714, 376] on input "New South wales" at bounding box center [762, 377] width 256 height 33
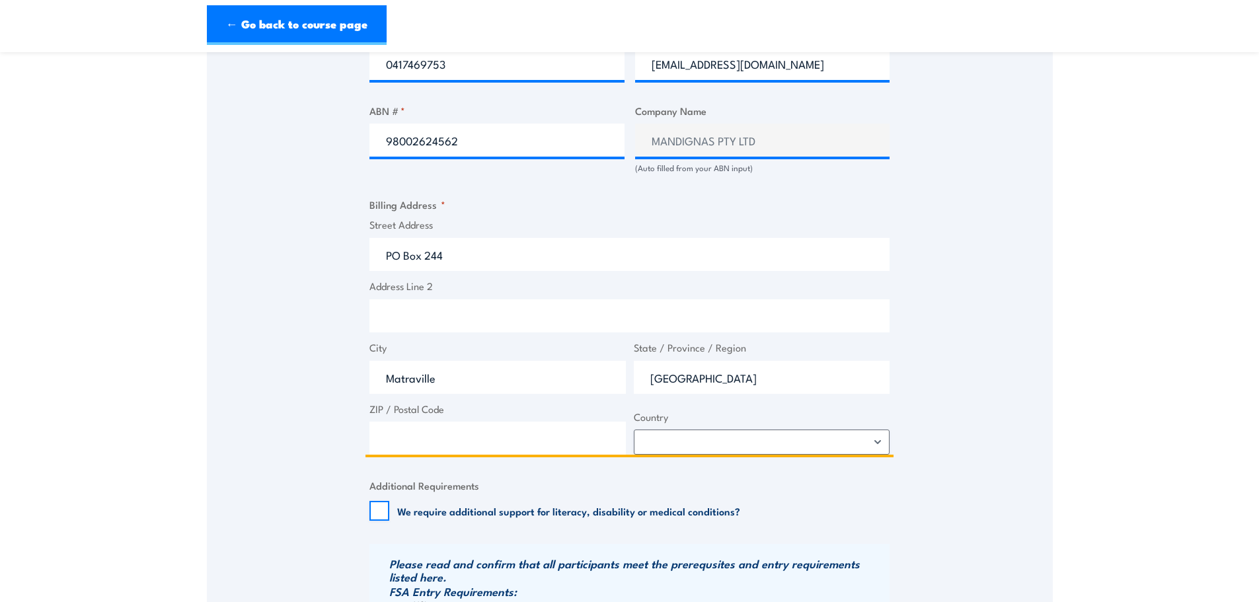
type input "New South Wales"
click at [522, 429] on input "ZIP / Postal Code" at bounding box center [497, 438] width 256 height 33
type input "2036"
click at [707, 430] on select "Afghanistan Albania Algeria American Samoa Andorra Angola Anguilla Antarctica A…" at bounding box center [762, 442] width 256 height 25
select select "Australia"
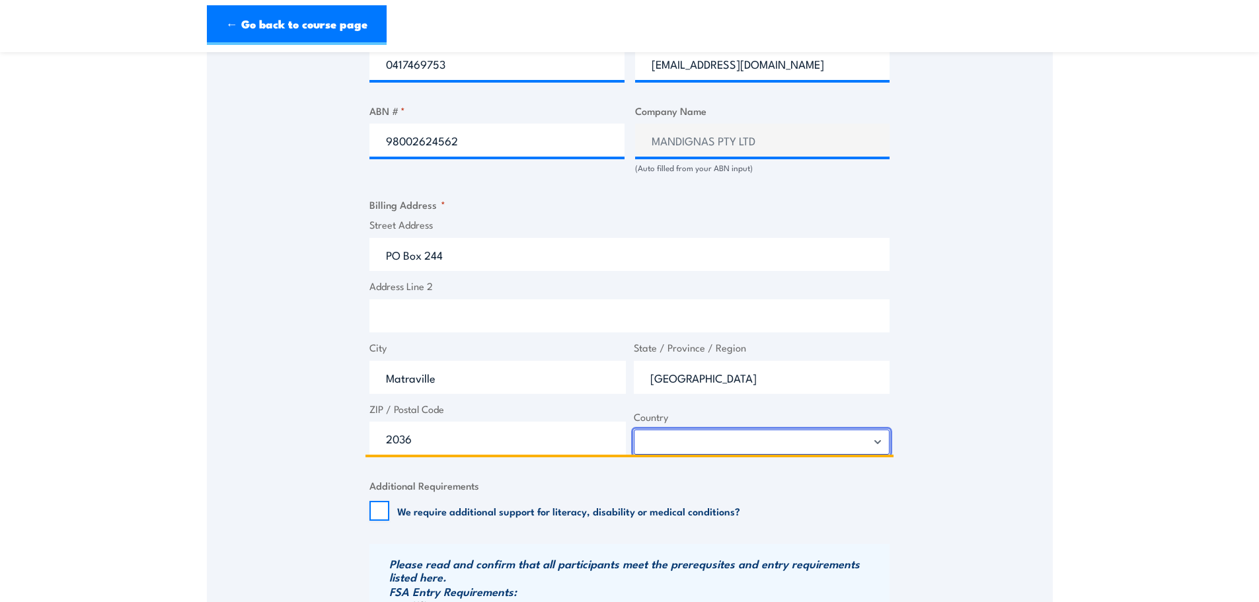
click at [634, 430] on select "Afghanistan Albania Algeria American Samoa Andorra Angola Anguilla Antarctica A…" at bounding box center [762, 442] width 256 height 25
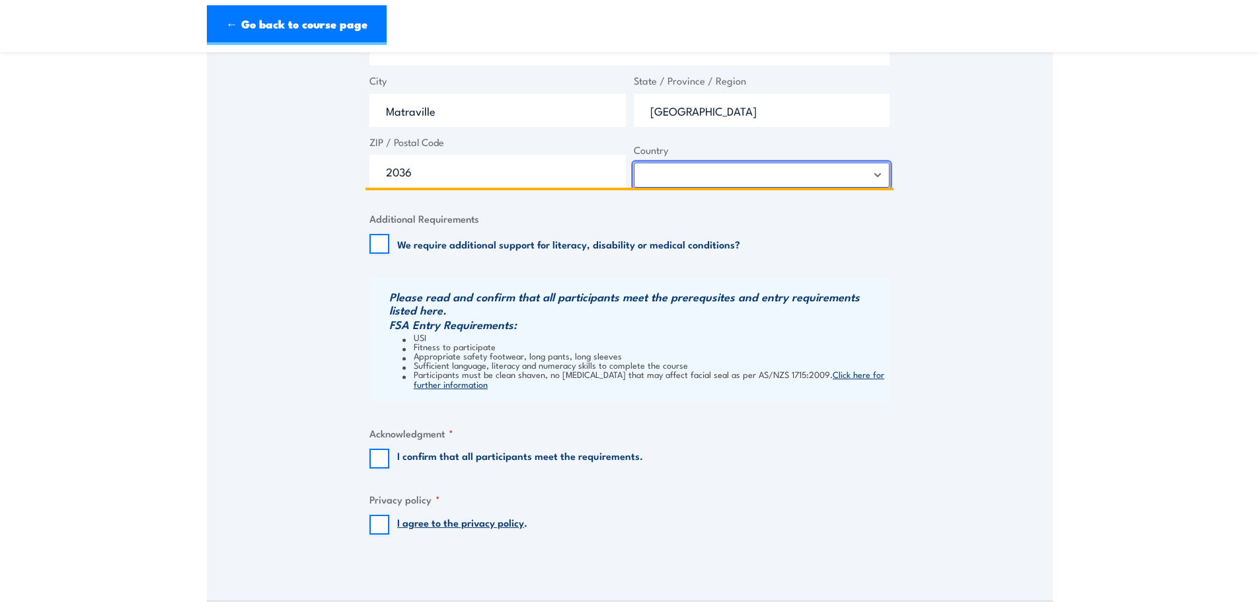
scroll to position [1124, 0]
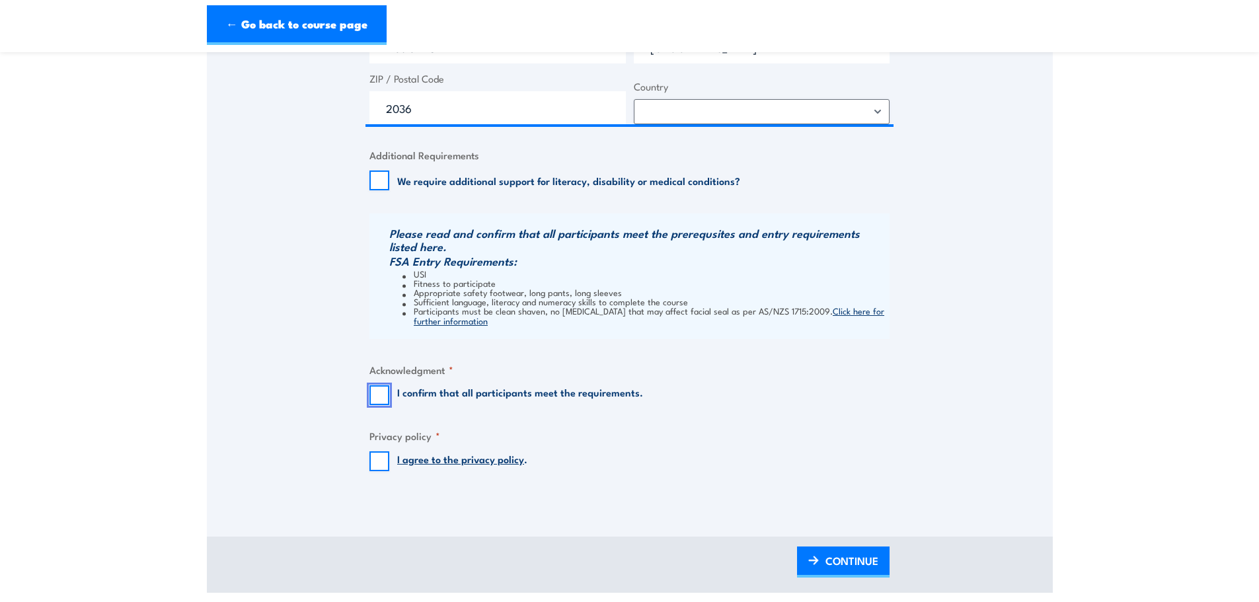
click at [382, 399] on input "I confirm that all participants meet the requirements." at bounding box center [379, 395] width 20 height 20
checkbox input "true"
click at [376, 453] on input "I agree to the privacy policy ." at bounding box center [379, 461] width 20 height 20
checkbox input "true"
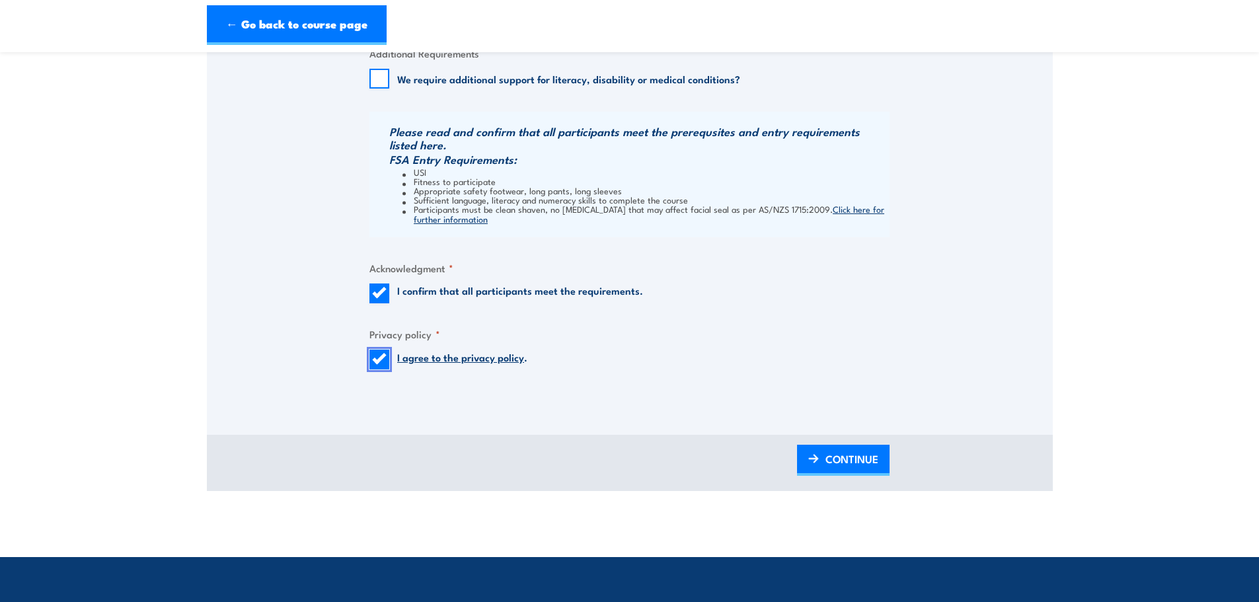
scroll to position [1256, 0]
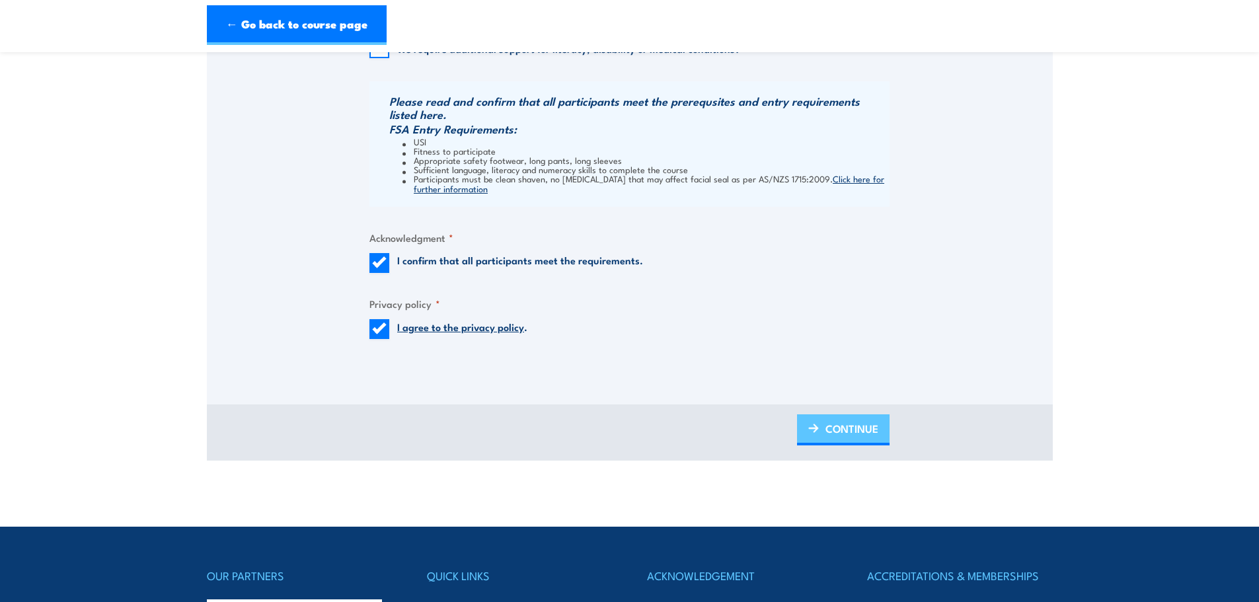
click at [847, 433] on span "CONTINUE" at bounding box center [851, 428] width 53 height 35
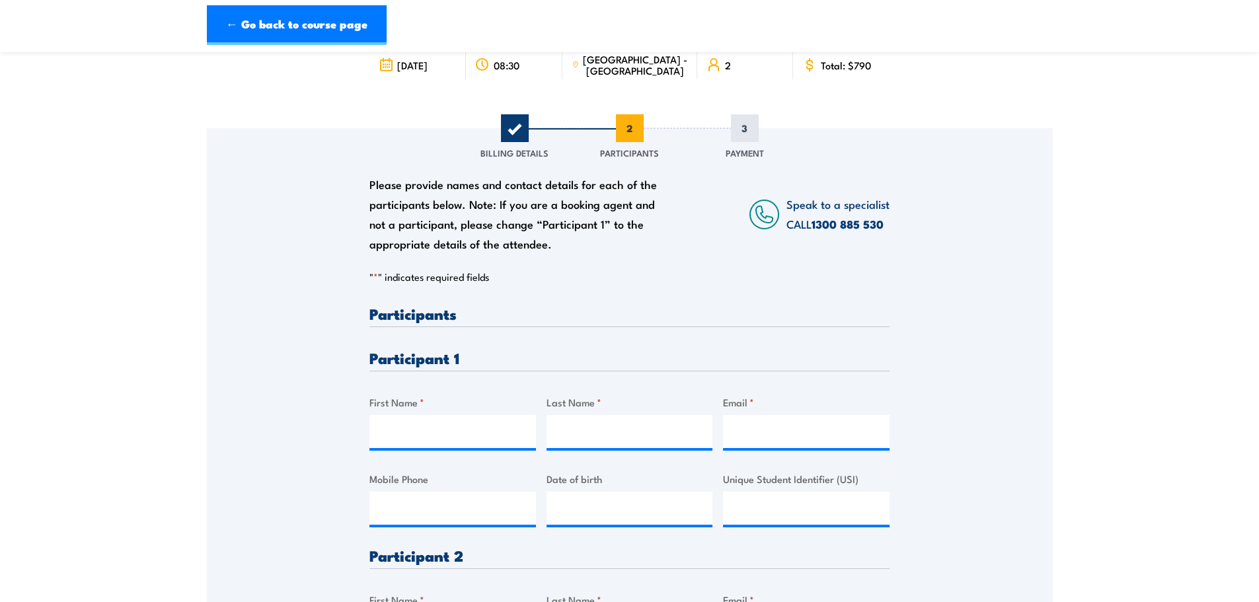
scroll to position [132, 0]
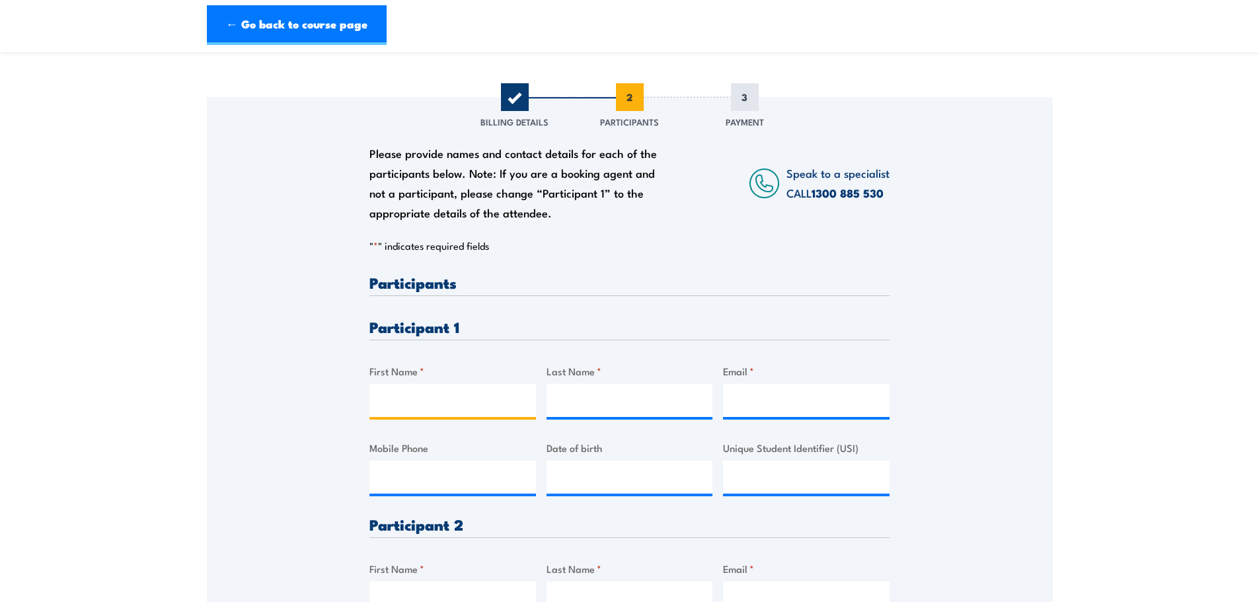
click at [435, 394] on input "First Name *" at bounding box center [452, 400] width 167 height 33
type input "Adam"
type input "Robertson"
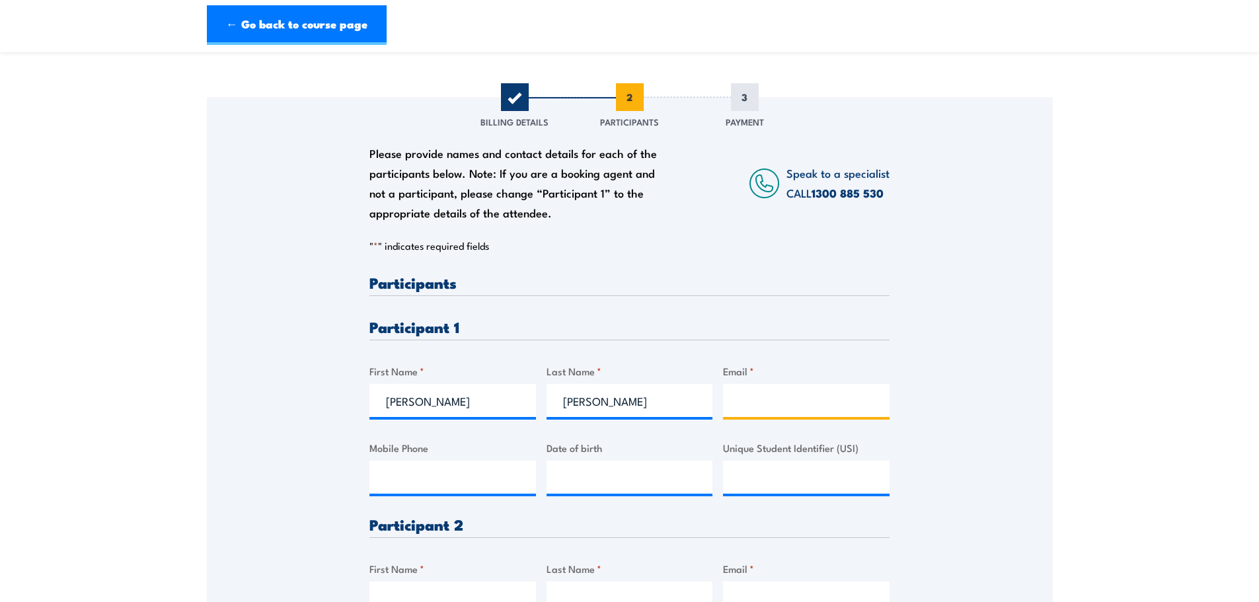
click at [783, 406] on input "Email *" at bounding box center [806, 400] width 167 height 33
type input "axrober@ampol.com.au"
click at [468, 476] on input "Mobile Phone" at bounding box center [452, 477] width 167 height 33
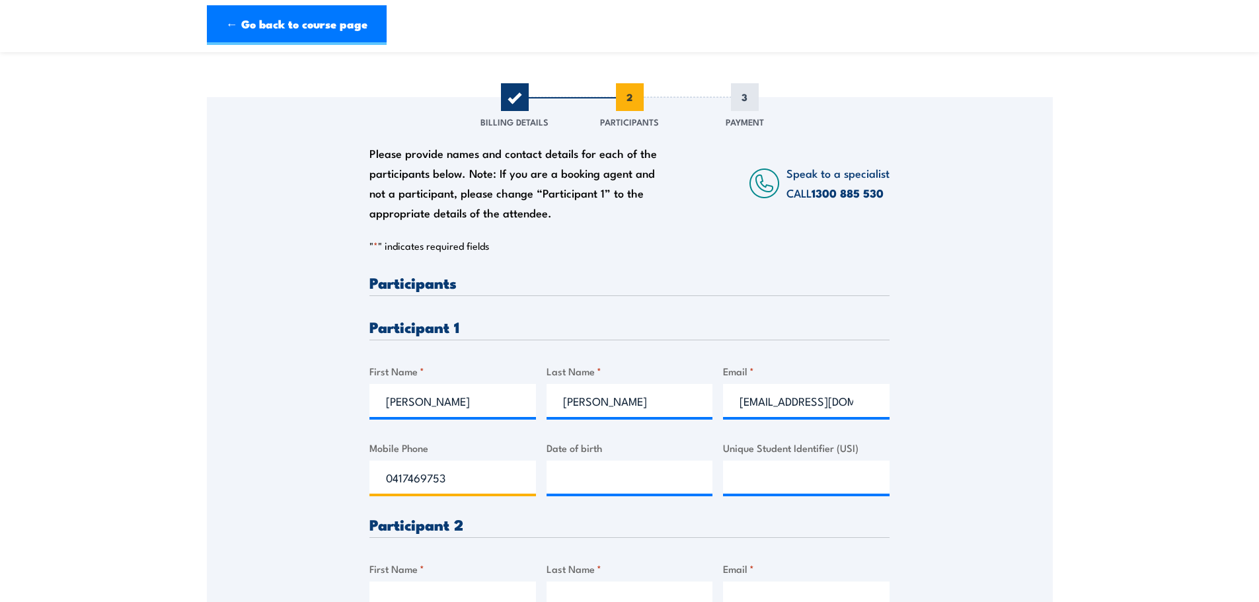
type input "0417469753"
click at [685, 470] on input "__/__/____" at bounding box center [630, 477] width 167 height 33
type input "25/07/1975"
click at [759, 470] on input "Unique Student Identifier (USI)" at bounding box center [806, 477] width 167 height 33
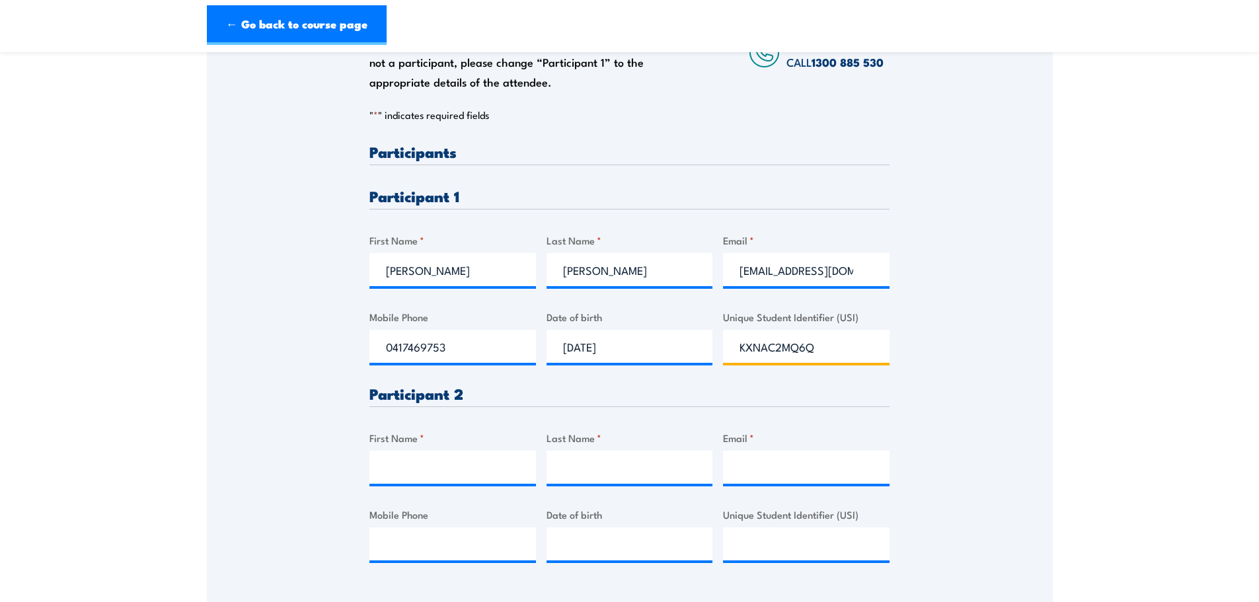
scroll to position [264, 0]
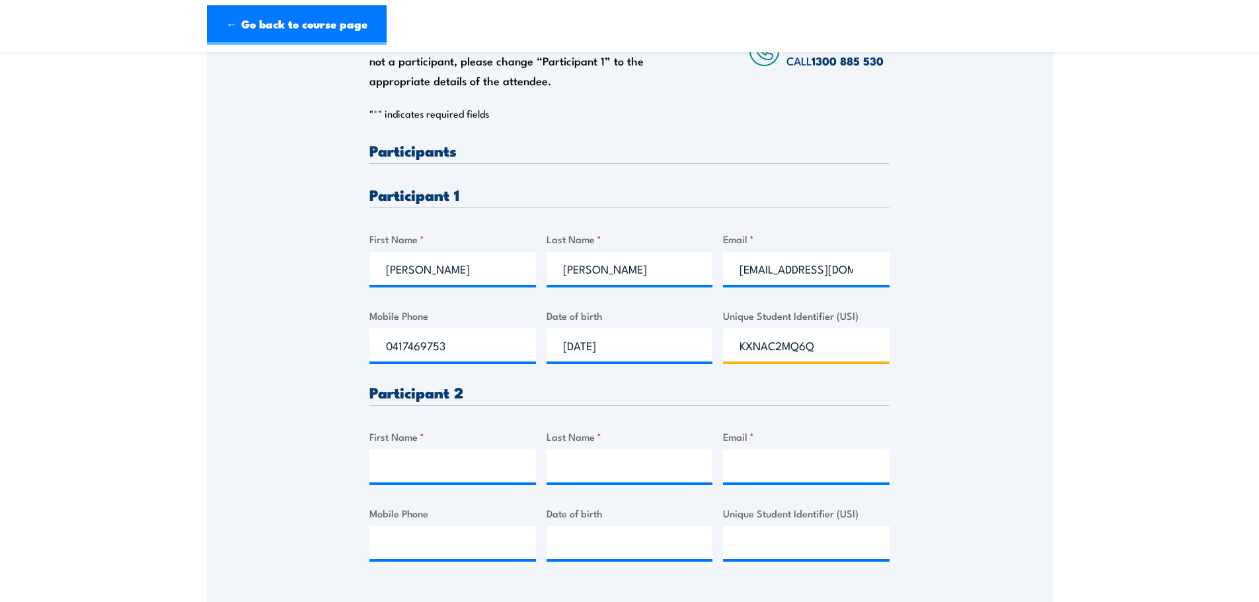
type input "KXNAC2MQ6Q"
click at [485, 475] on input "First Name *" at bounding box center [452, 465] width 167 height 33
type input "Mitchell"
click at [583, 460] on input "Last Name *" at bounding box center [630, 465] width 167 height 33
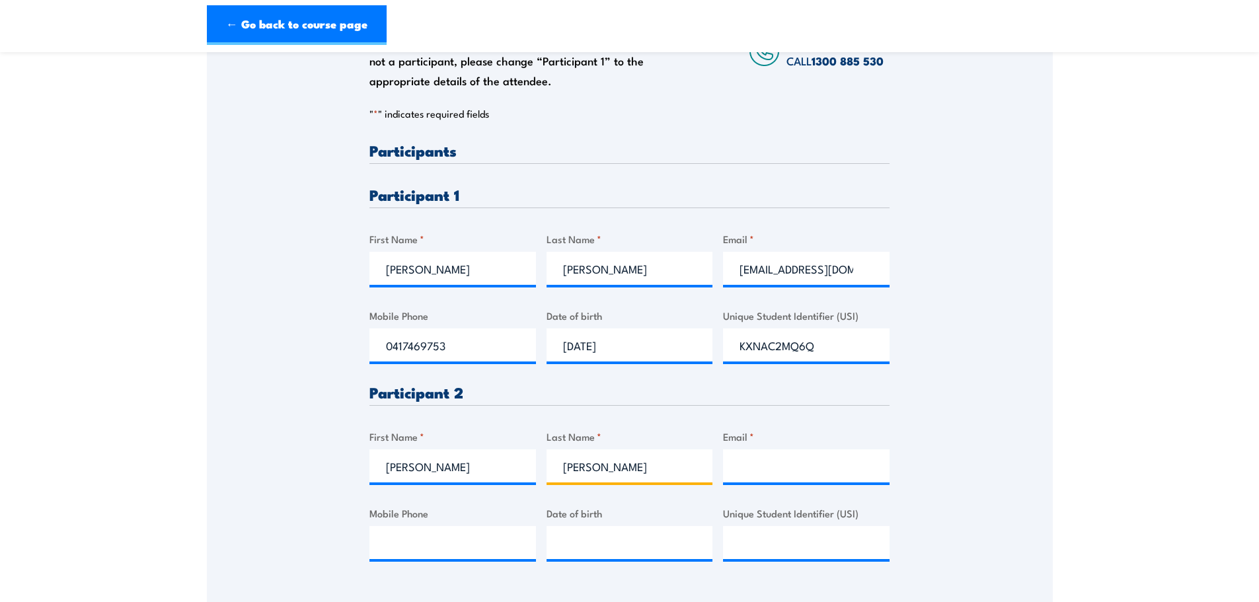
type input "Raper-Jones"
click at [763, 465] on input "Email *" at bounding box center [806, 465] width 167 height 33
type input "mraperj@ampol.com.au"
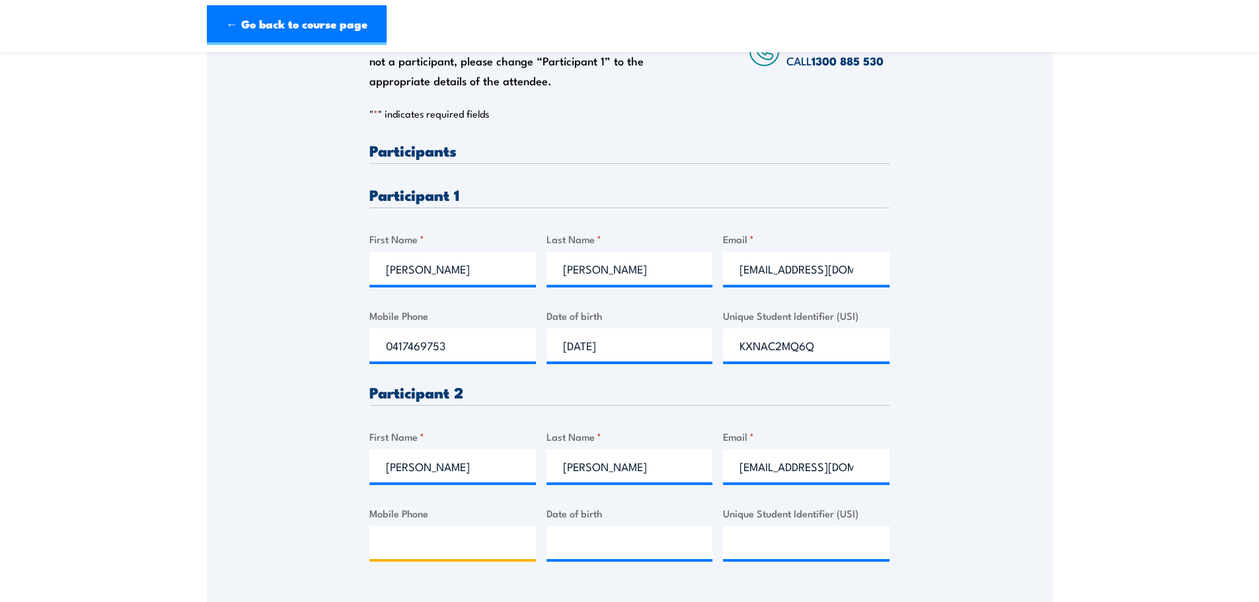
click at [451, 543] on input "Mobile Phone" at bounding box center [452, 542] width 167 height 33
type input "0416305562"
click at [578, 543] on input "__/__/____" at bounding box center [630, 542] width 167 height 33
type input "25/04/1994"
click at [775, 540] on input "Unique Student Identifier (USI)" at bounding box center [806, 542] width 167 height 33
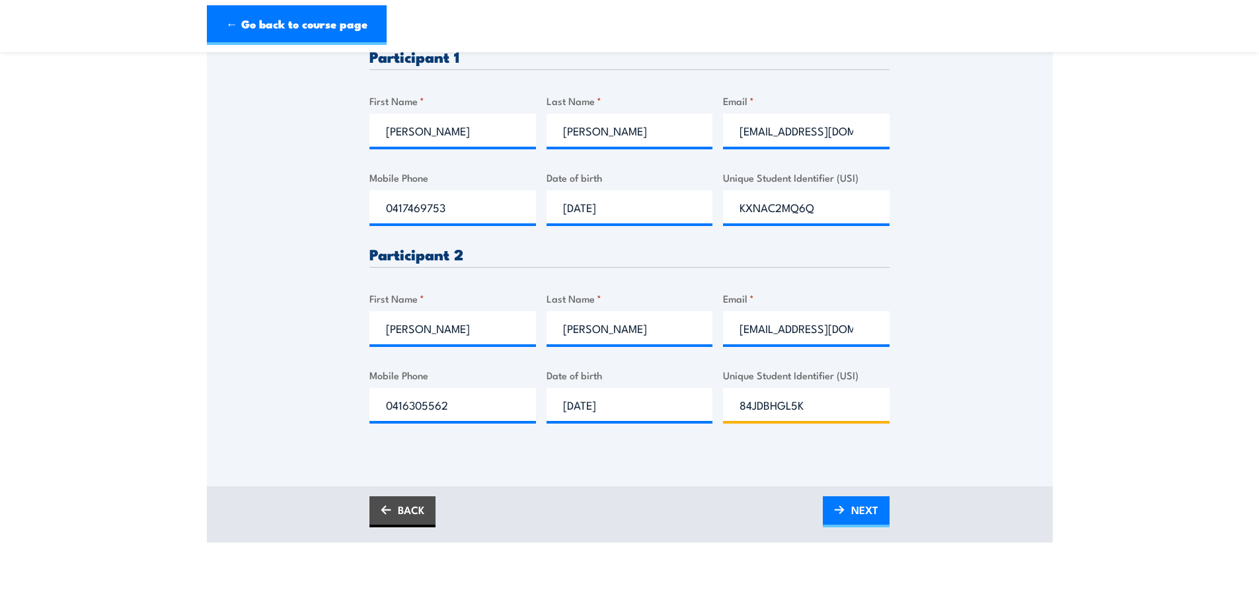
scroll to position [463, 0]
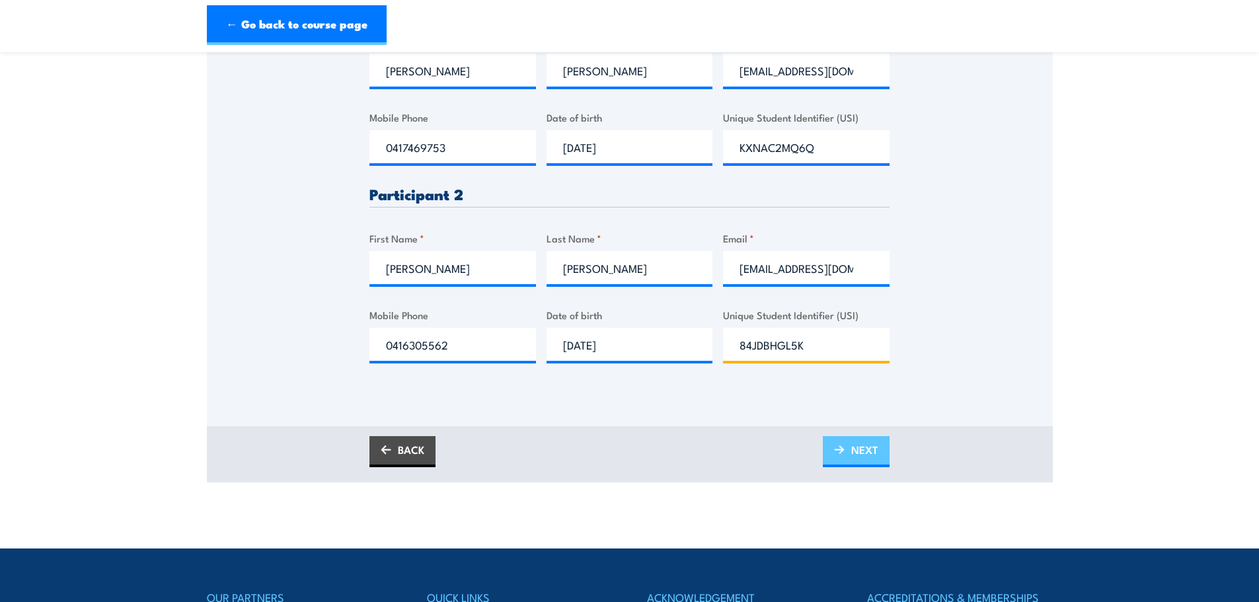
type input "84JDBHGL5K"
click at [859, 448] on span "NEXT" at bounding box center [864, 449] width 27 height 35
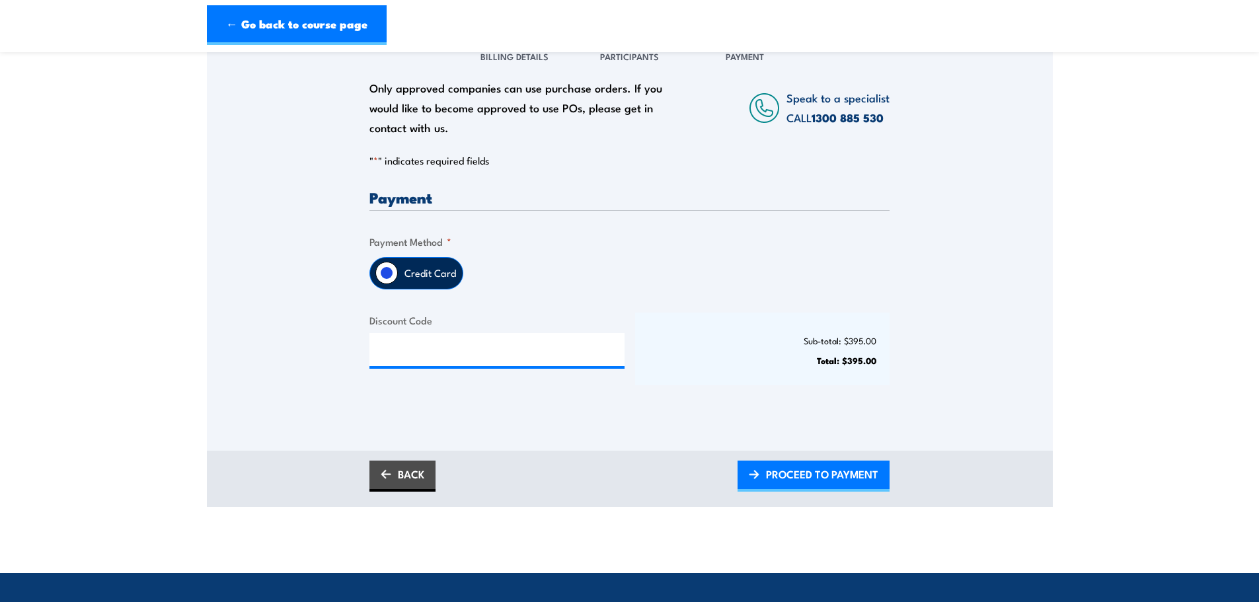
scroll to position [198, 0]
click at [843, 472] on span "PROCEED TO PAYMENT" at bounding box center [822, 473] width 112 height 35
